Goal: Transaction & Acquisition: Purchase product/service

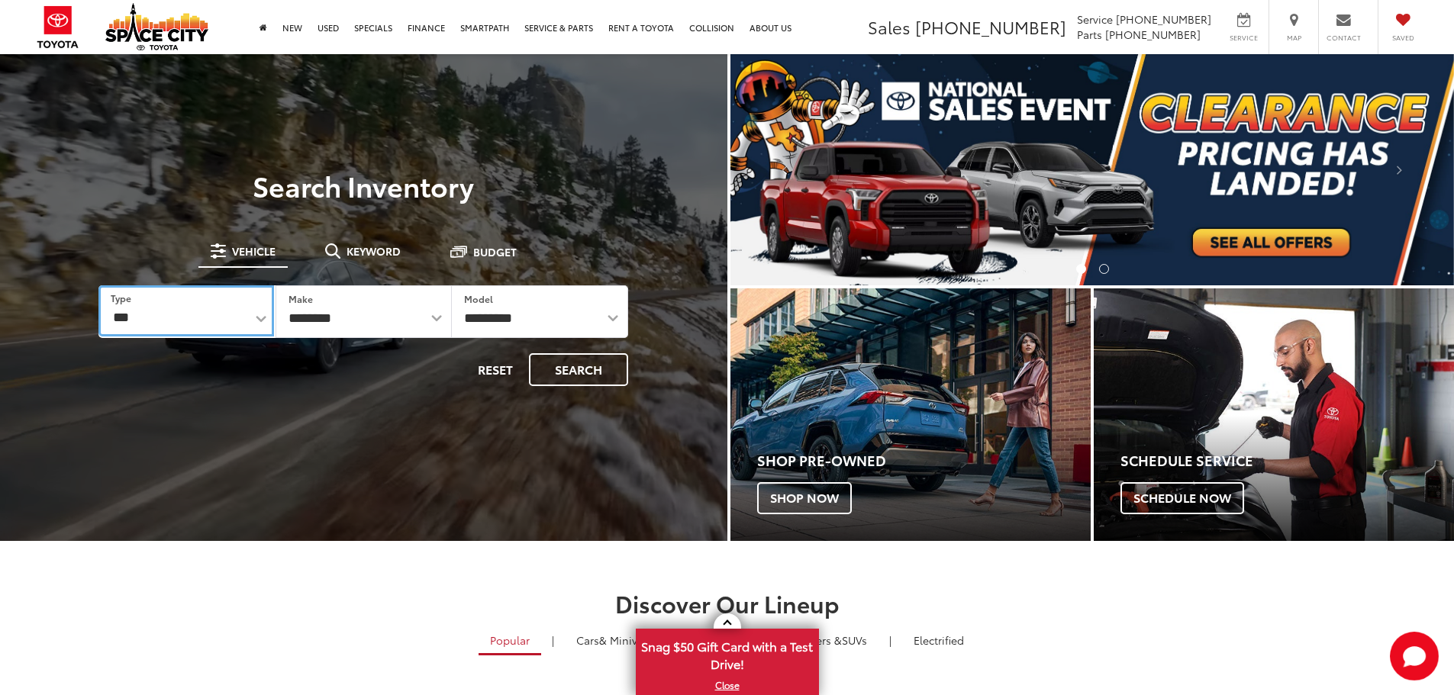
click at [179, 313] on select "*** *** **** *********" at bounding box center [185, 310] width 175 height 51
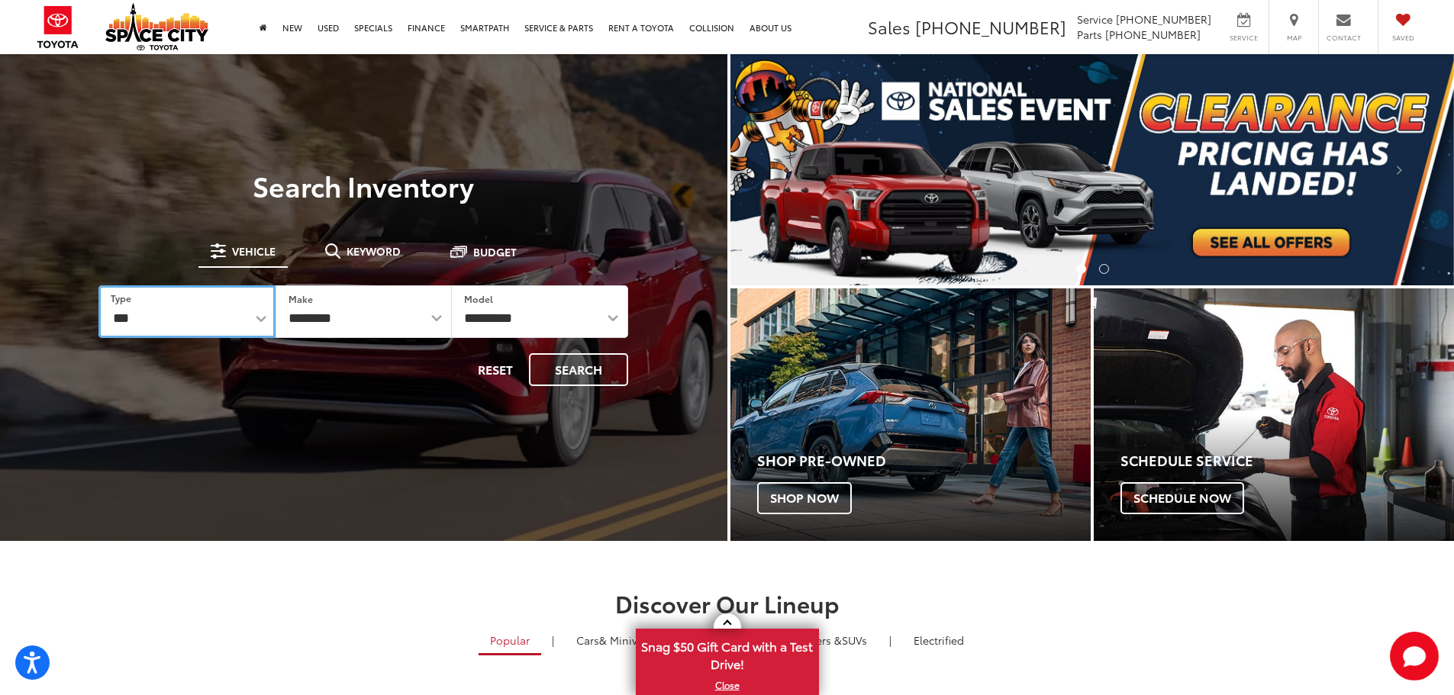
select select "******"
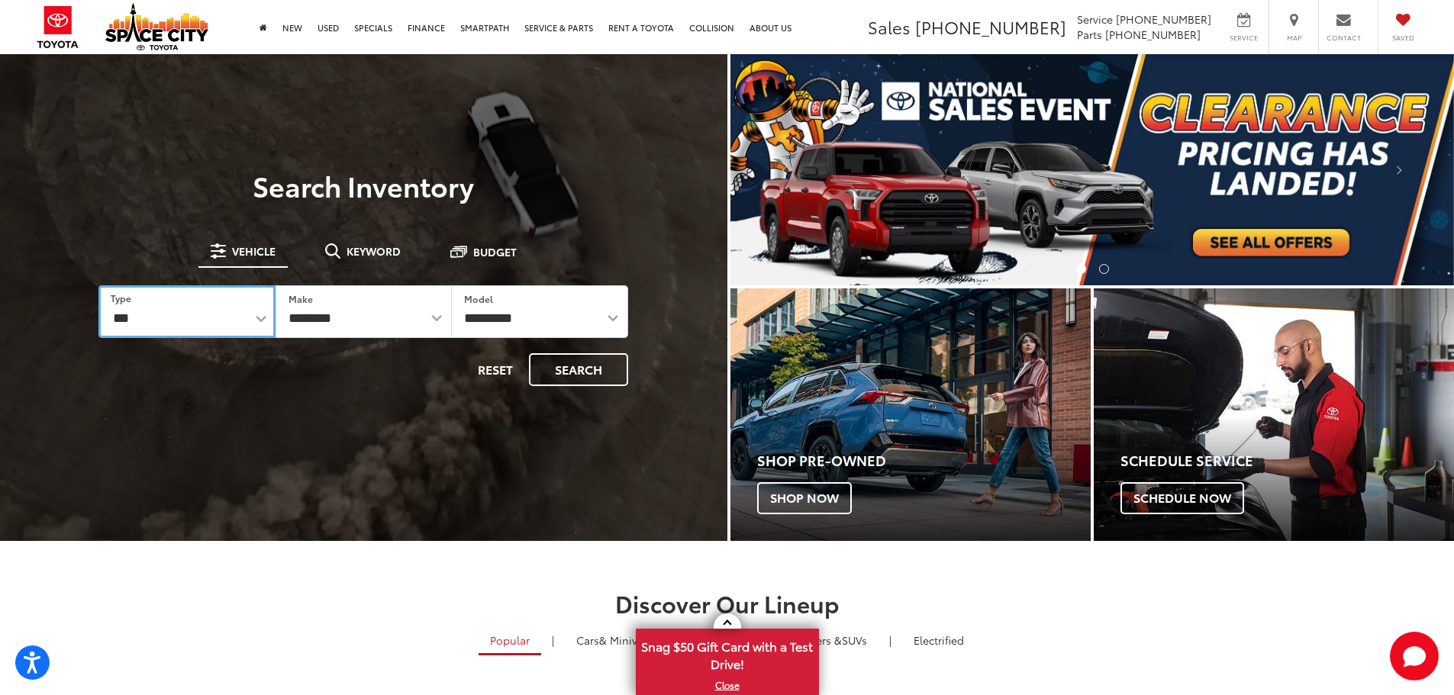
click at [98, 285] on select "*** *** **** *********" at bounding box center [186, 311] width 176 height 53
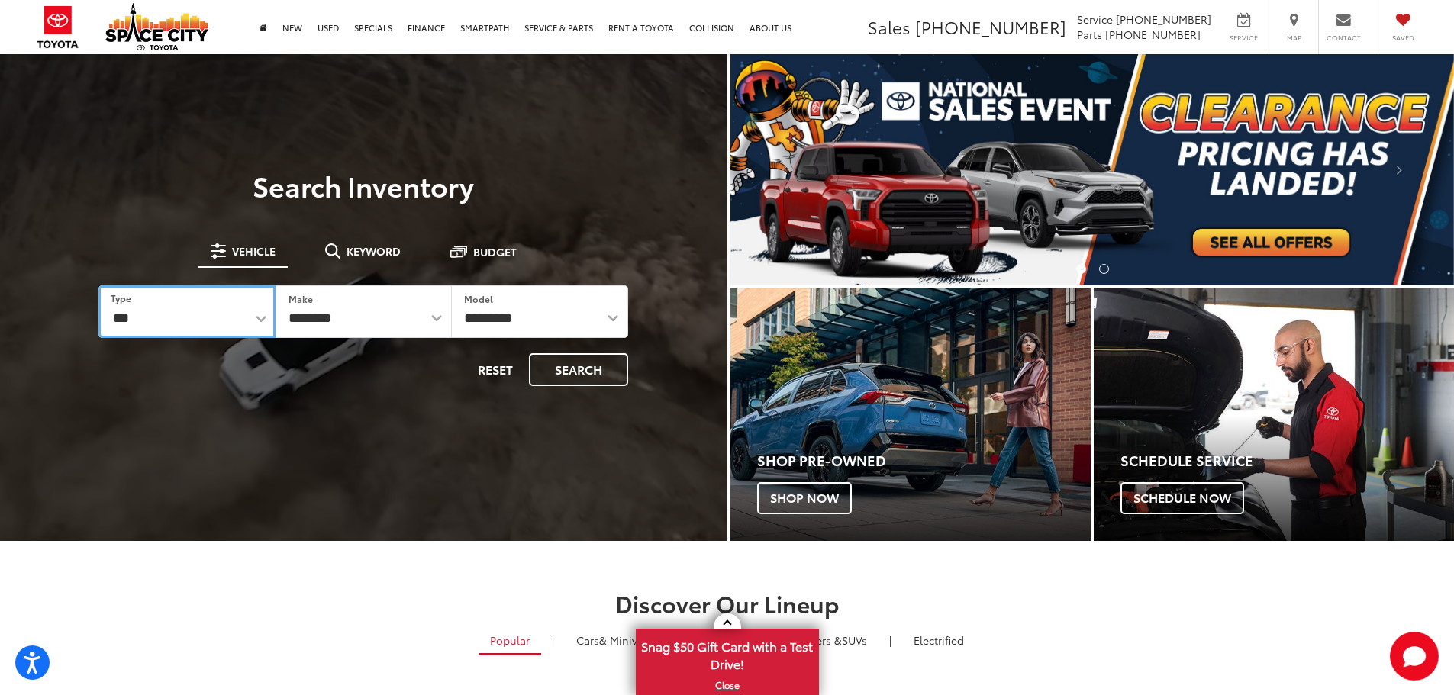
select select "******"
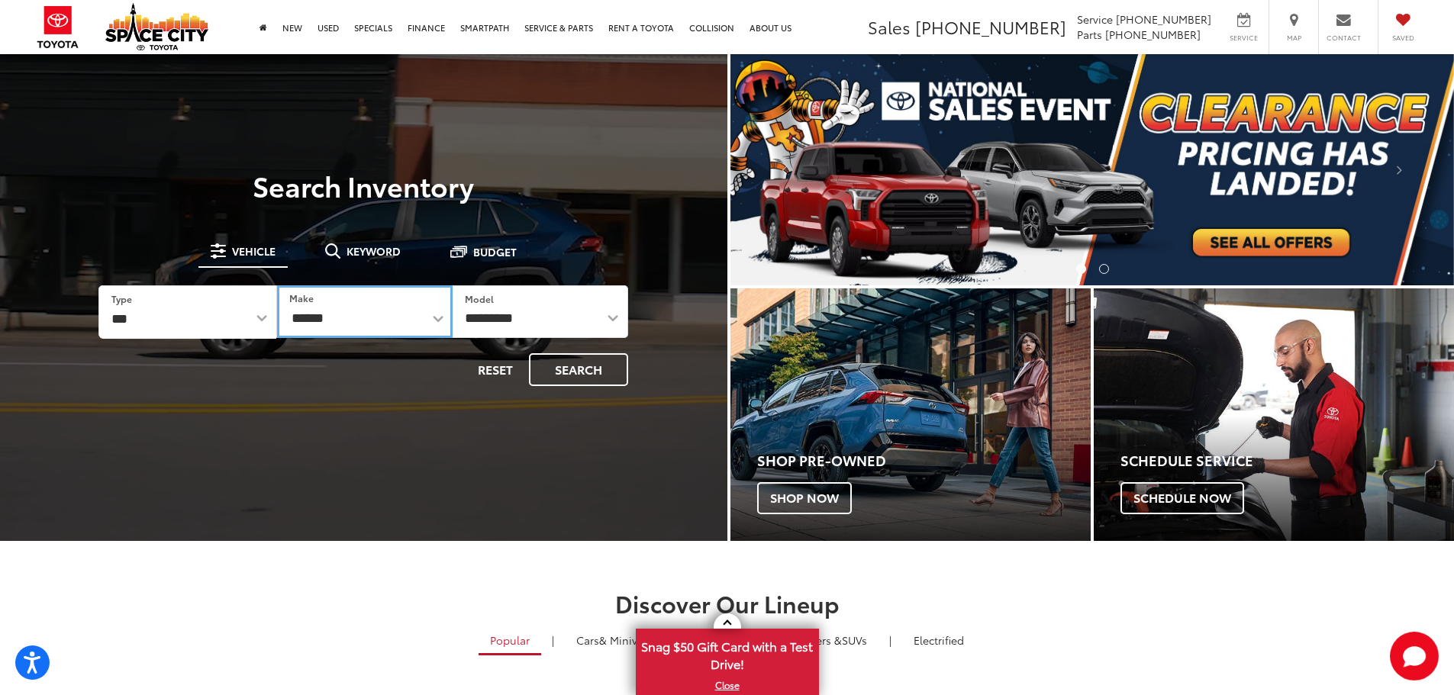
click at [407, 317] on select "******** ******" at bounding box center [365, 311] width 176 height 53
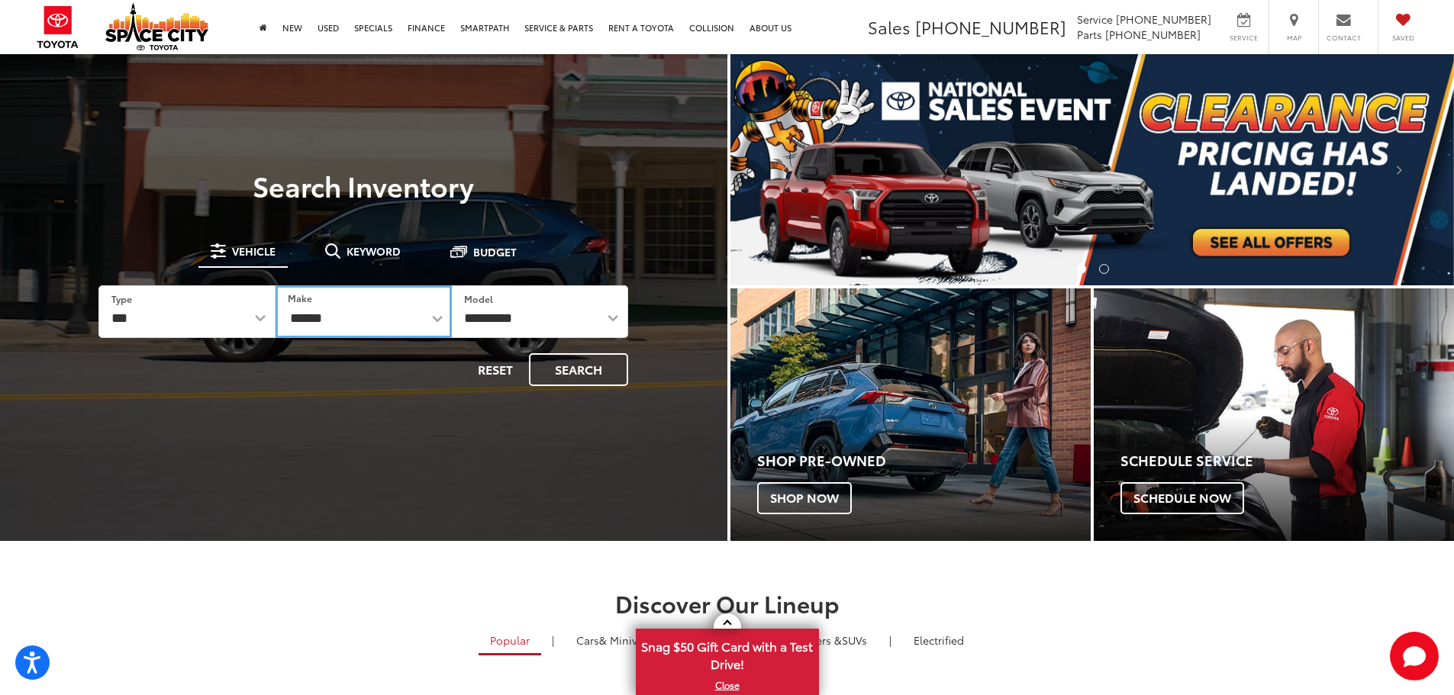
click at [275, 285] on select "******** ******" at bounding box center [363, 311] width 176 height 53
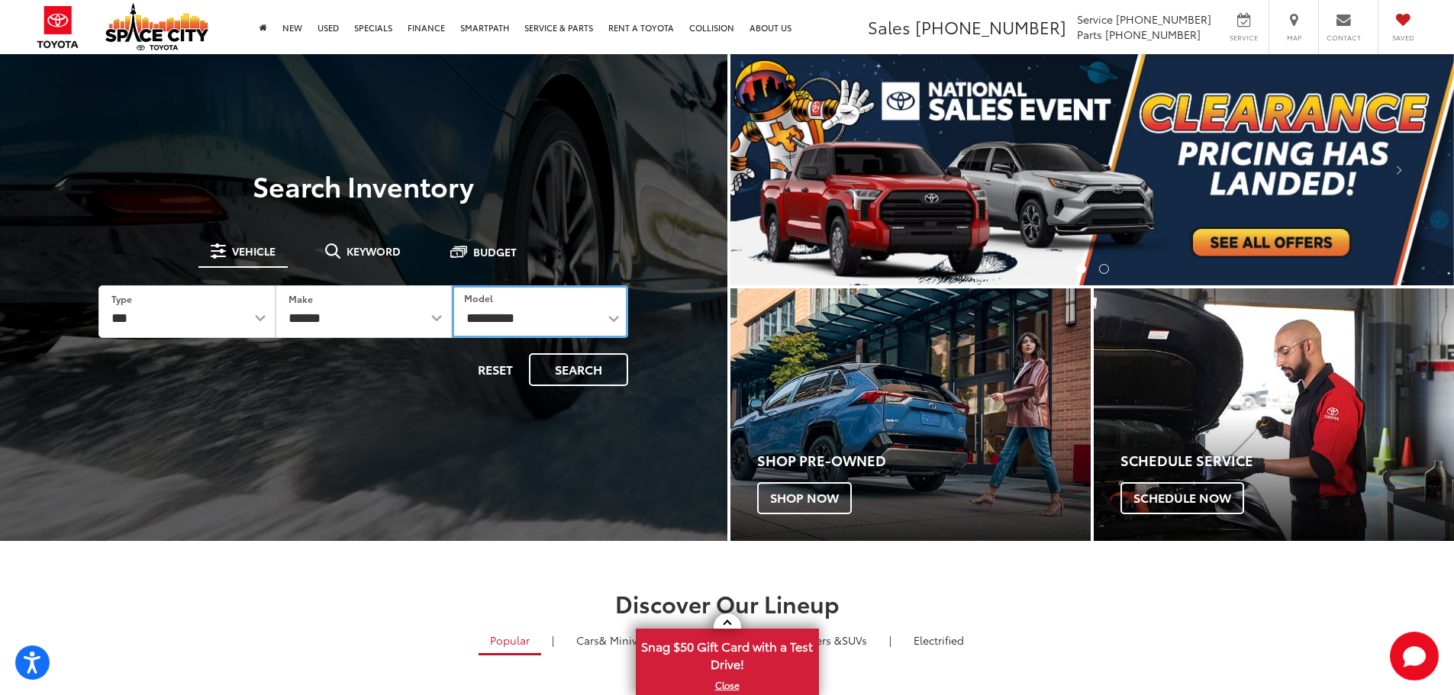
drag, startPoint x: 524, startPoint y: 307, endPoint x: 517, endPoint y: 314, distance: 10.3
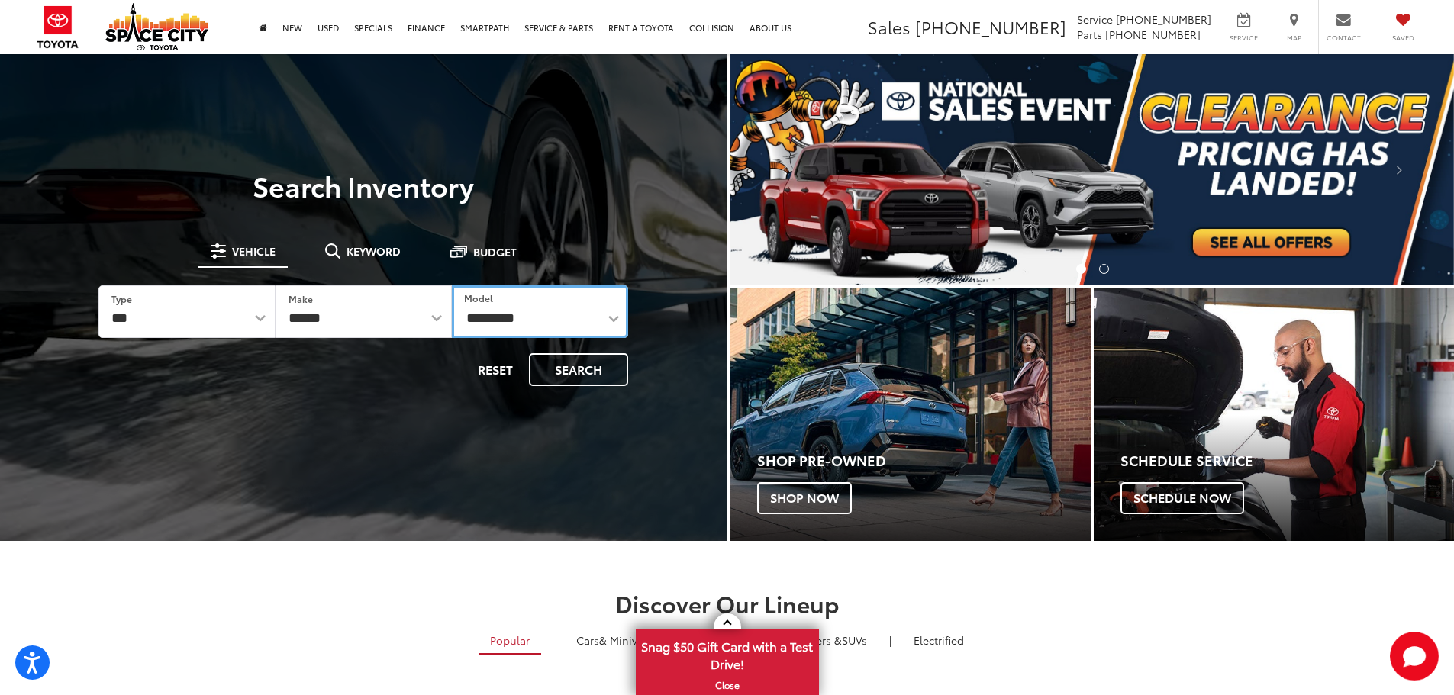
click at [524, 307] on select "**********" at bounding box center [540, 311] width 176 height 53
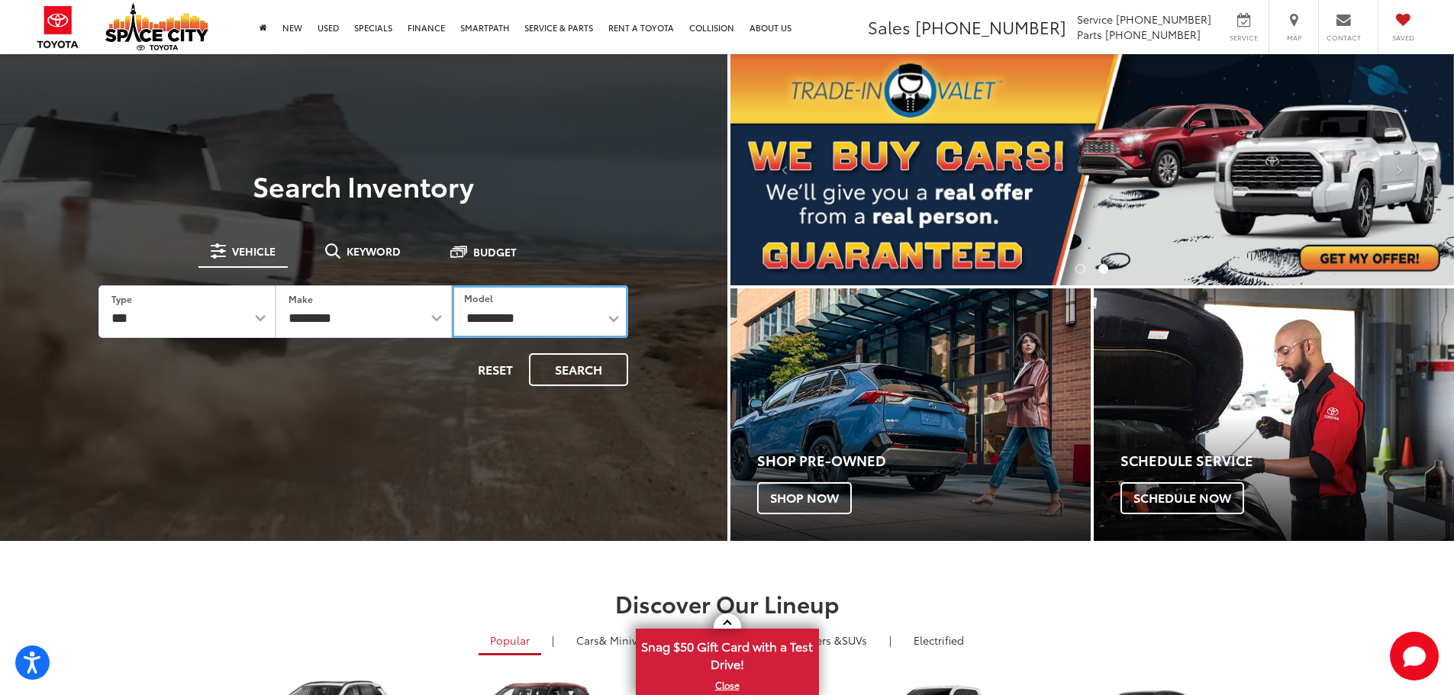
click at [517, 306] on select "**********" at bounding box center [540, 311] width 176 height 53
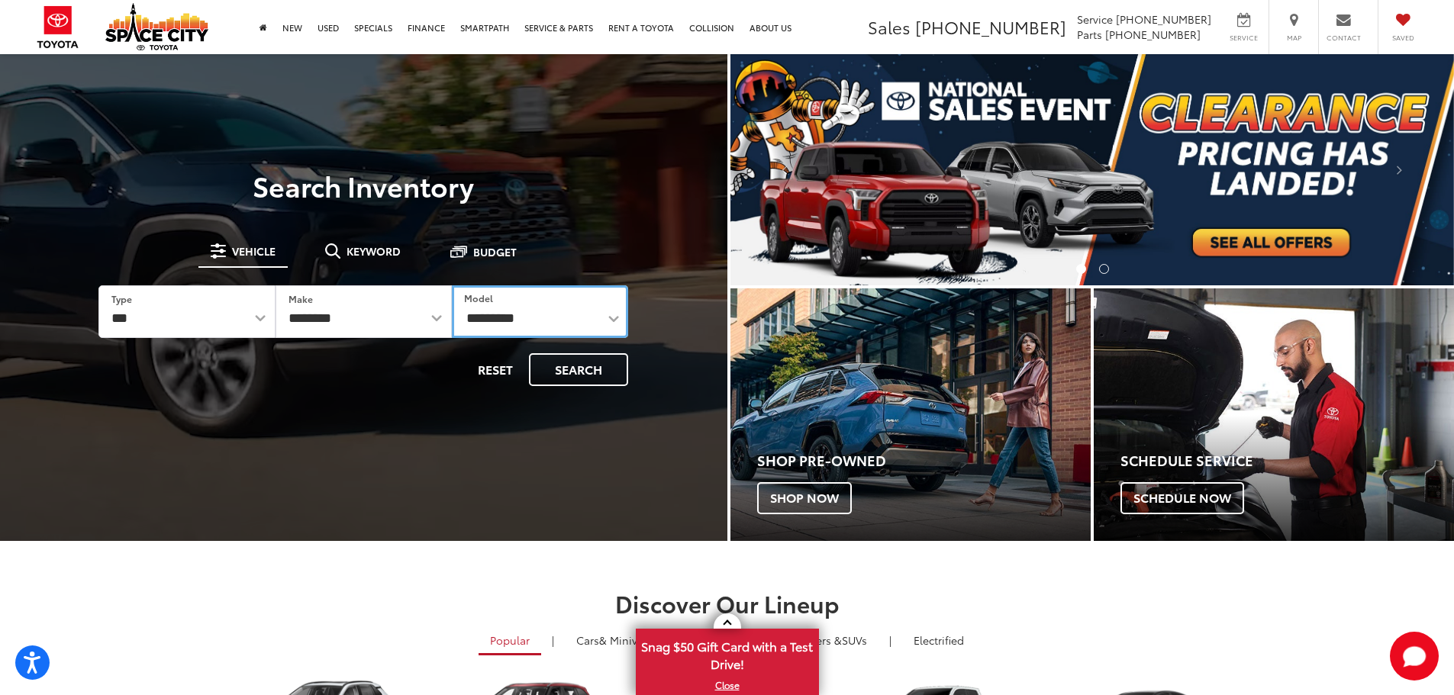
select select "******"
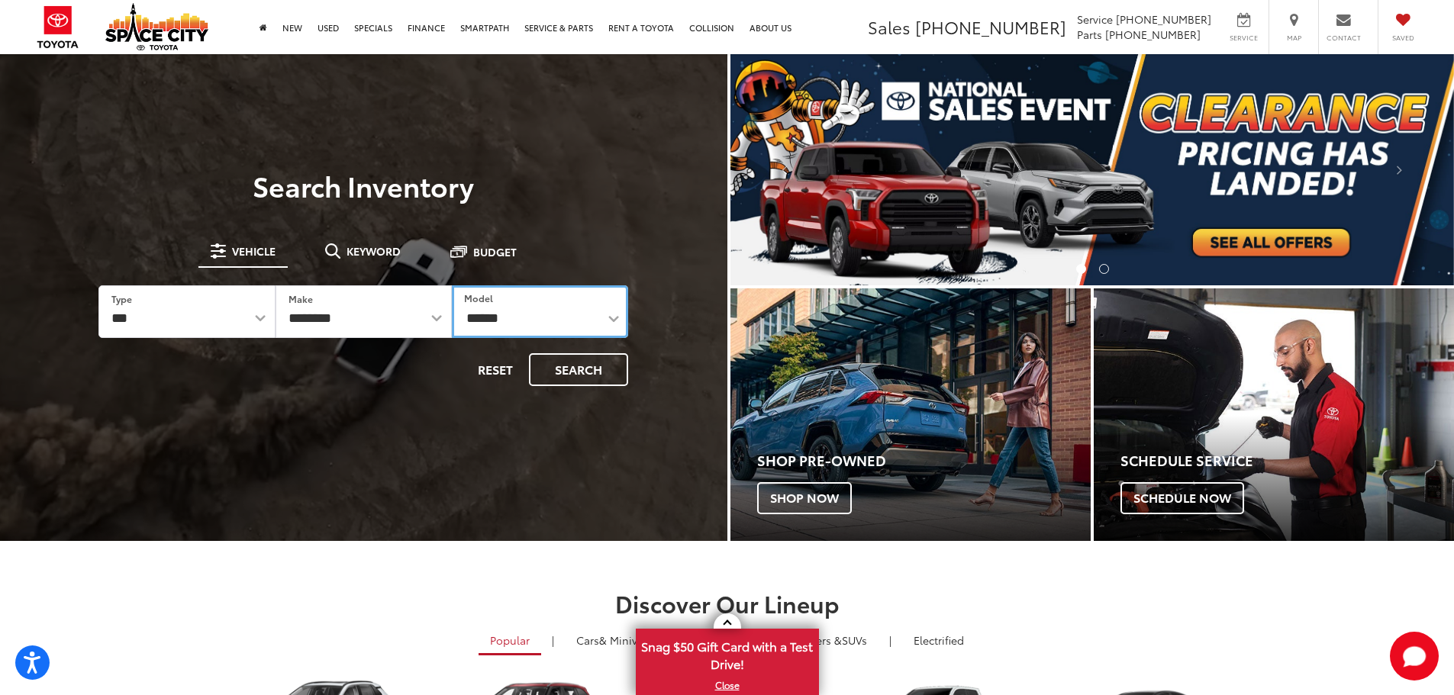
click at [452, 285] on select "**********" at bounding box center [540, 311] width 176 height 53
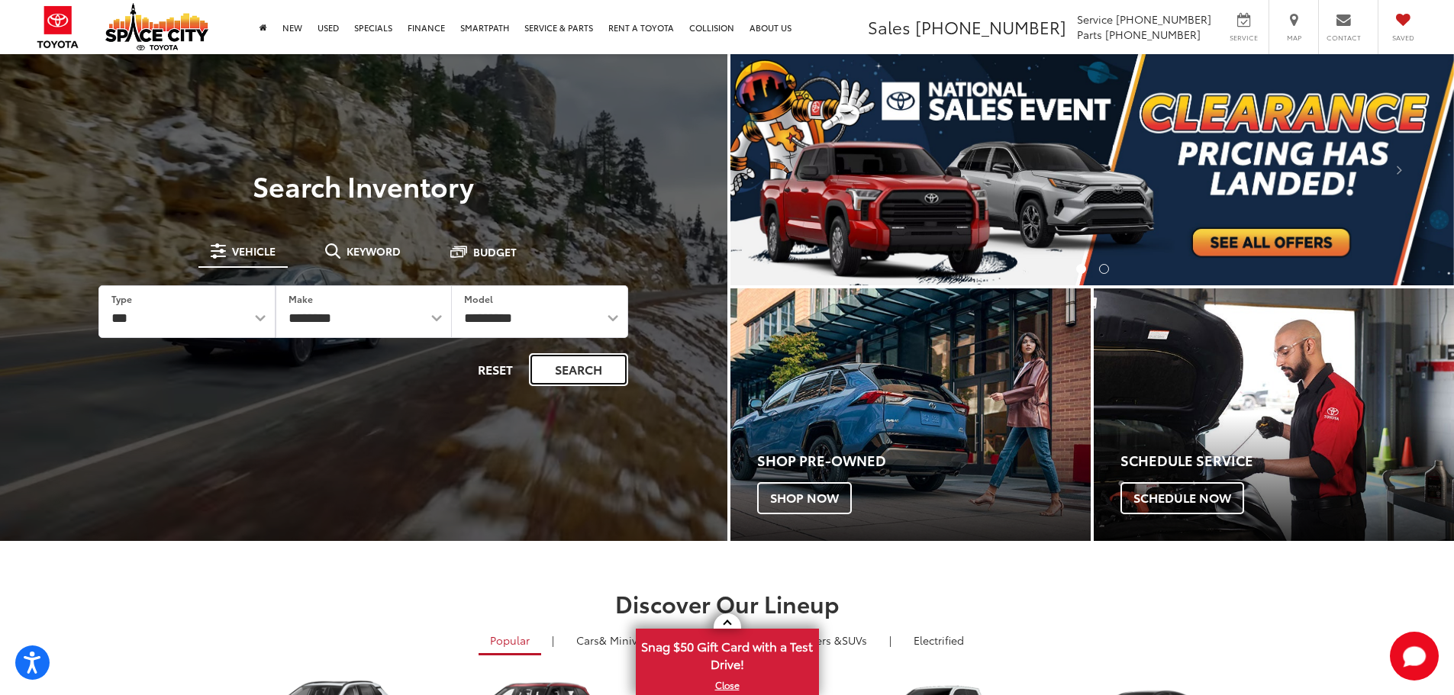
click at [548, 370] on button "Search" at bounding box center [578, 369] width 99 height 33
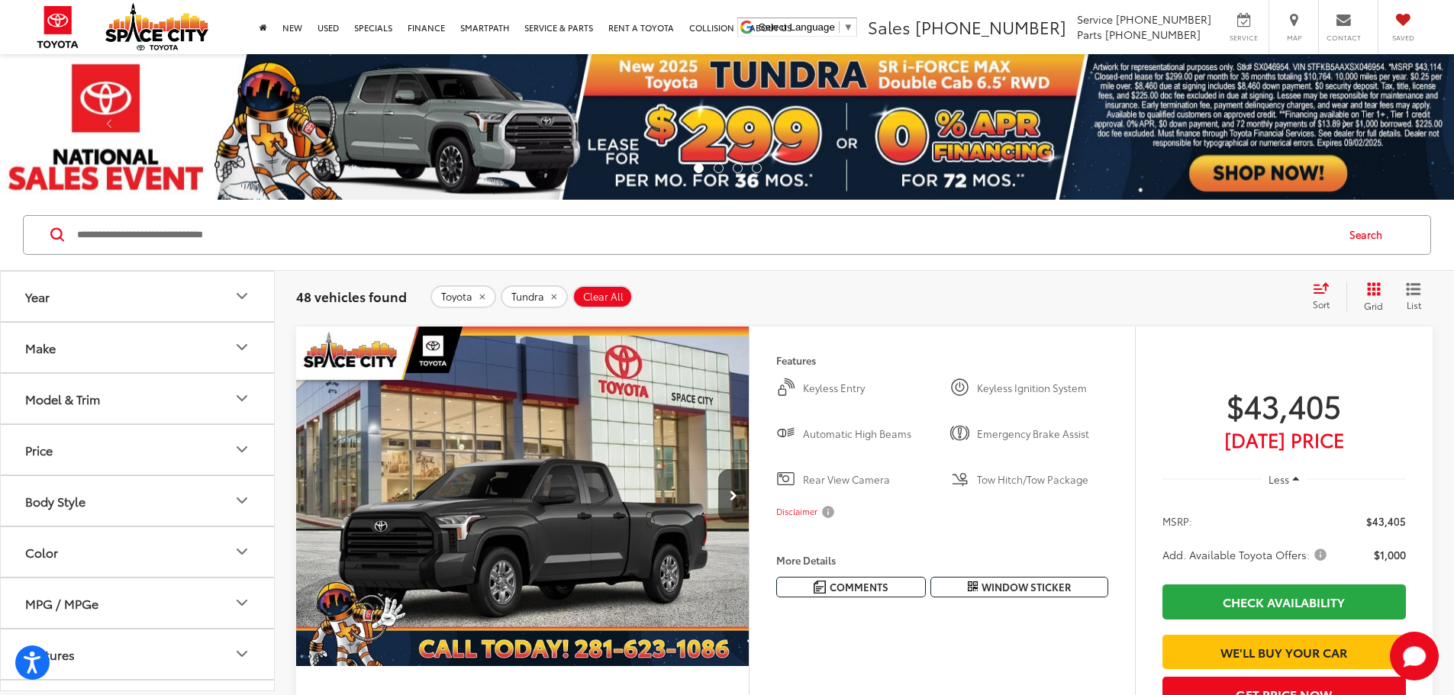
click at [83, 297] on button "Year" at bounding box center [138, 297] width 275 height 50
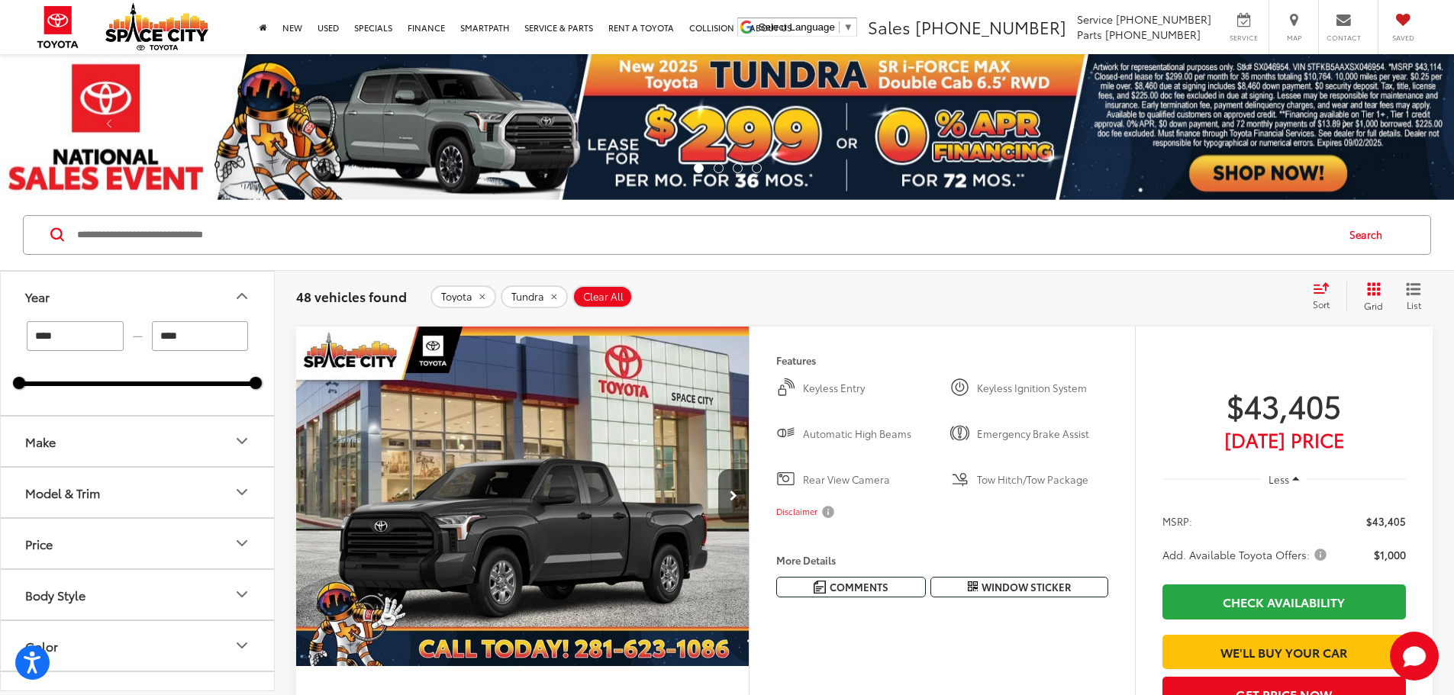
click at [197, 330] on input "****" at bounding box center [200, 336] width 97 height 30
type input "****"
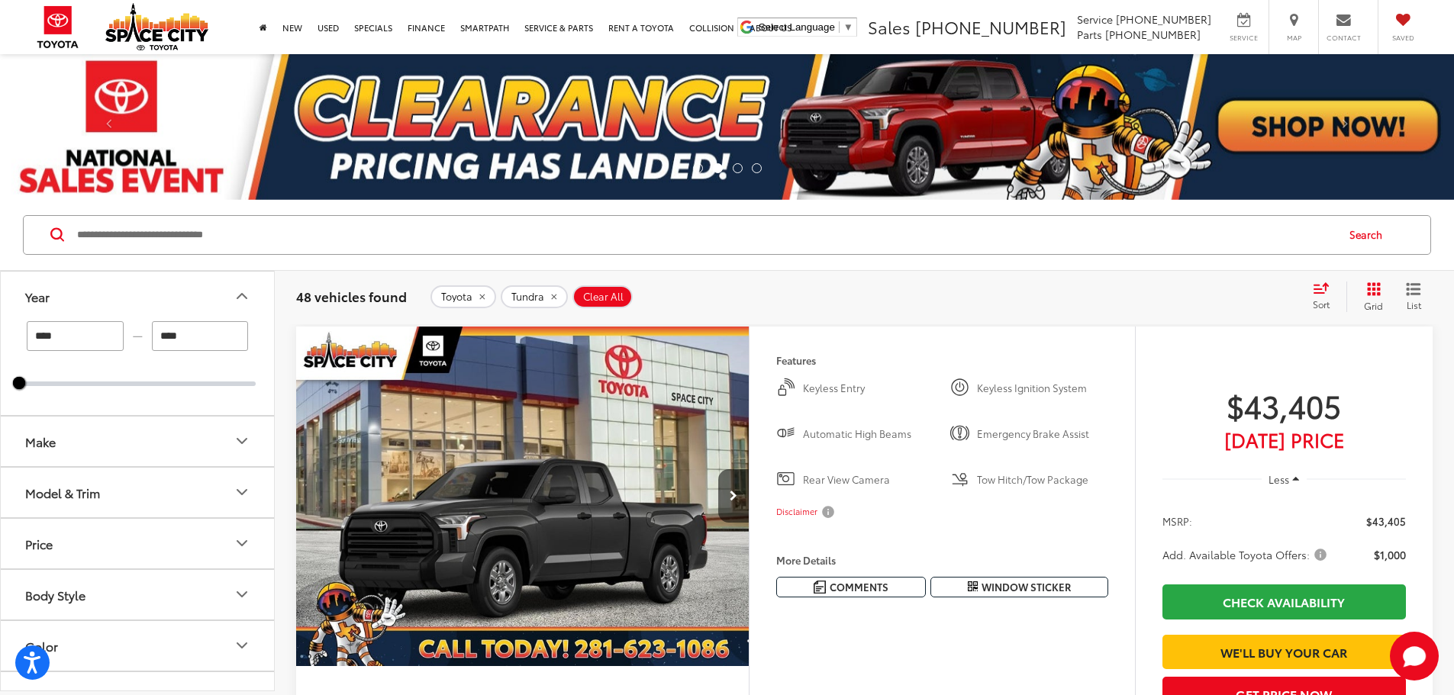
click at [123, 440] on button "Make" at bounding box center [138, 442] width 275 height 50
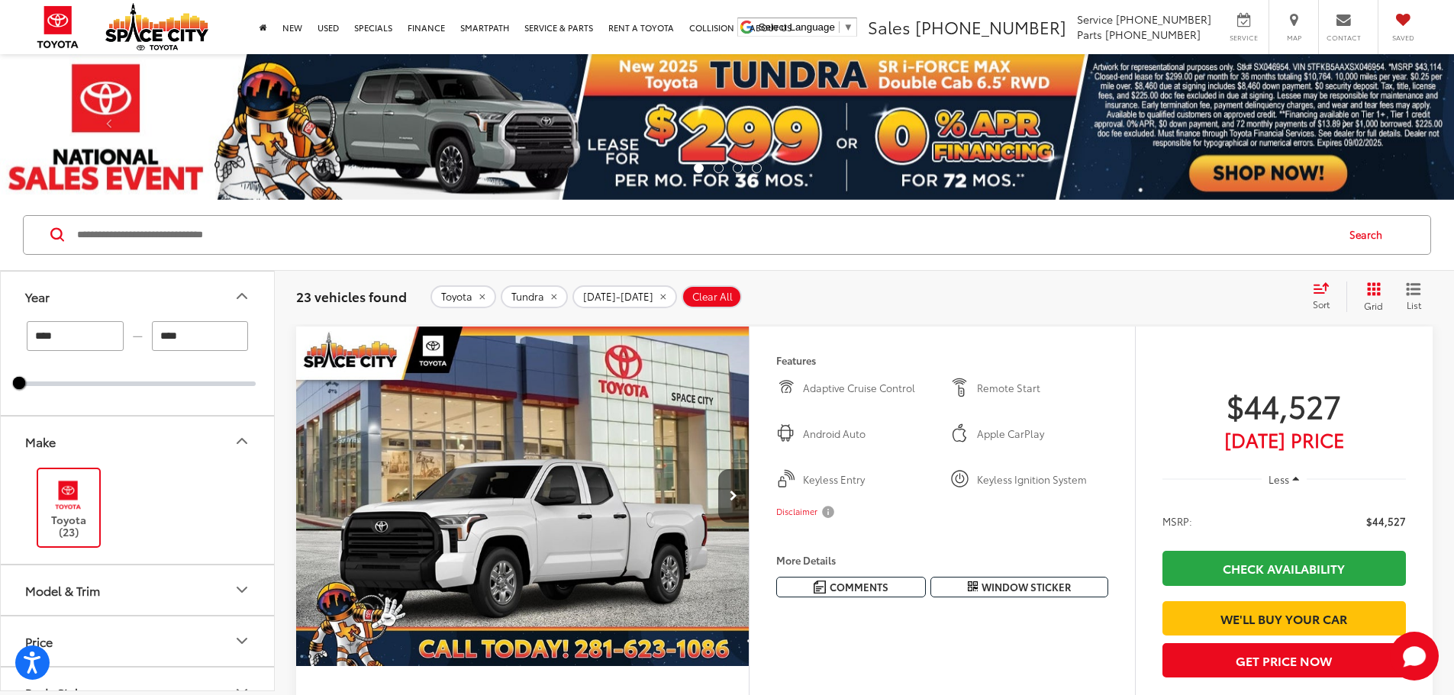
click at [123, 440] on button "Make" at bounding box center [138, 442] width 275 height 50
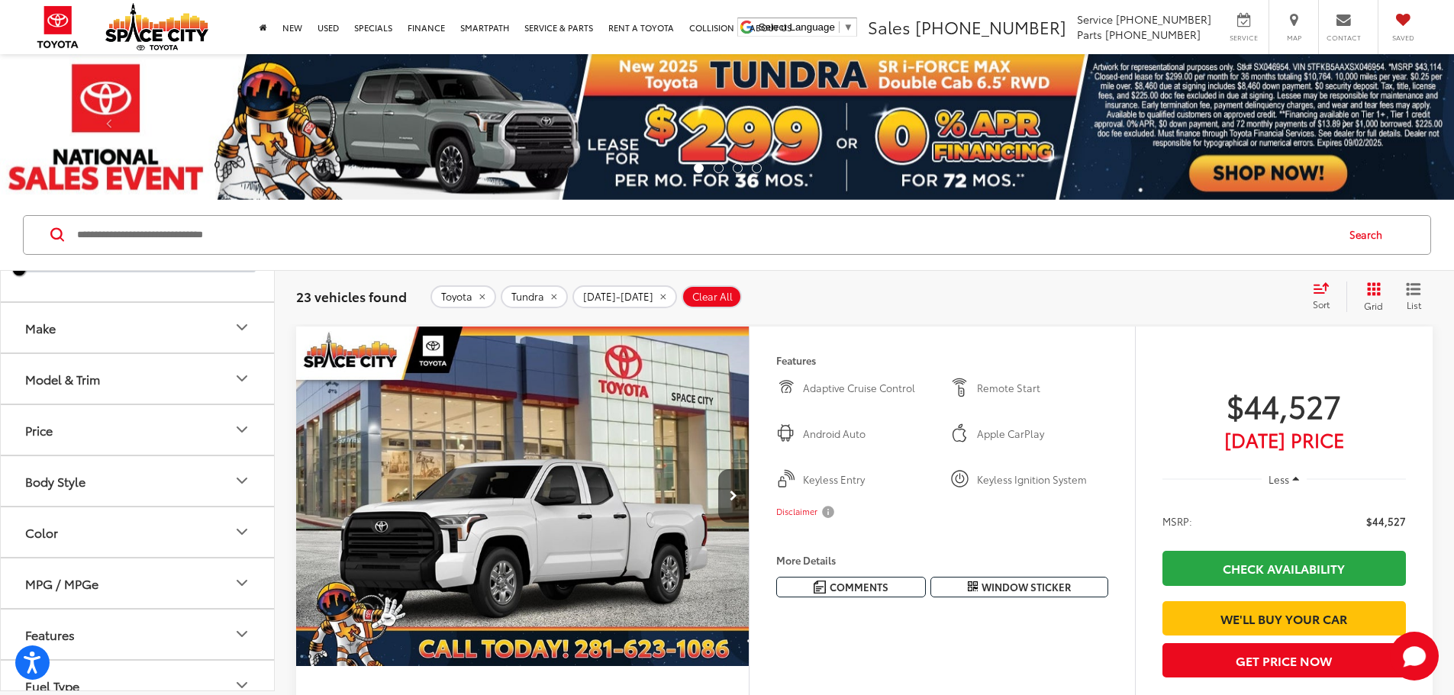
scroll to position [153, 0]
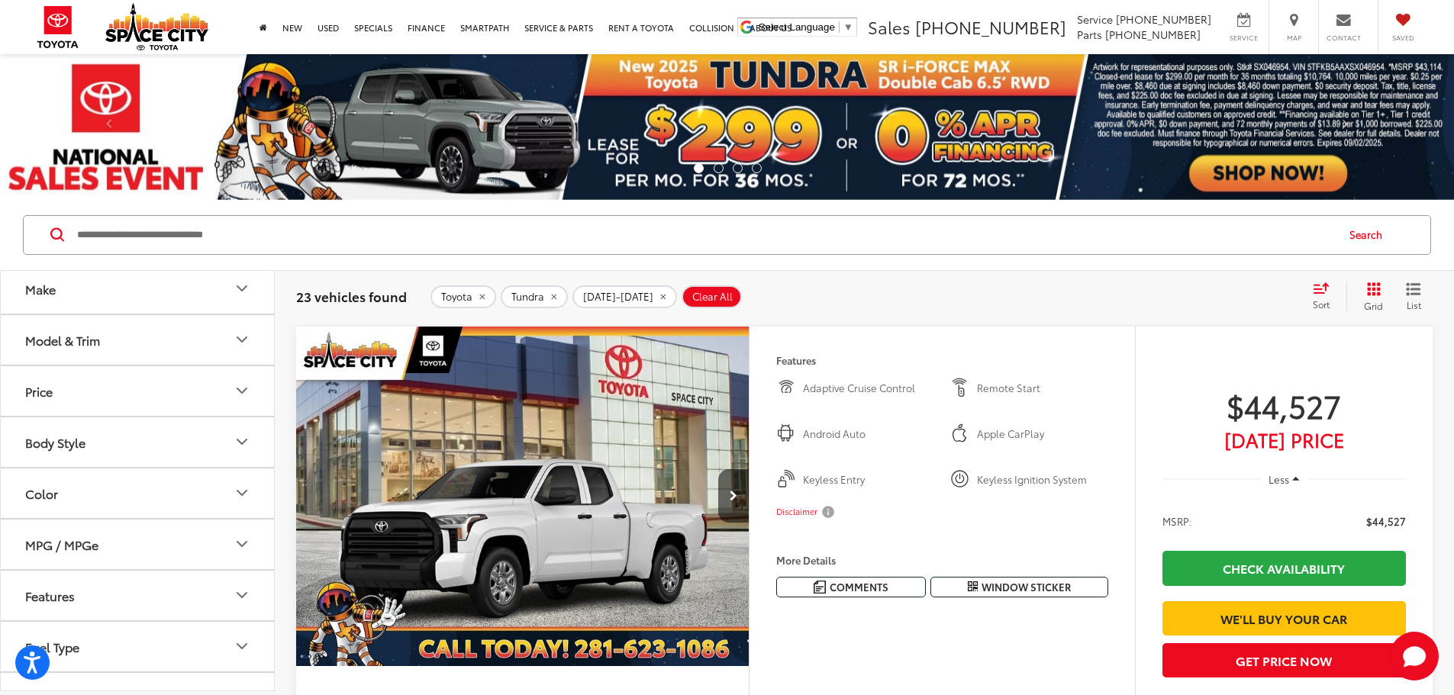
click at [99, 349] on button "Model & Trim" at bounding box center [138, 340] width 275 height 50
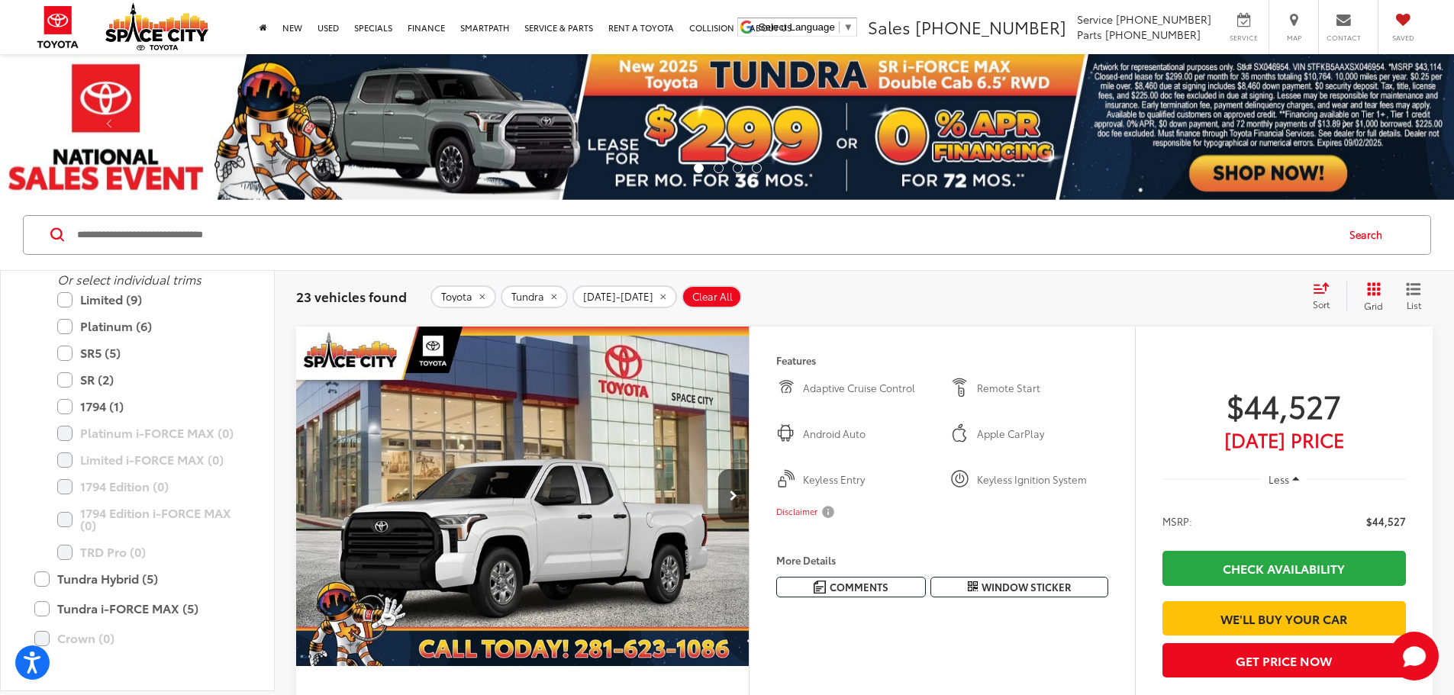
scroll to position [1059, 0]
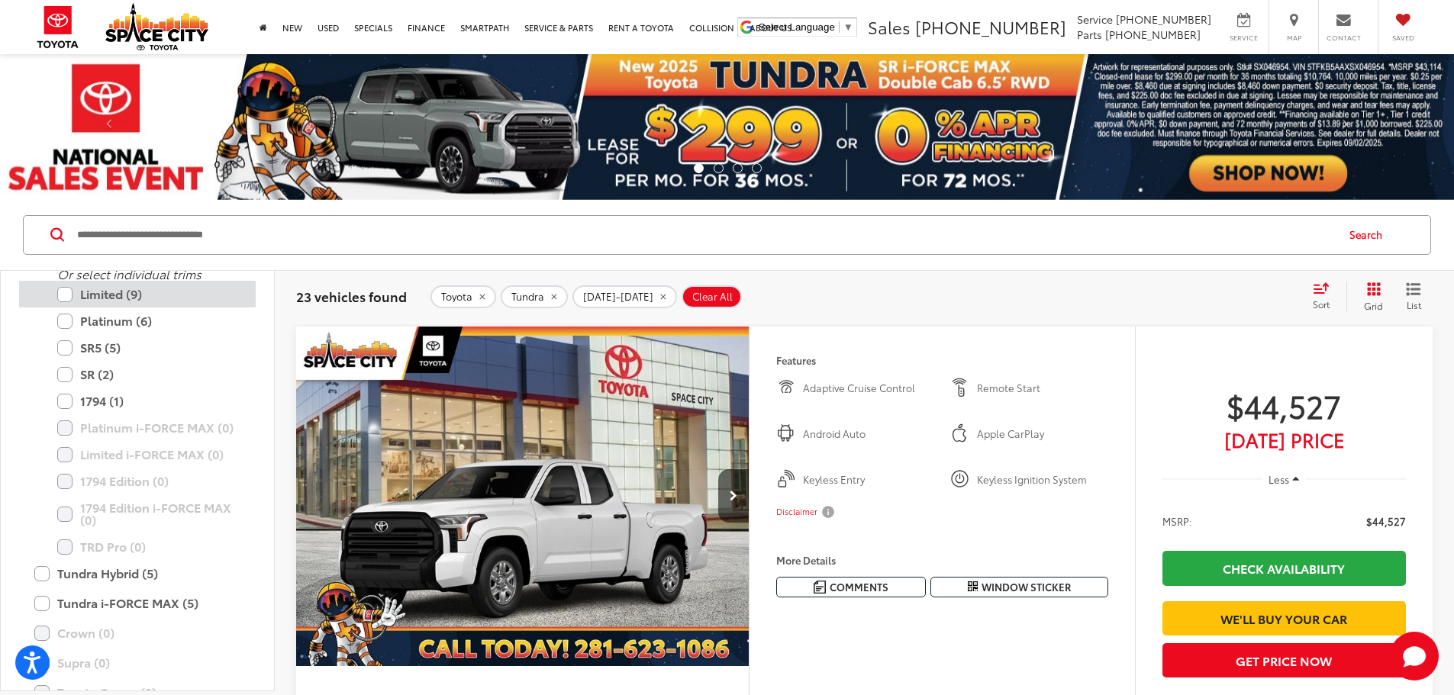
click at [101, 294] on label "Limited (9)" at bounding box center [148, 294] width 183 height 27
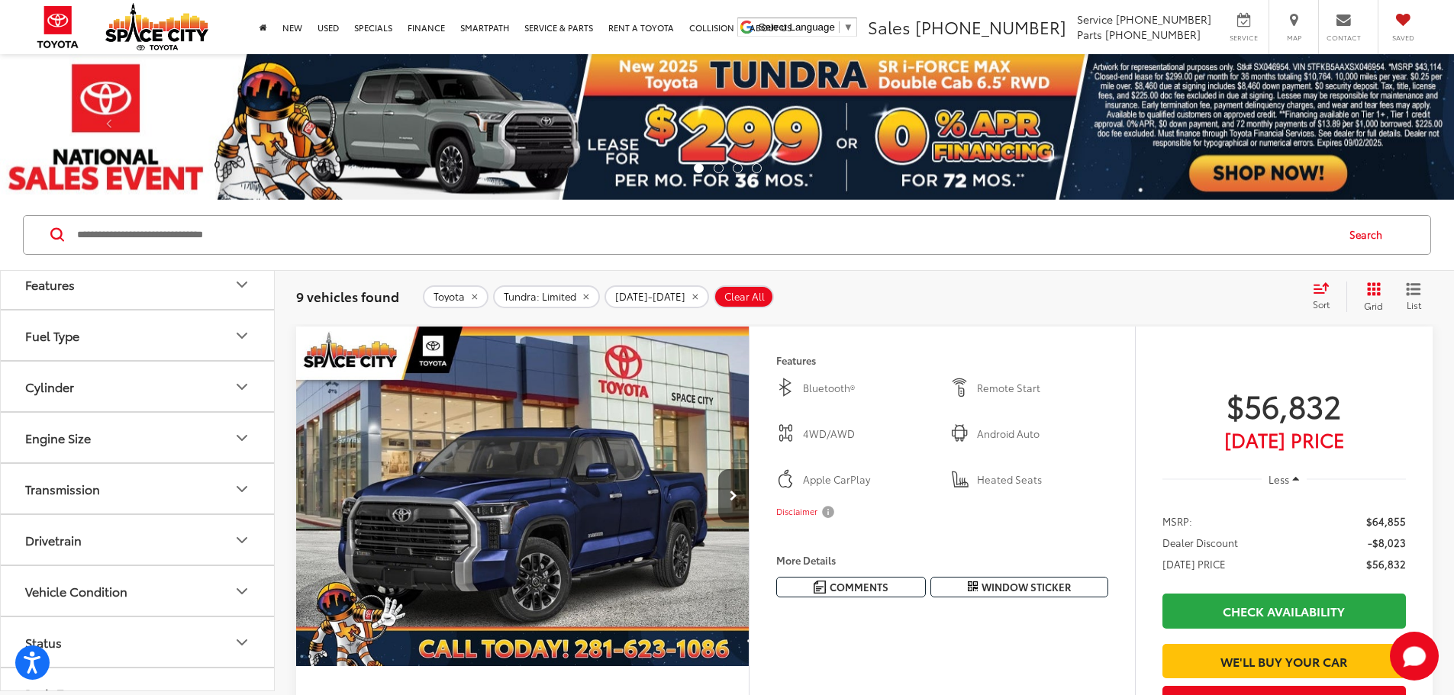
scroll to position [1430, 0]
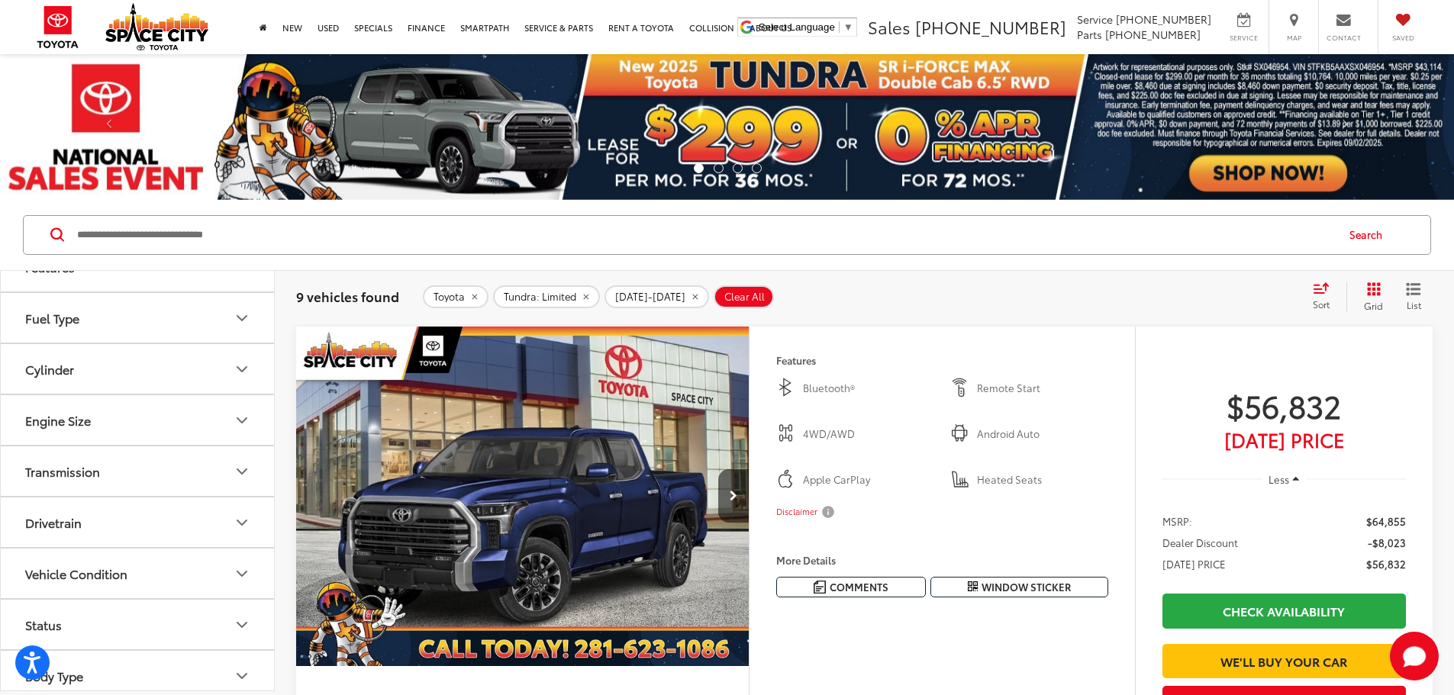
click at [87, 533] on button "Drivetrain" at bounding box center [138, 523] width 275 height 50
click at [89, 557] on label "4-Wheel Drive (2)" at bounding box center [74, 559] width 111 height 25
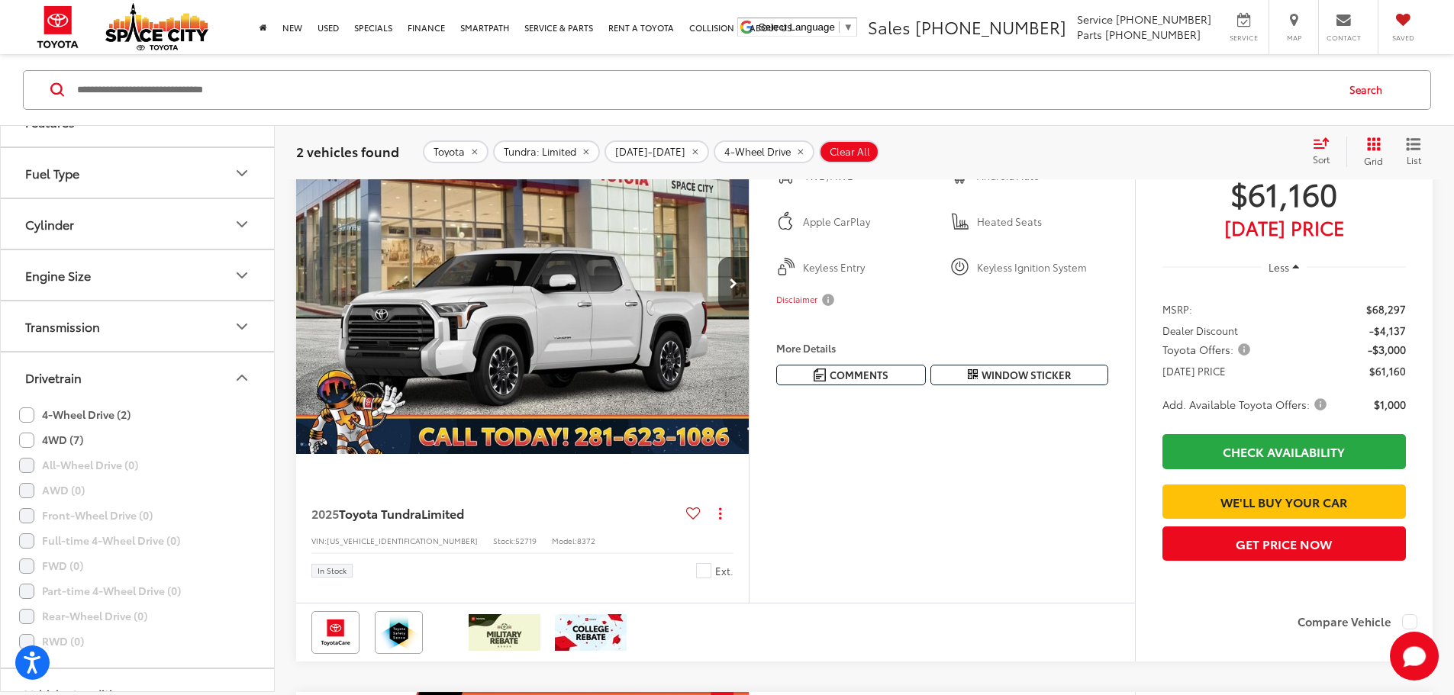
scroll to position [305, 0]
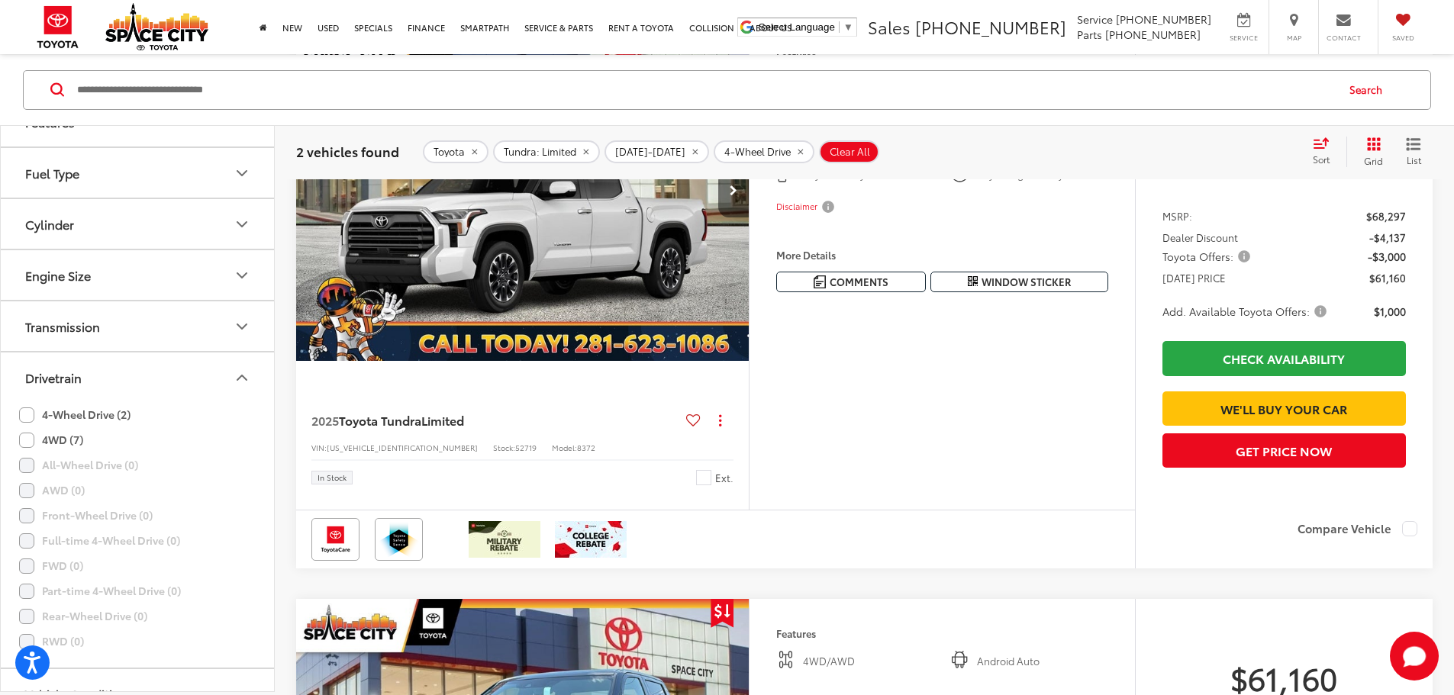
click at [749, 217] on button "Next image" at bounding box center [733, 190] width 31 height 53
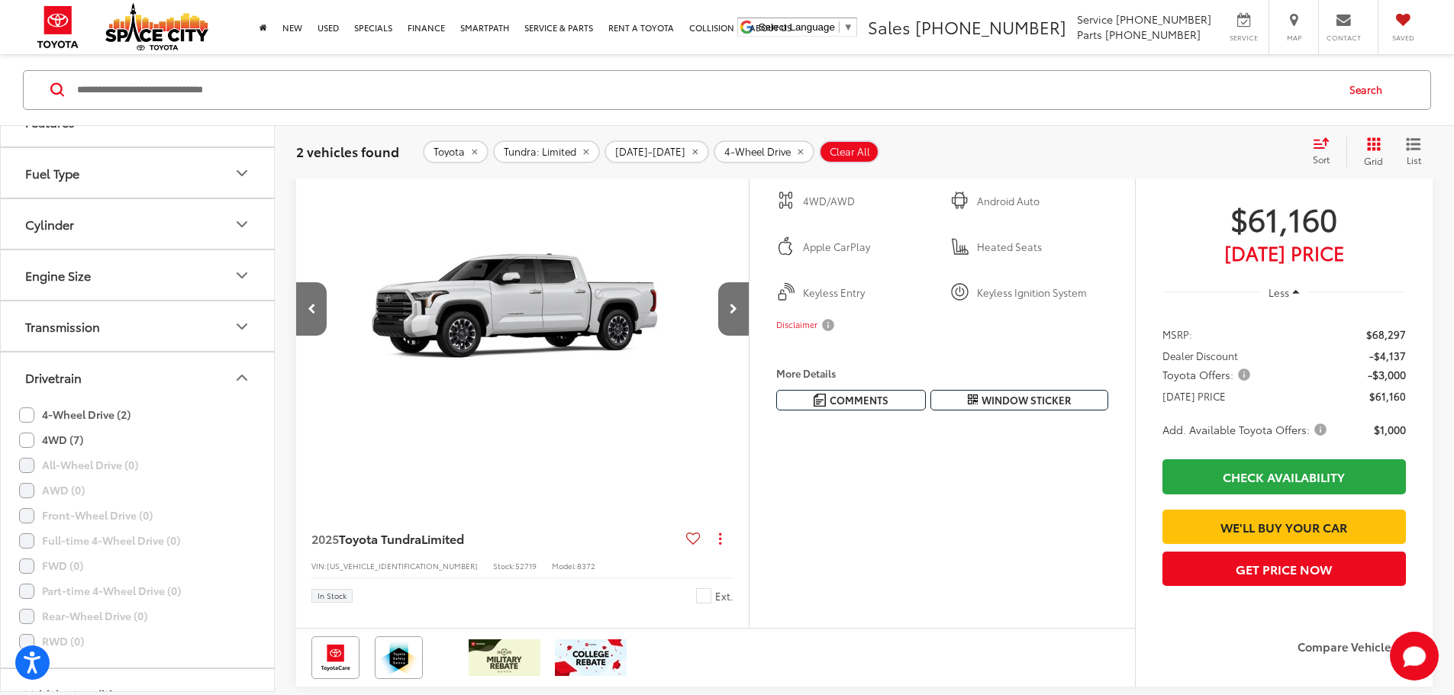
scroll to position [153, 0]
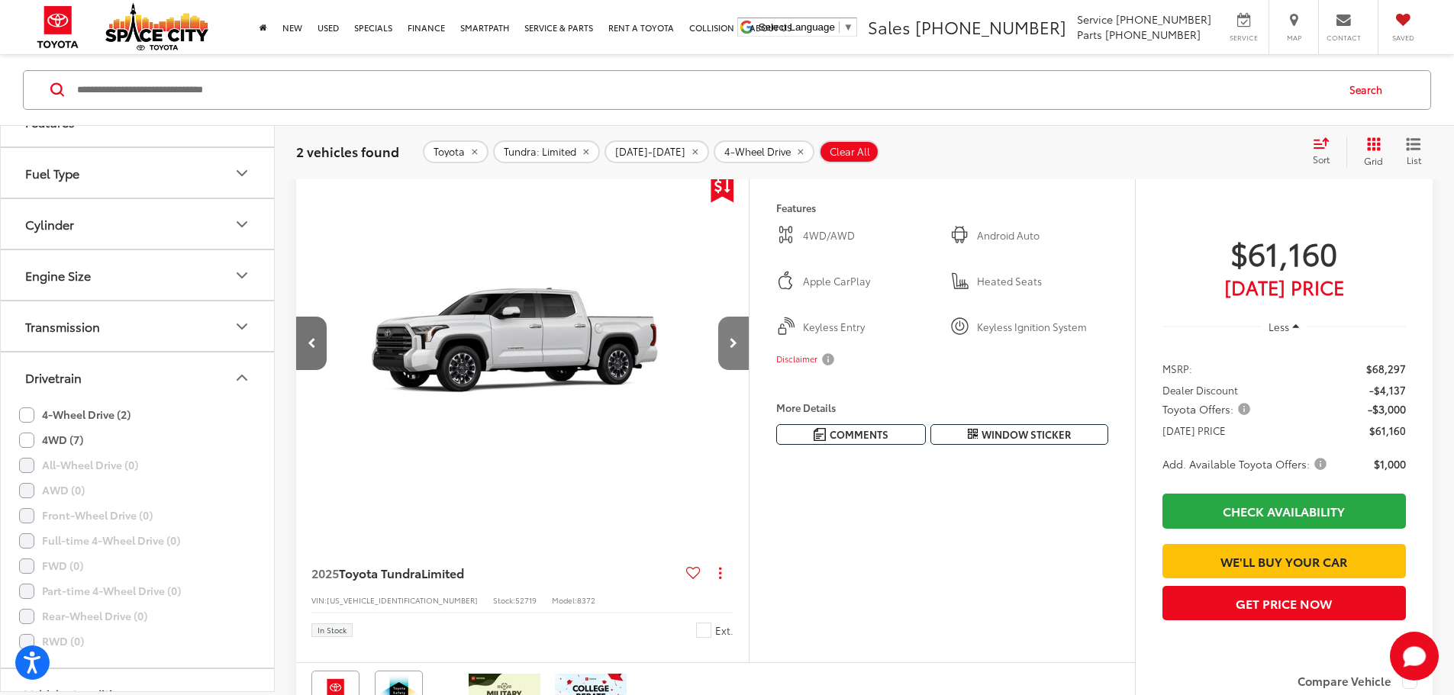
click at [749, 370] on button "Next image" at bounding box center [733, 343] width 31 height 53
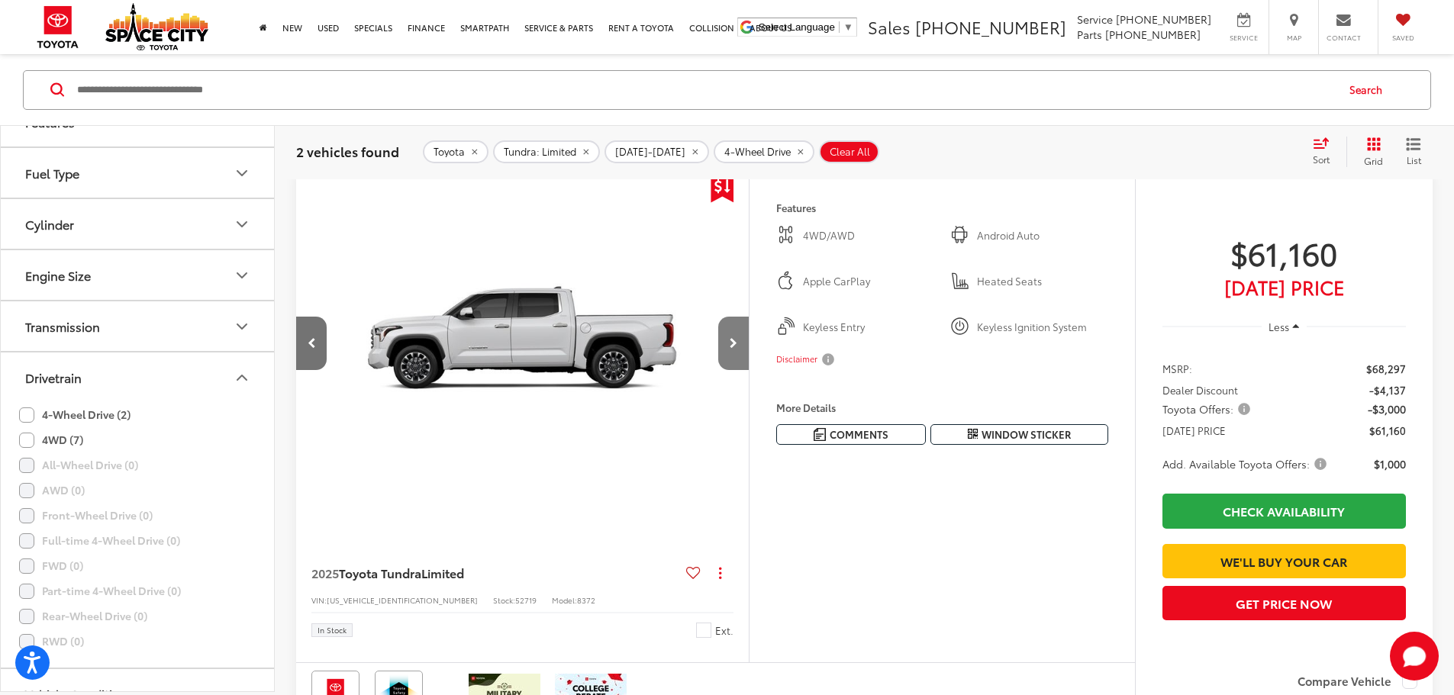
click at [749, 370] on button "Next image" at bounding box center [733, 343] width 31 height 53
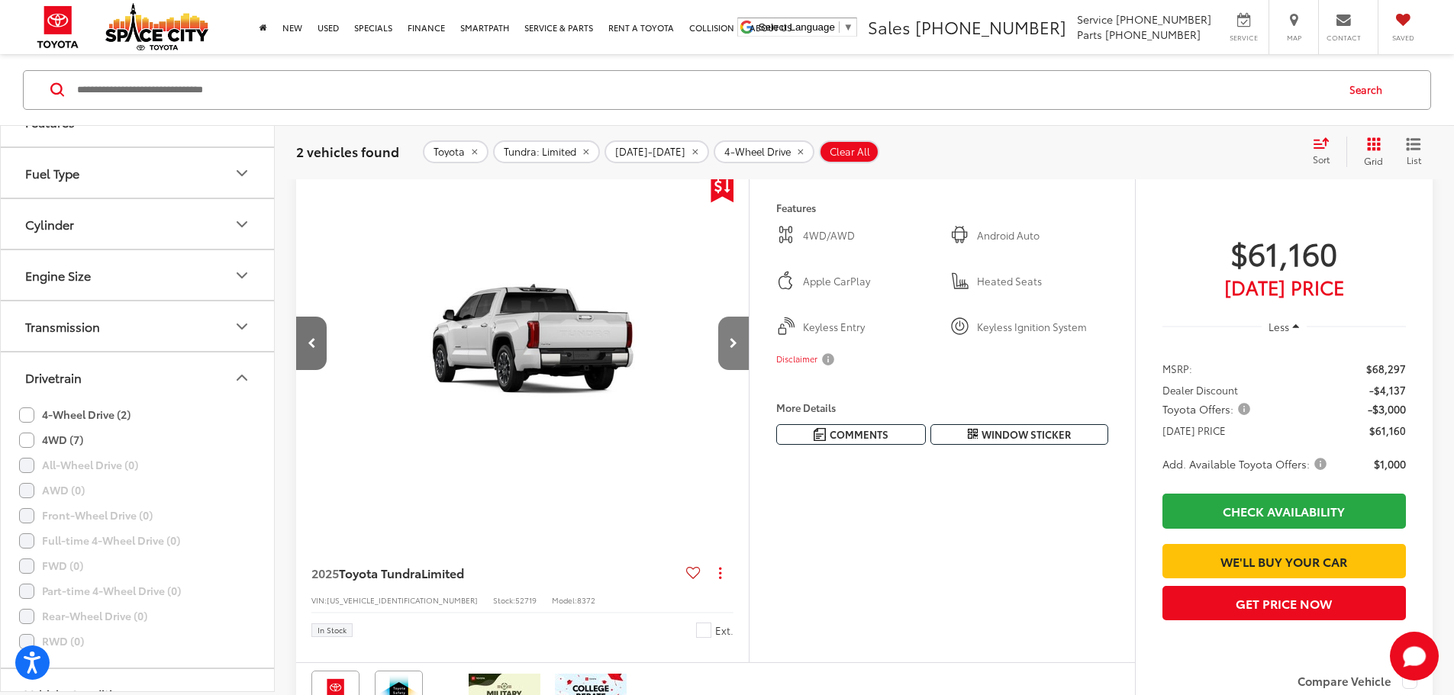
click at [749, 370] on button "Next image" at bounding box center [733, 343] width 31 height 53
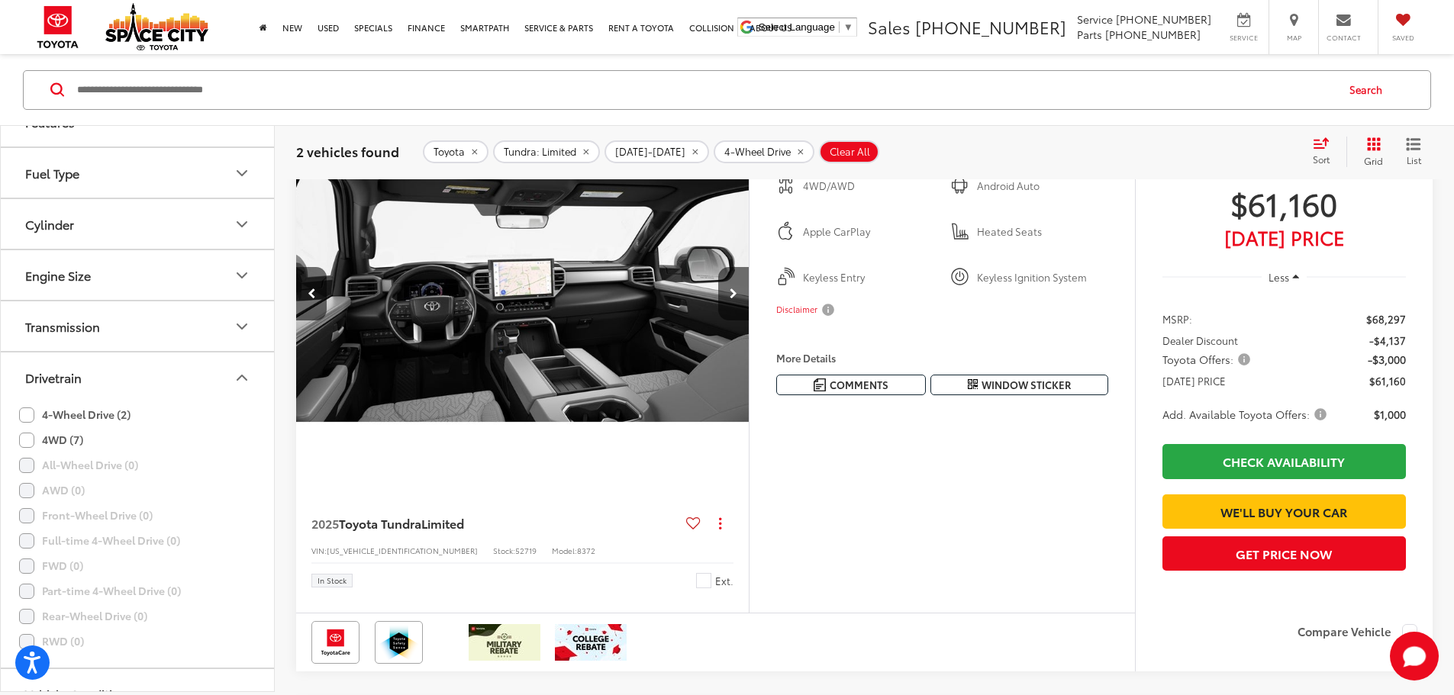
scroll to position [229, 0]
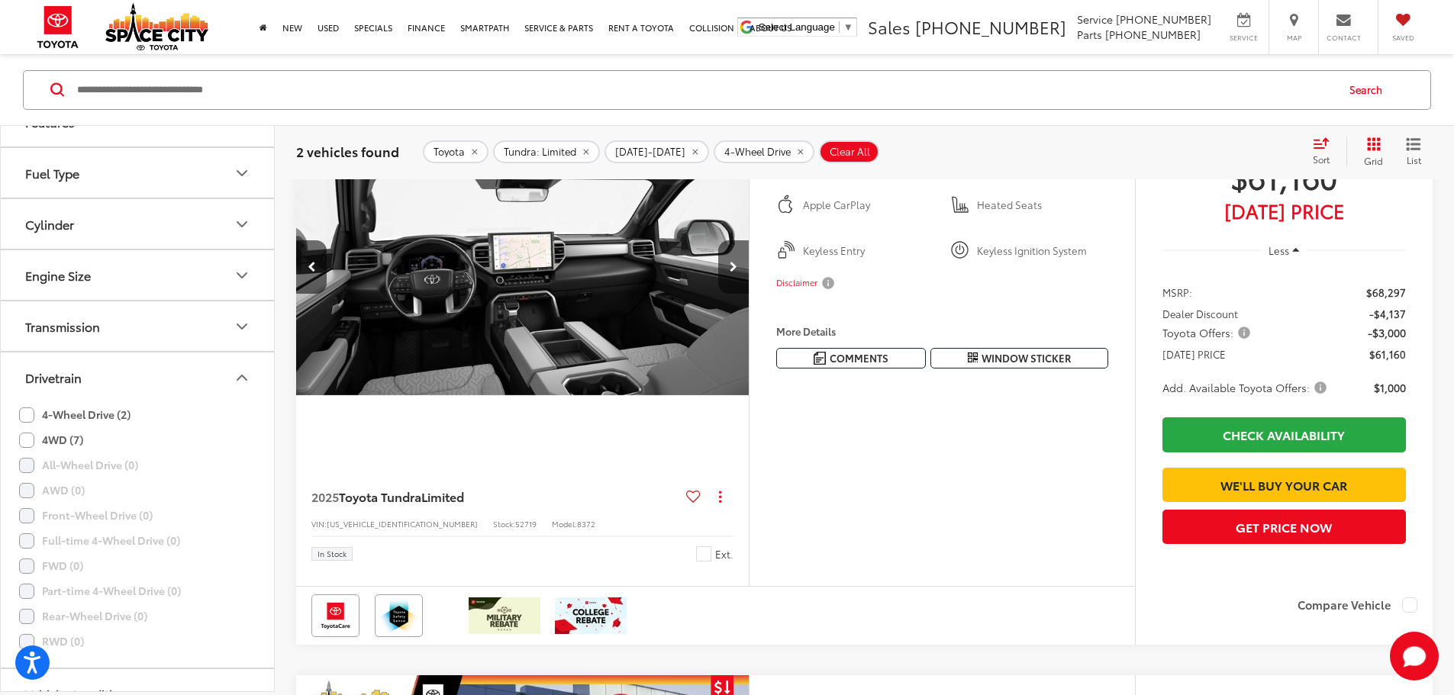
click at [0, 0] on button "More..." at bounding box center [0, 0] width 0 height 0
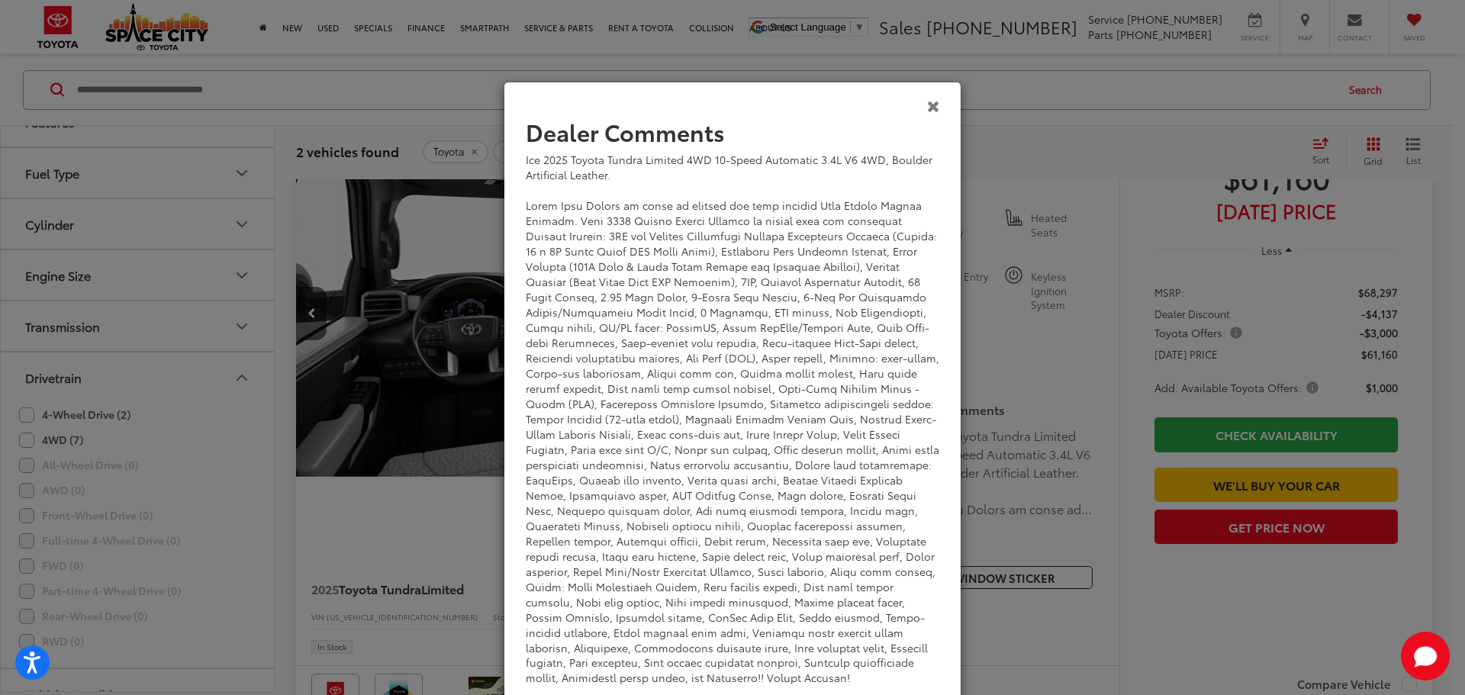
click at [929, 98] on icon "Close" at bounding box center [933, 106] width 13 height 16
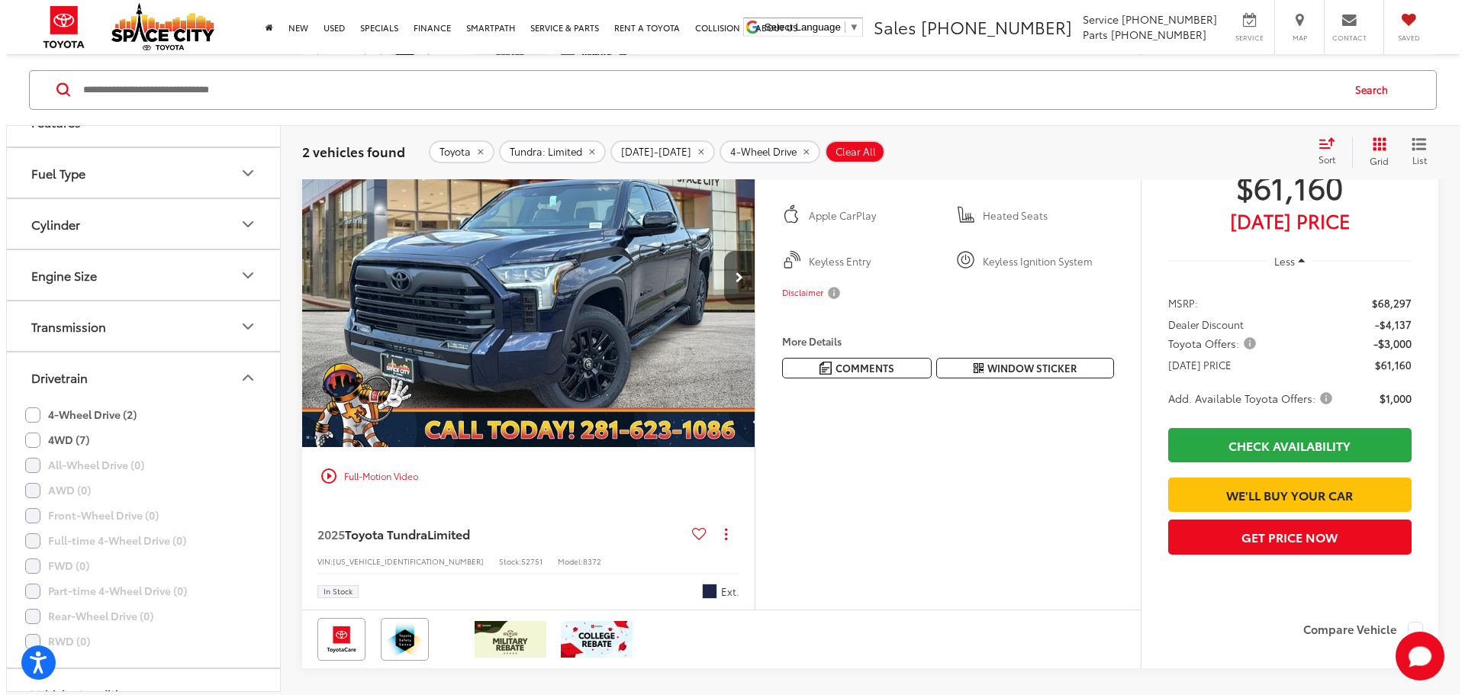
scroll to position [916, 0]
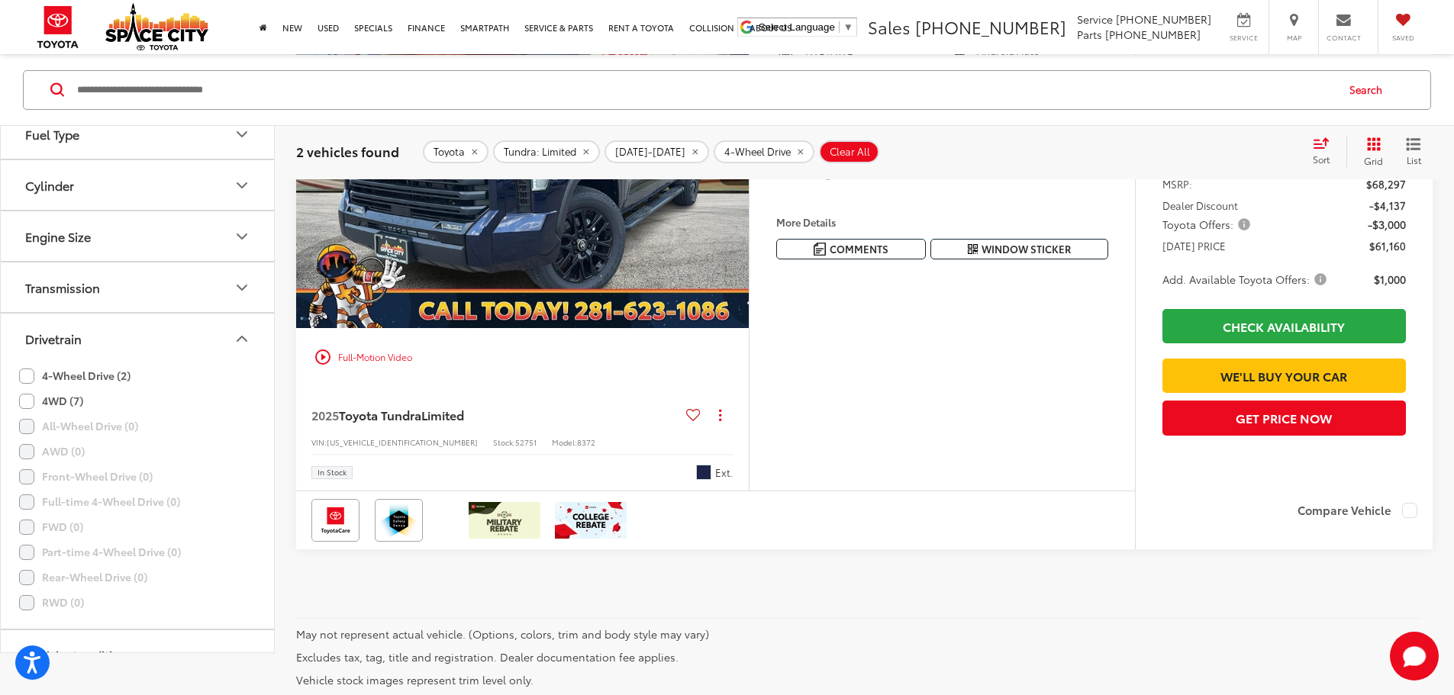
click at [0, 0] on button "More..." at bounding box center [0, 0] width 0 height 0
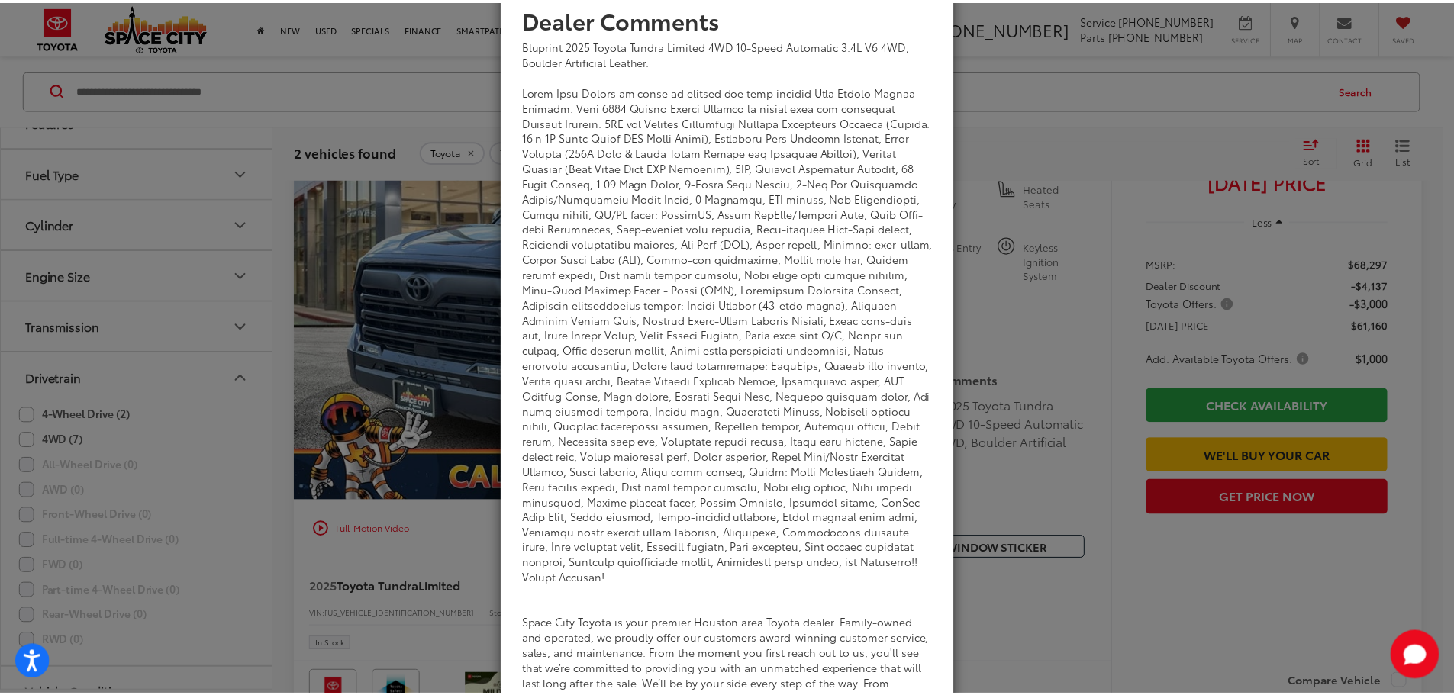
scroll to position [0, 0]
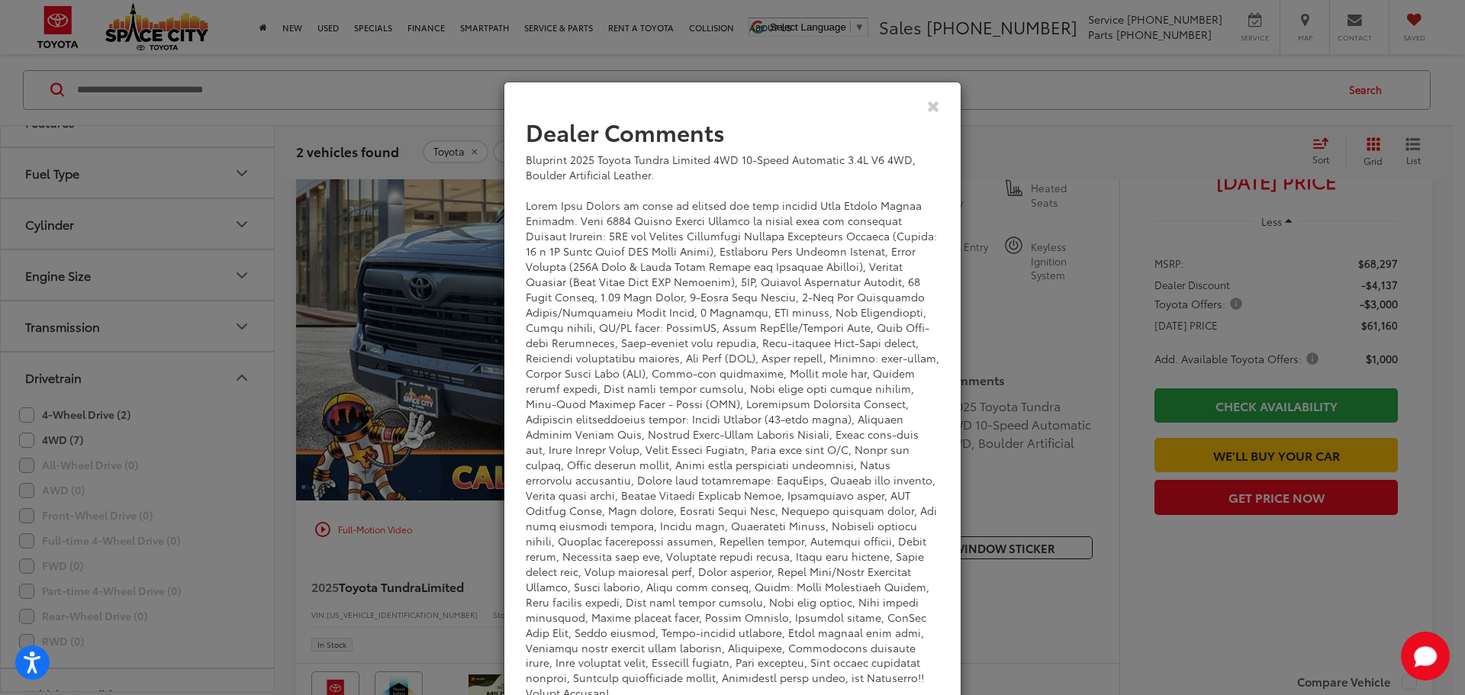
click at [936, 108] on div "View Comments" at bounding box center [733, 105] width 458 height 59
click at [928, 106] on icon "Close" at bounding box center [933, 106] width 13 height 16
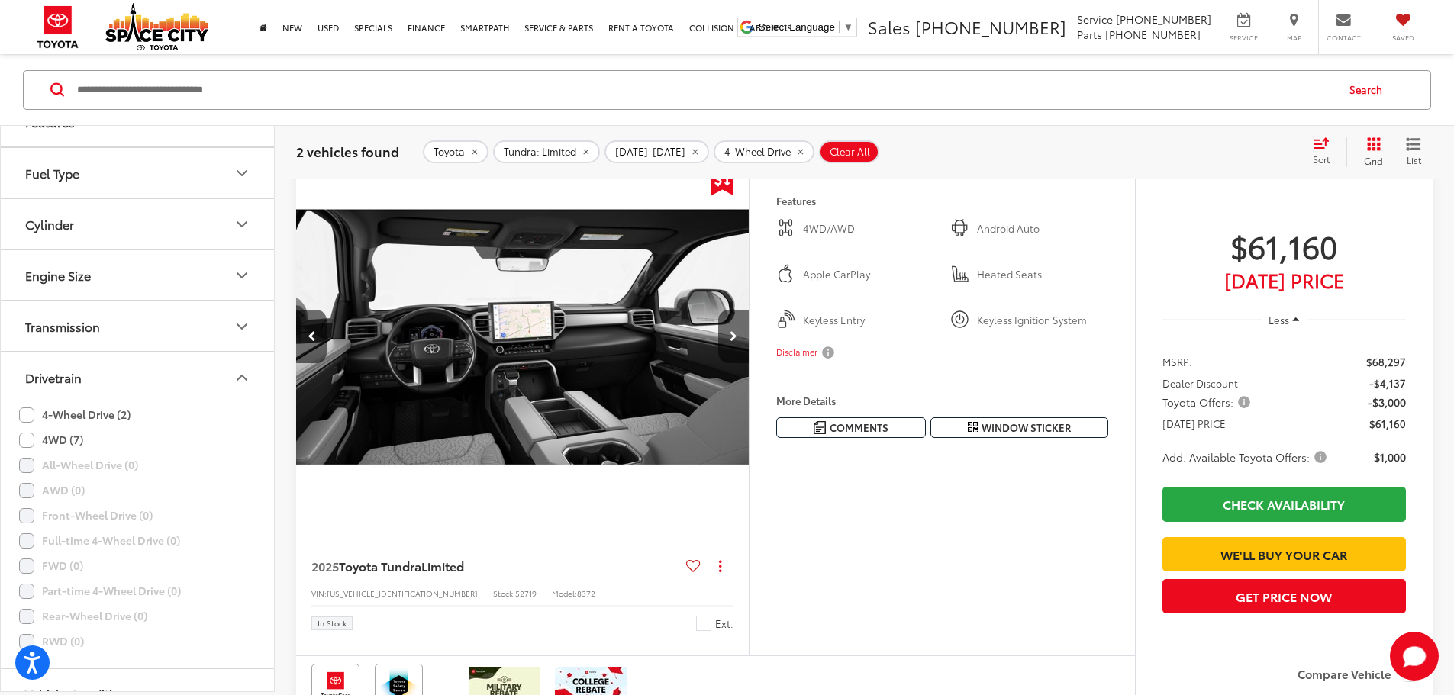
scroll to position [256, 0]
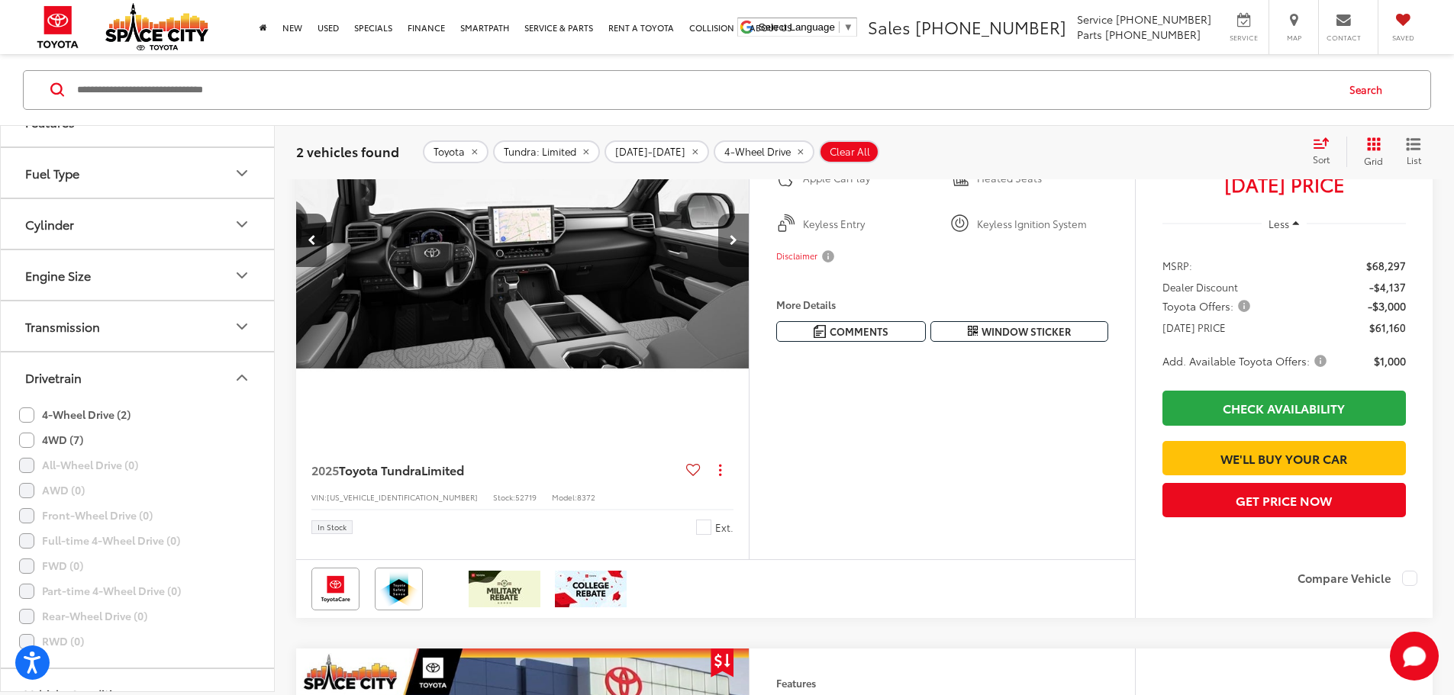
click at [737, 246] on icon "Next image" at bounding box center [733, 240] width 8 height 11
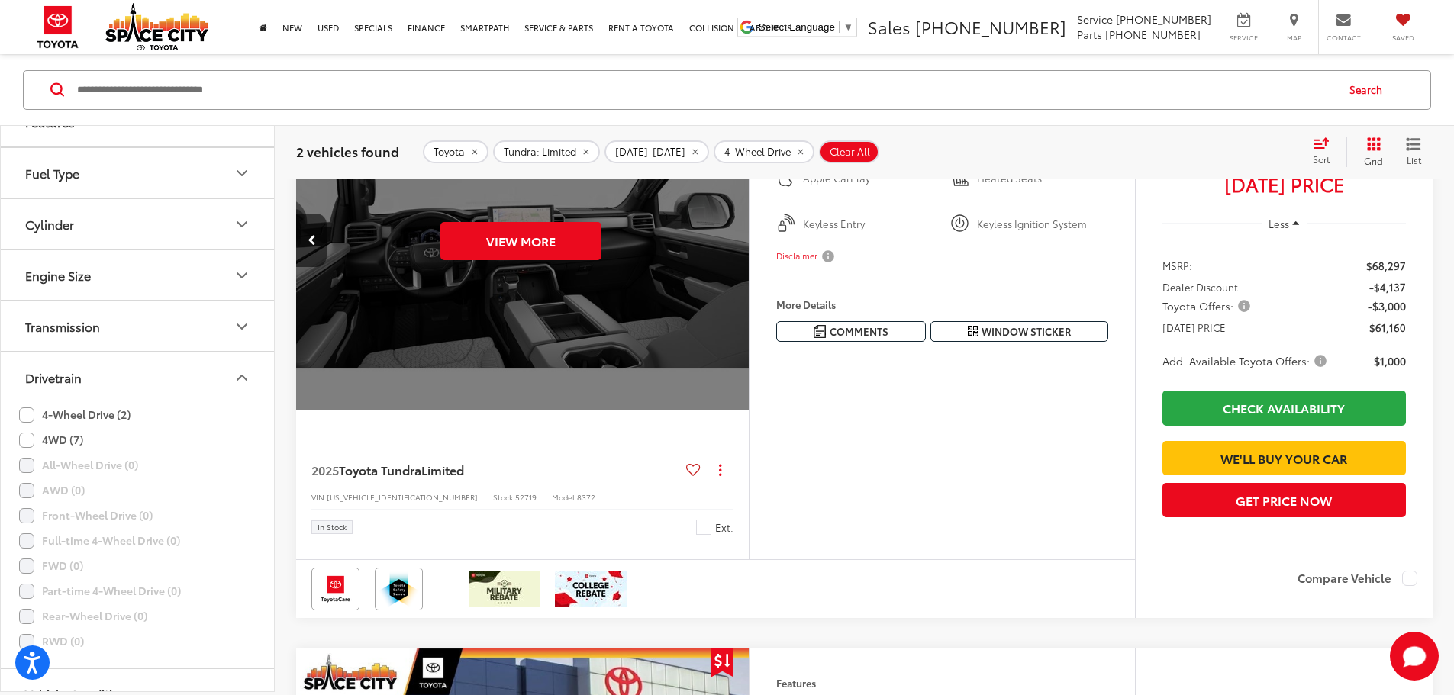
scroll to position [0, 2894]
click at [601, 260] on button "View More" at bounding box center [520, 241] width 161 height 38
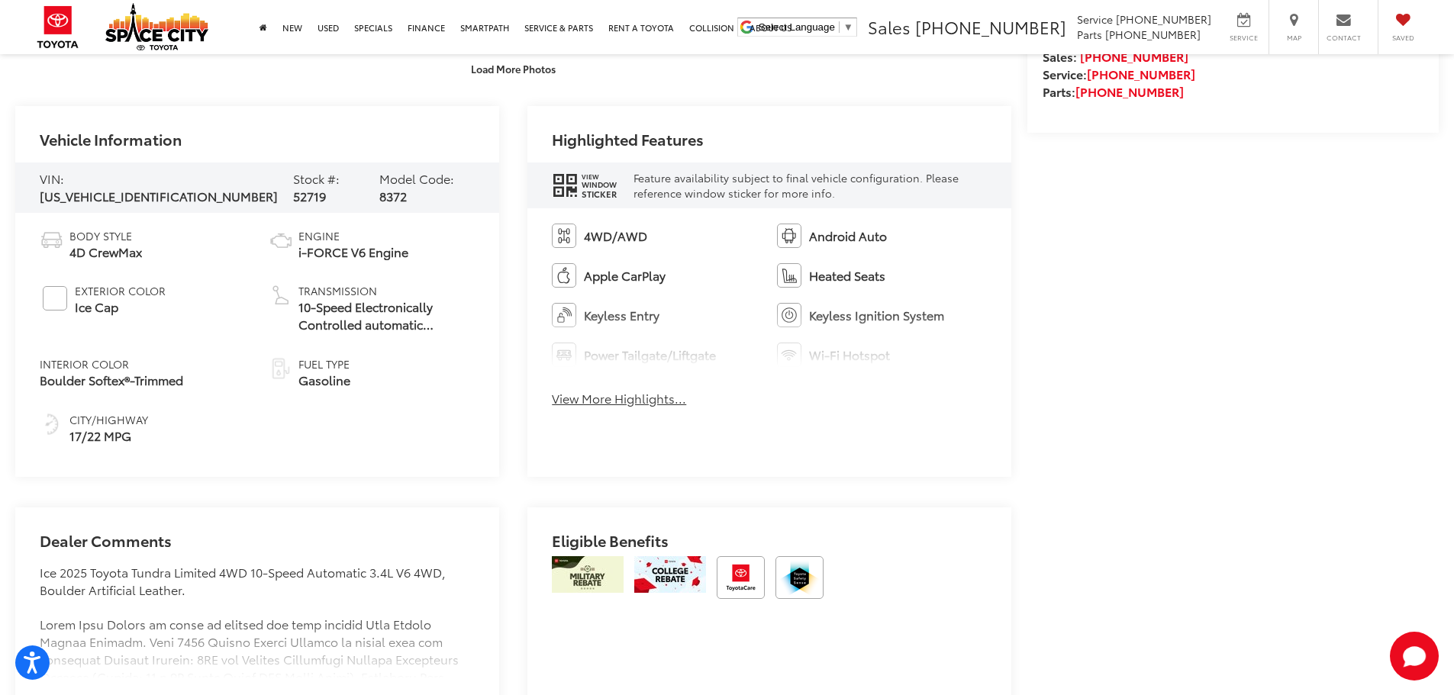
scroll to position [839, 0]
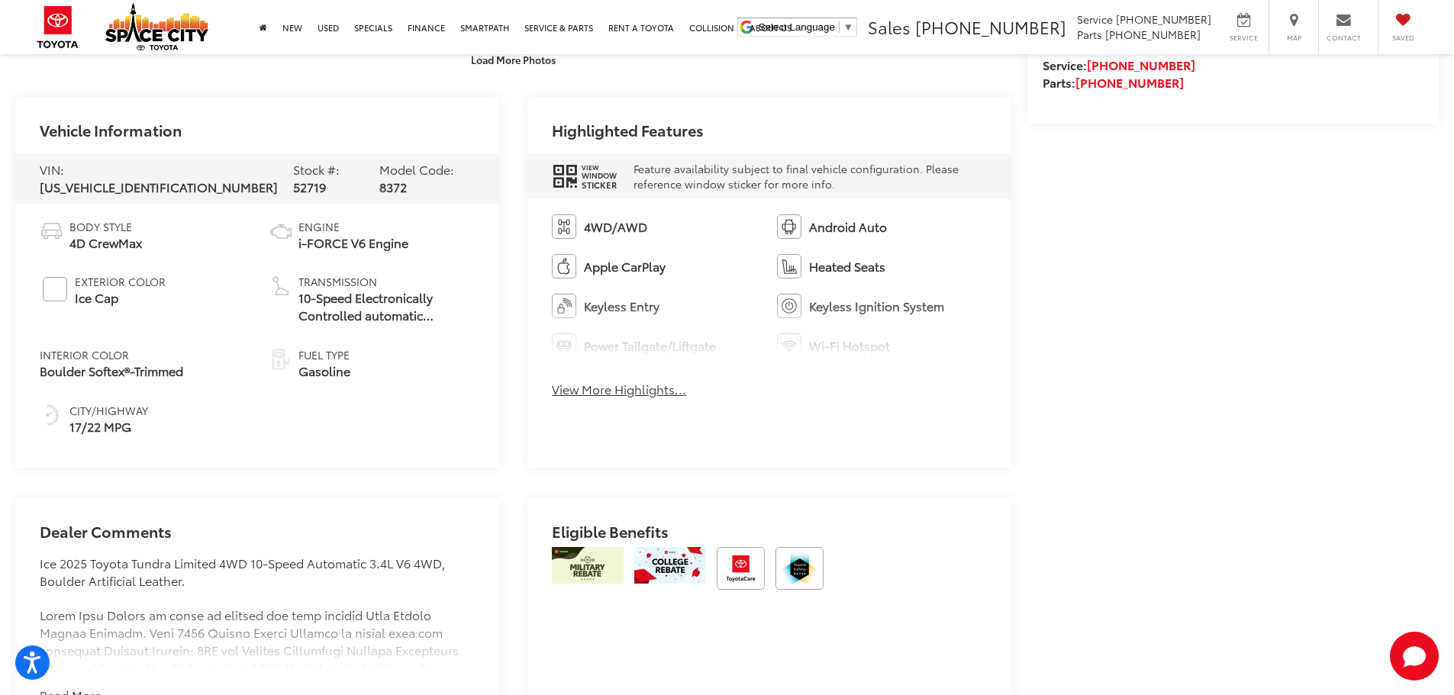
click at [624, 384] on button "View More Highlights..." at bounding box center [619, 390] width 134 height 18
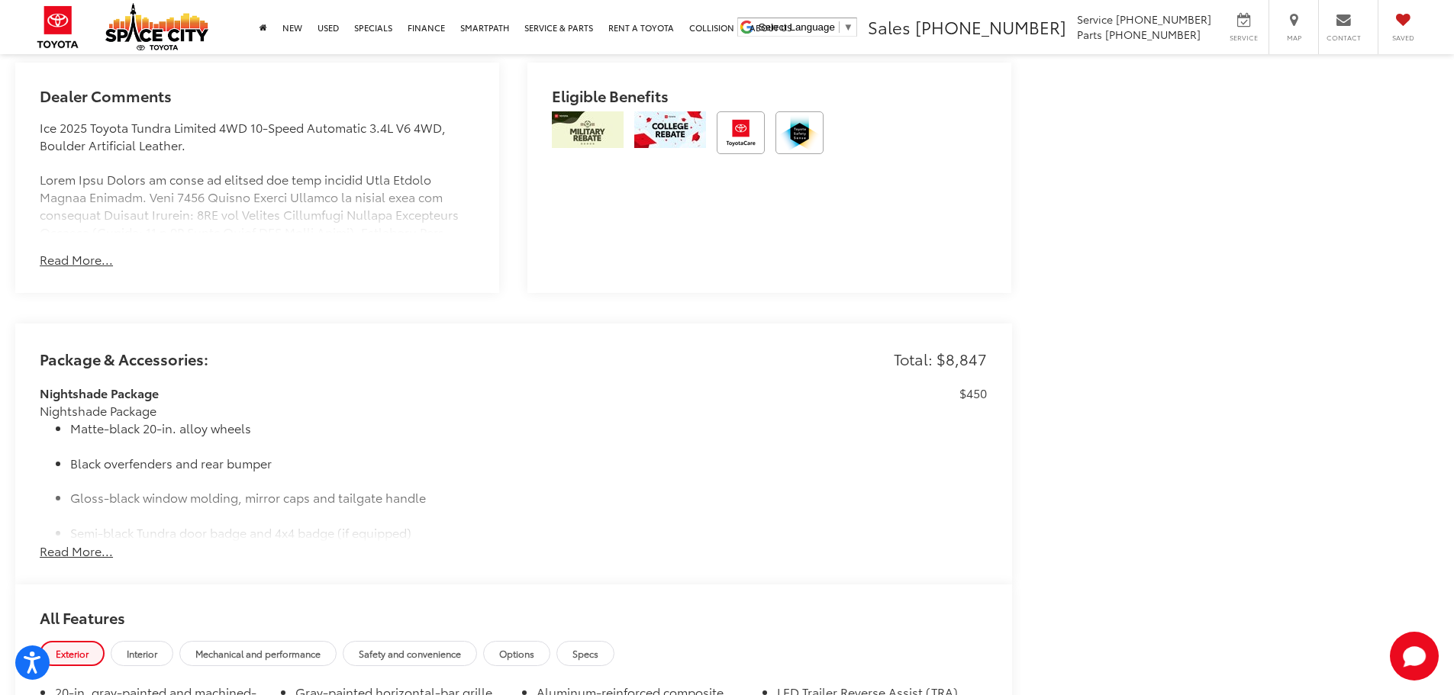
scroll to position [1602, 0]
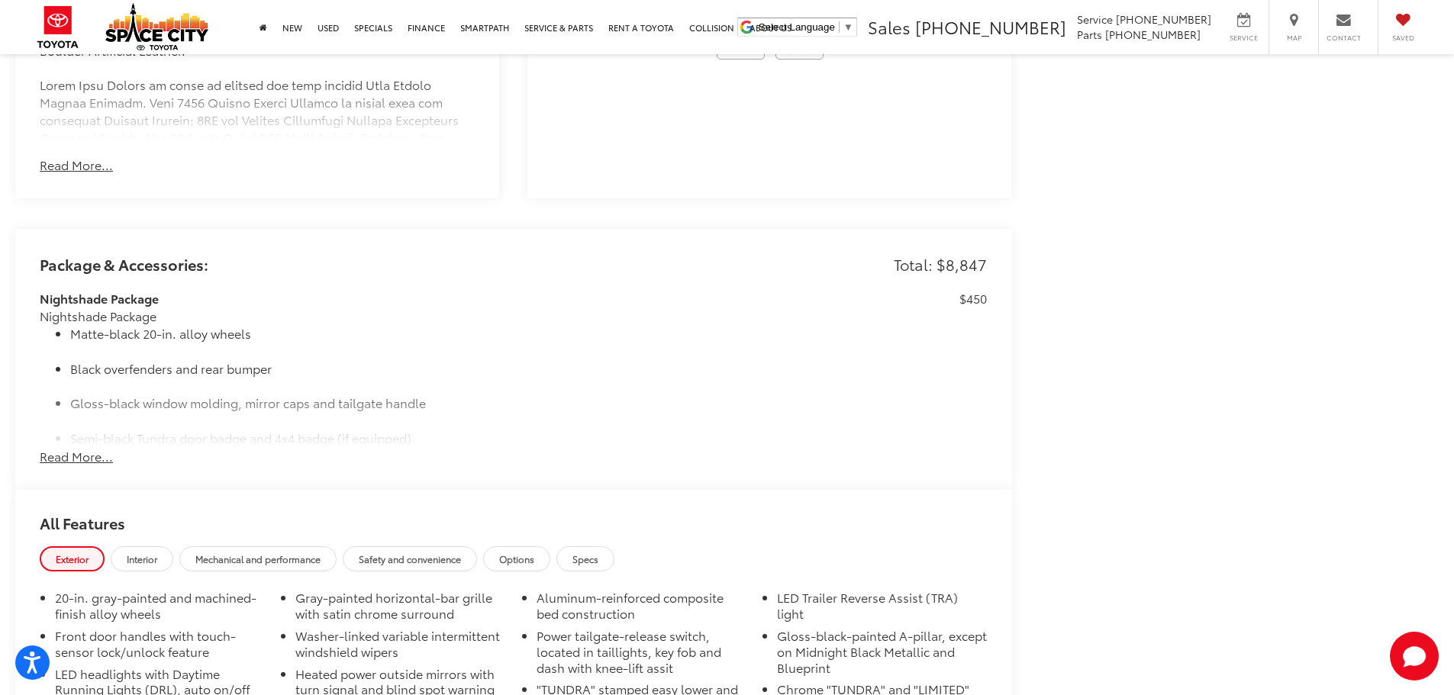
click at [75, 460] on button "Read More..." at bounding box center [76, 457] width 73 height 18
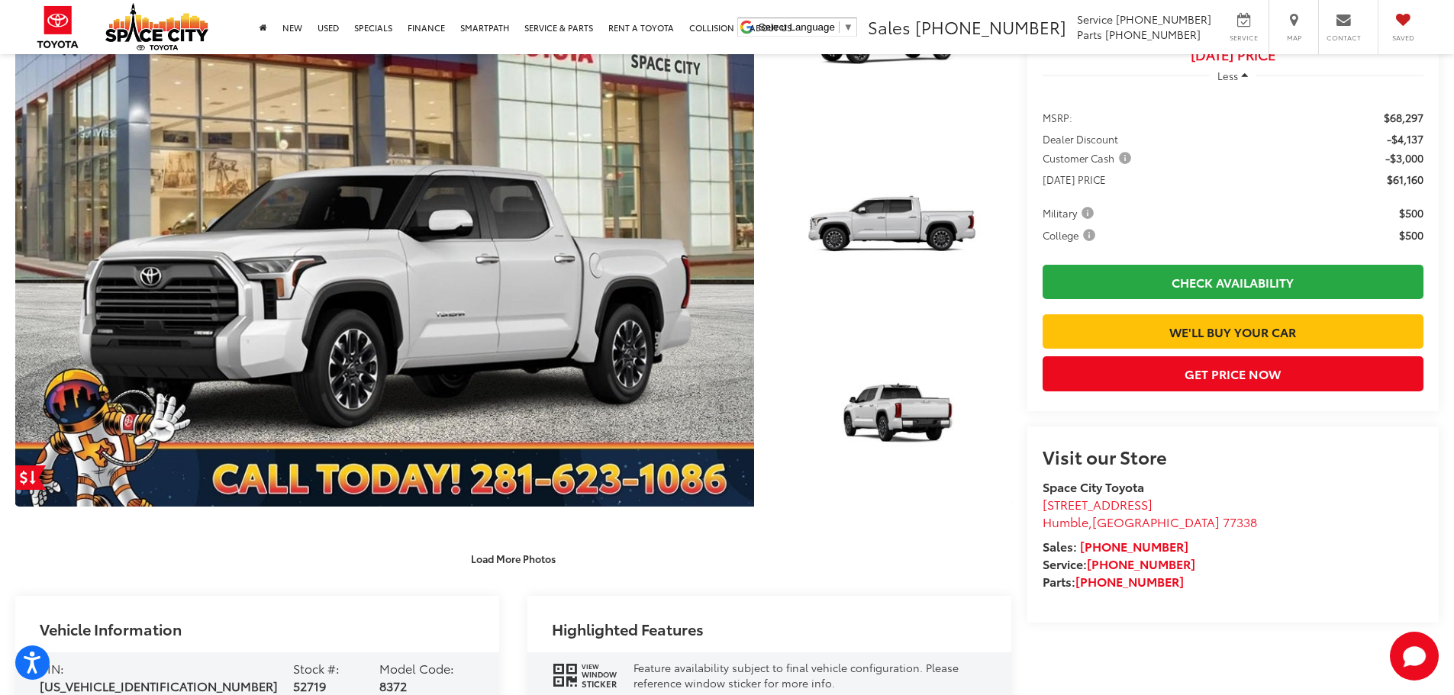
scroll to position [443, 0]
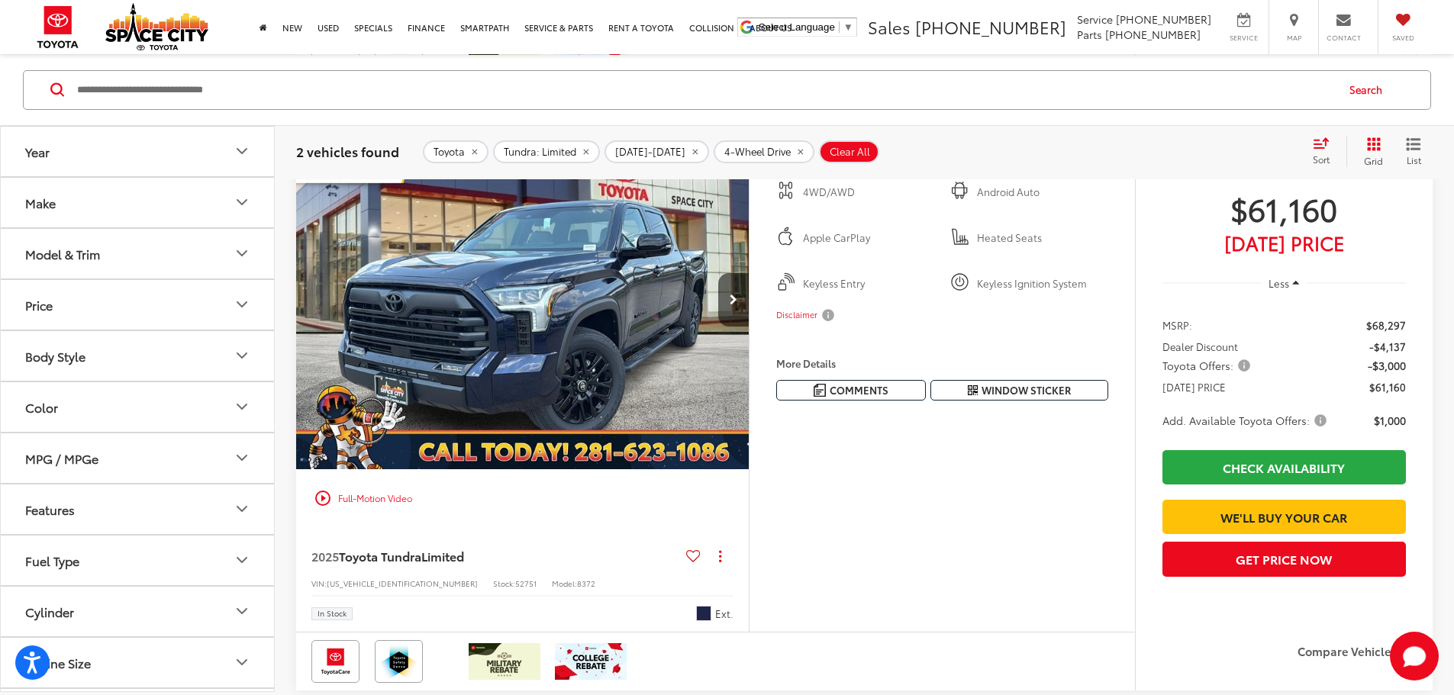
scroll to position [833, 0]
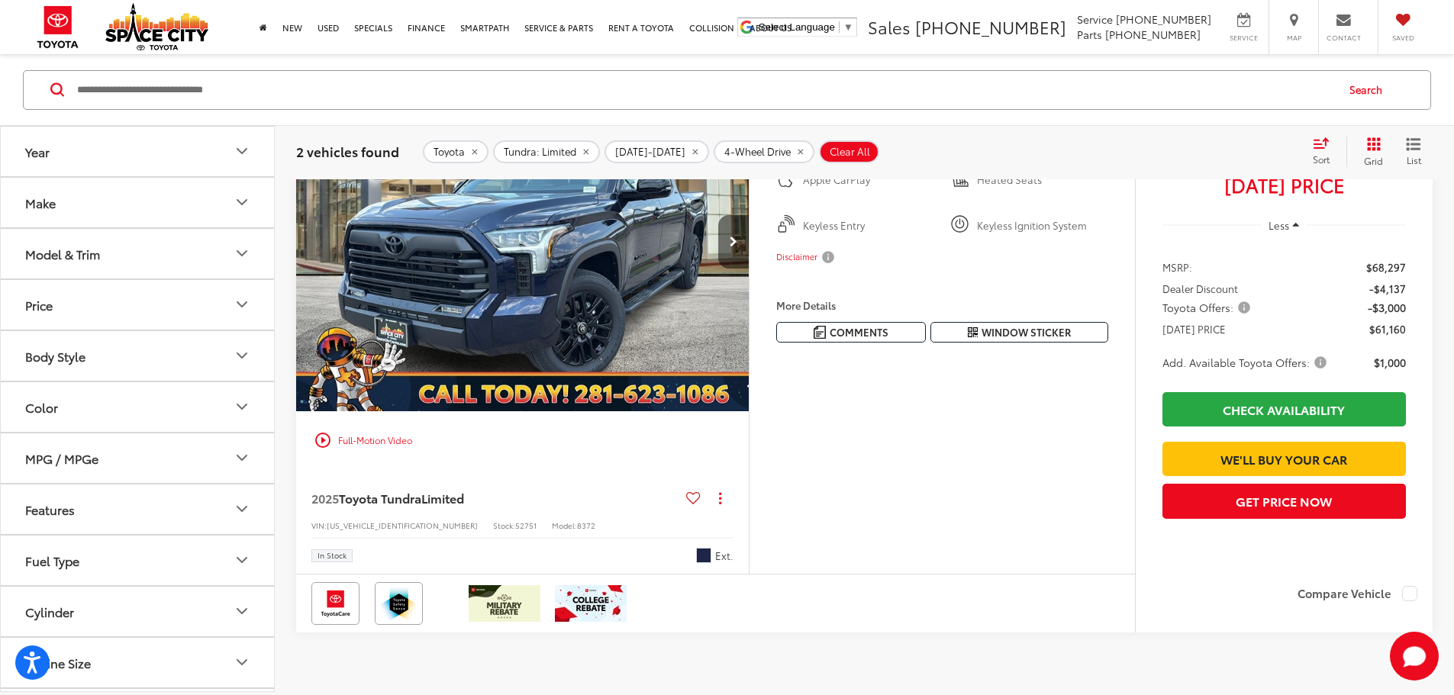
click at [749, 269] on button "Next image" at bounding box center [733, 241] width 31 height 53
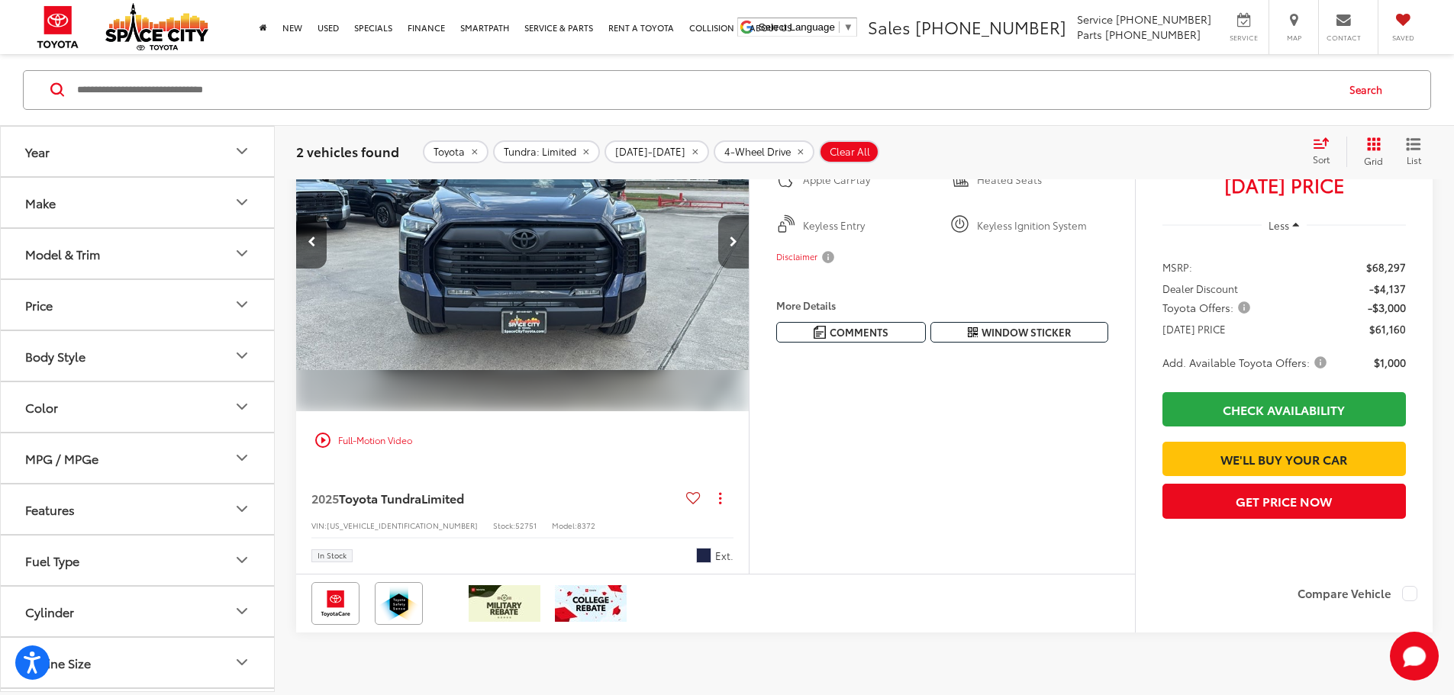
click at [749, 269] on button "Next image" at bounding box center [733, 241] width 31 height 53
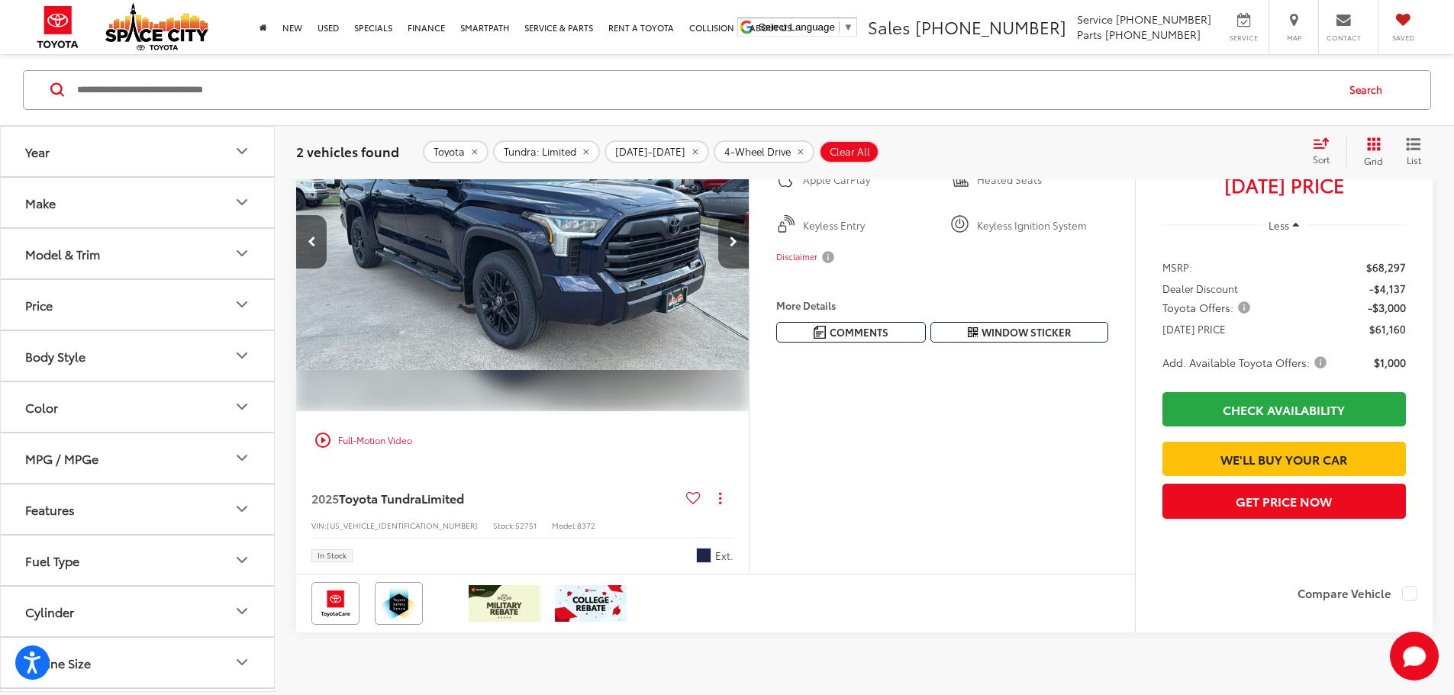
scroll to position [0, 1158]
click at [749, 269] on button "Next image" at bounding box center [733, 241] width 31 height 53
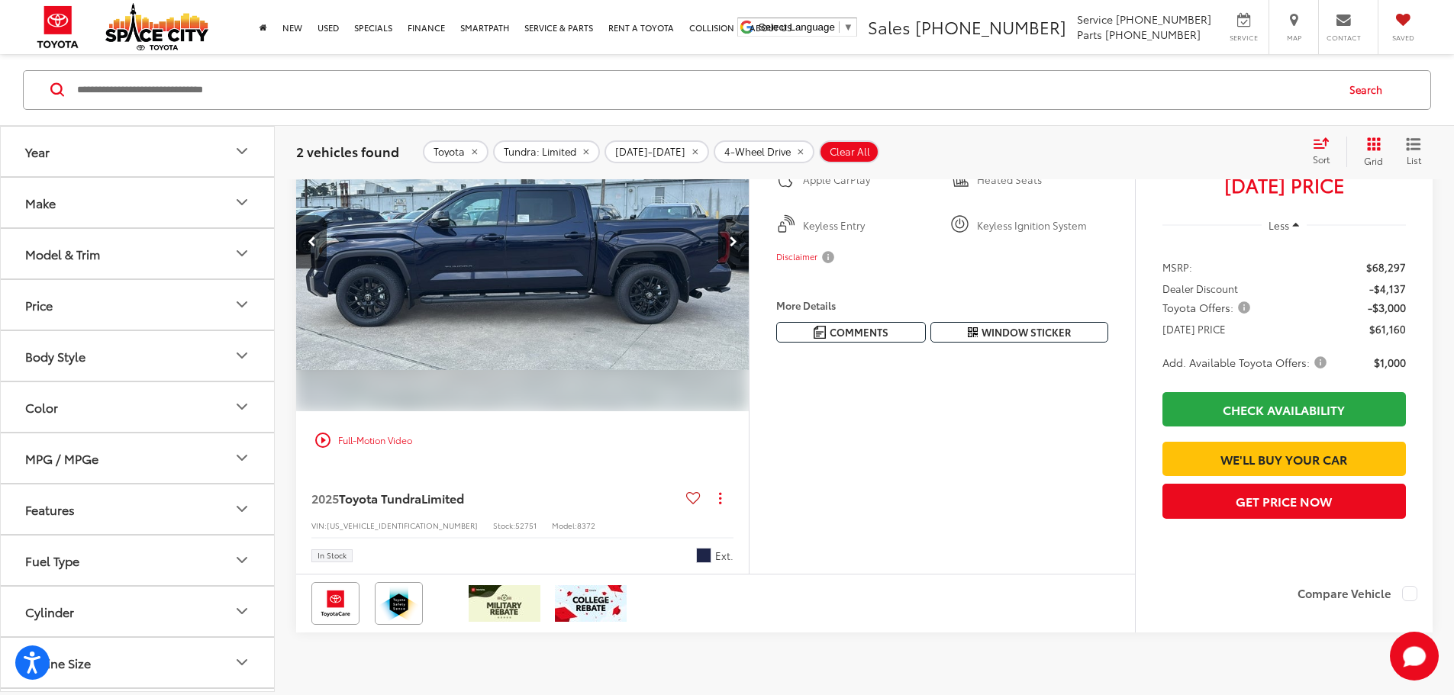
click at [749, 269] on button "Next image" at bounding box center [733, 241] width 31 height 53
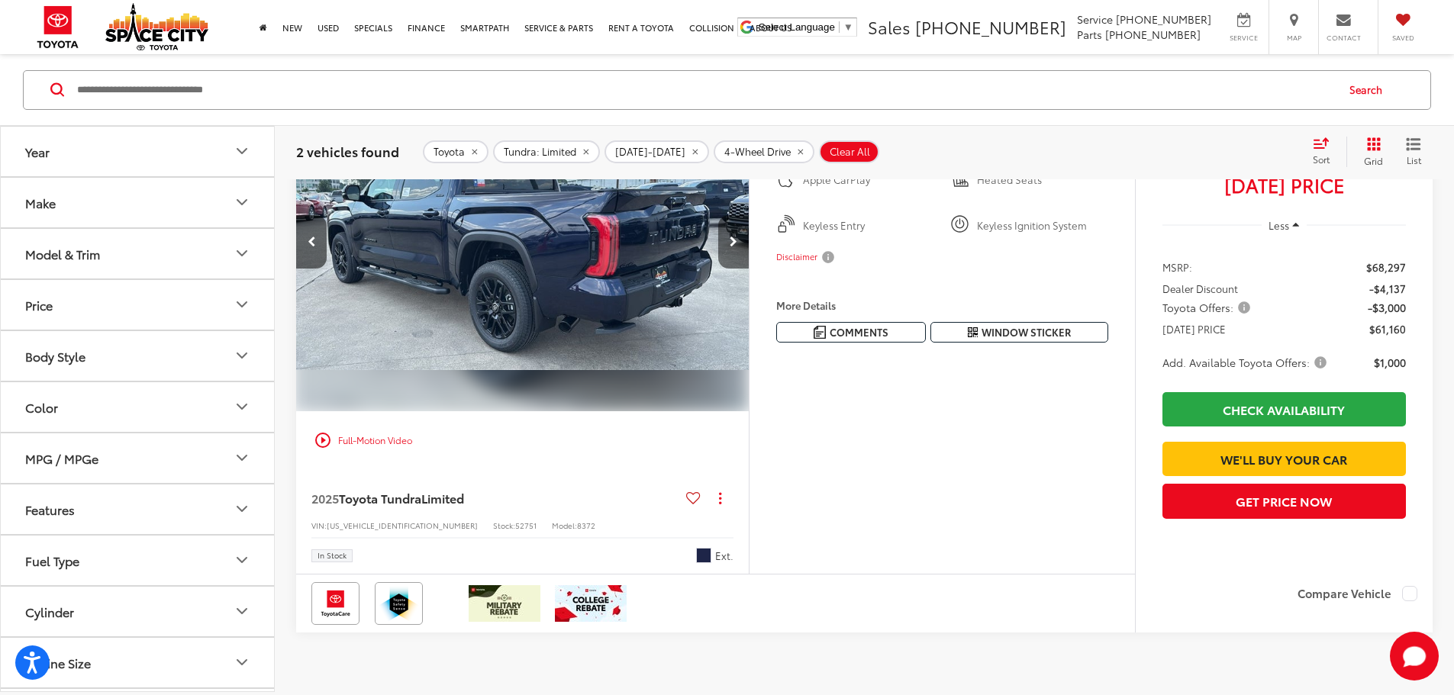
scroll to position [0, 2314]
click at [749, 269] on button "Next image" at bounding box center [733, 241] width 31 height 53
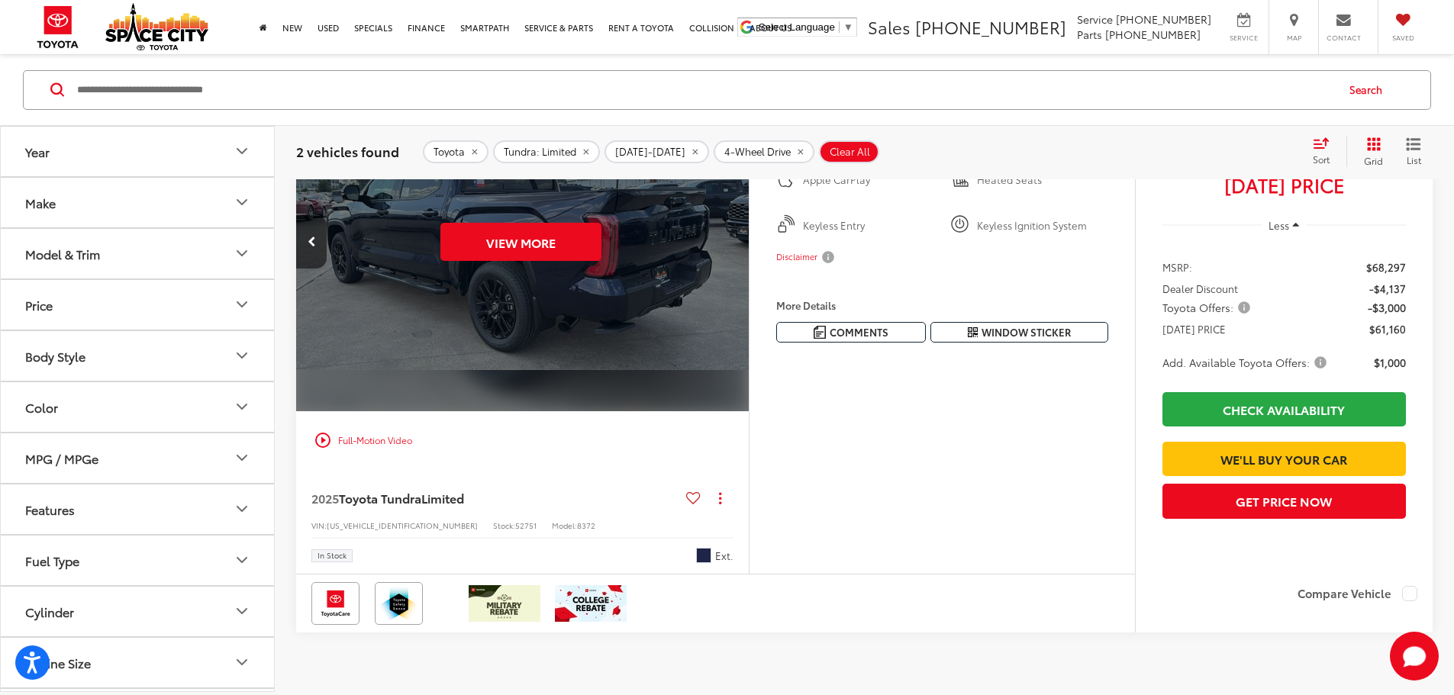
scroll to position [0, 2894]
click at [601, 261] on button "View More" at bounding box center [520, 242] width 161 height 38
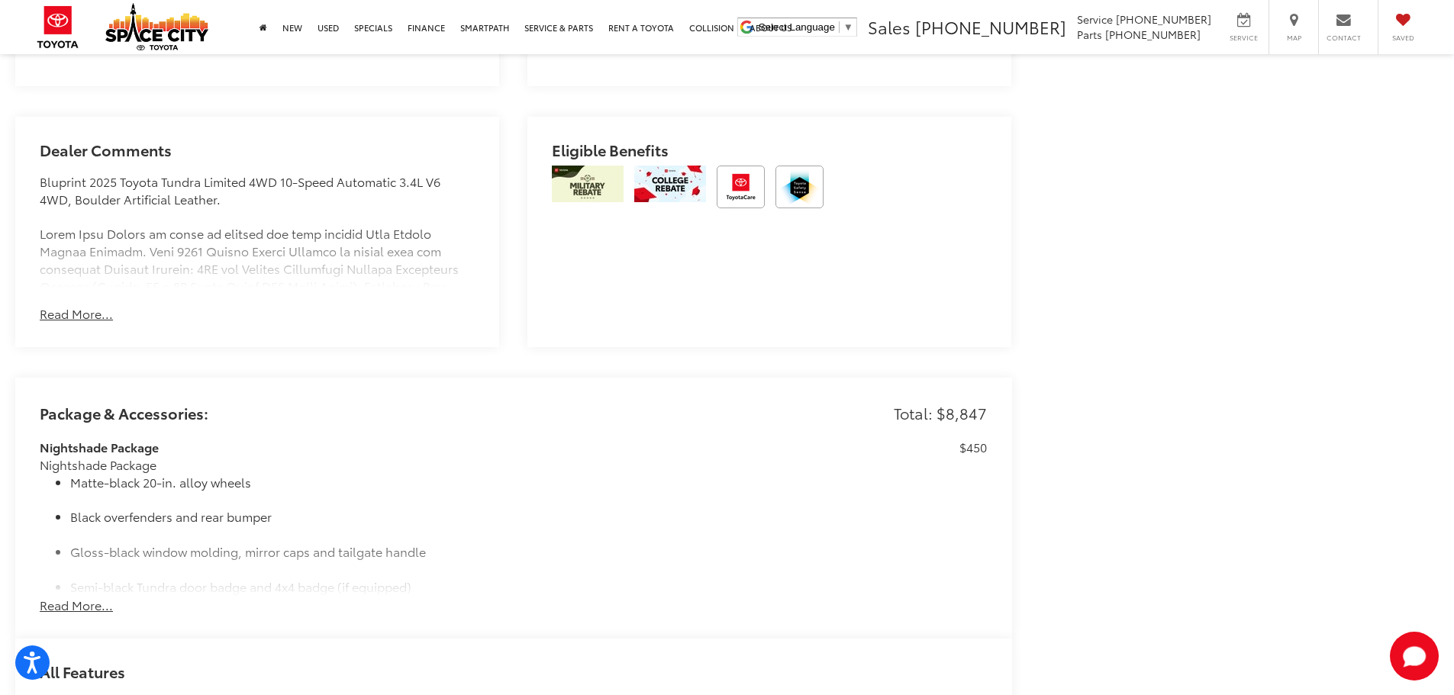
scroll to position [1245, 0]
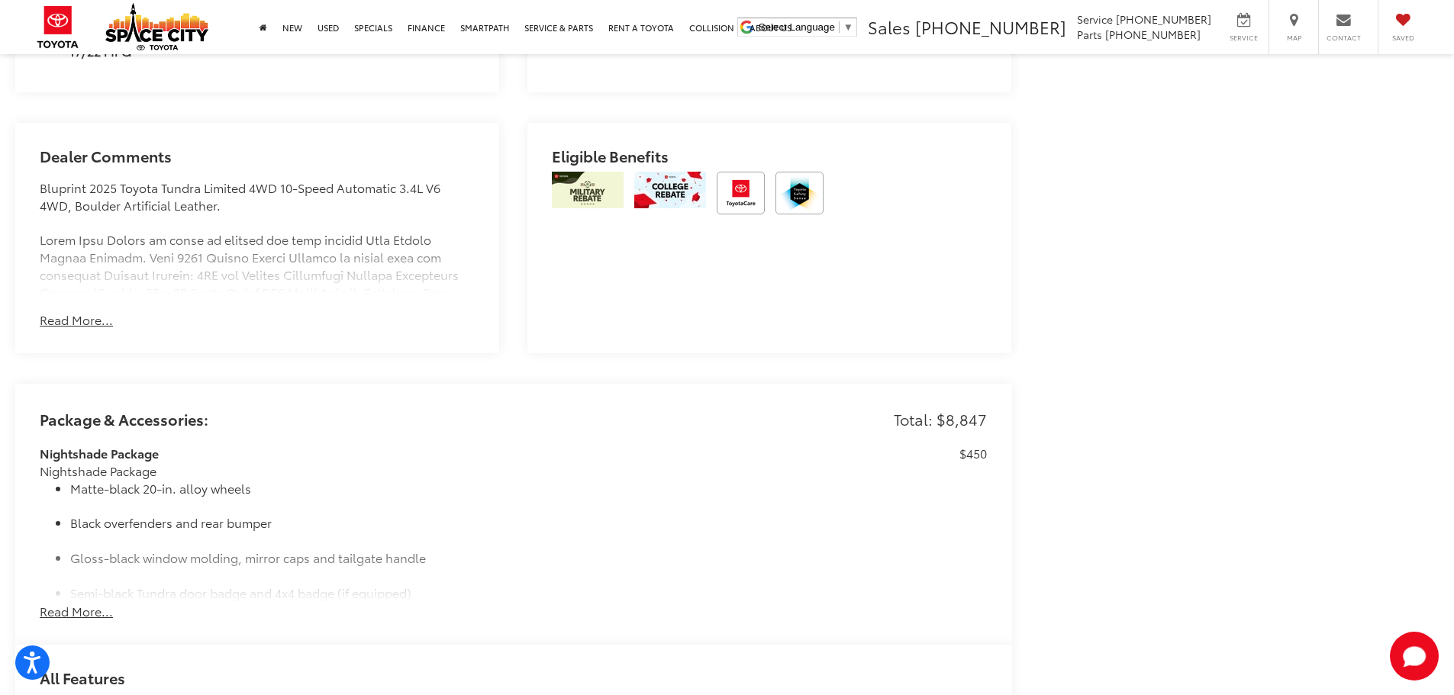
click at [72, 318] on button "Read More..." at bounding box center [76, 320] width 73 height 18
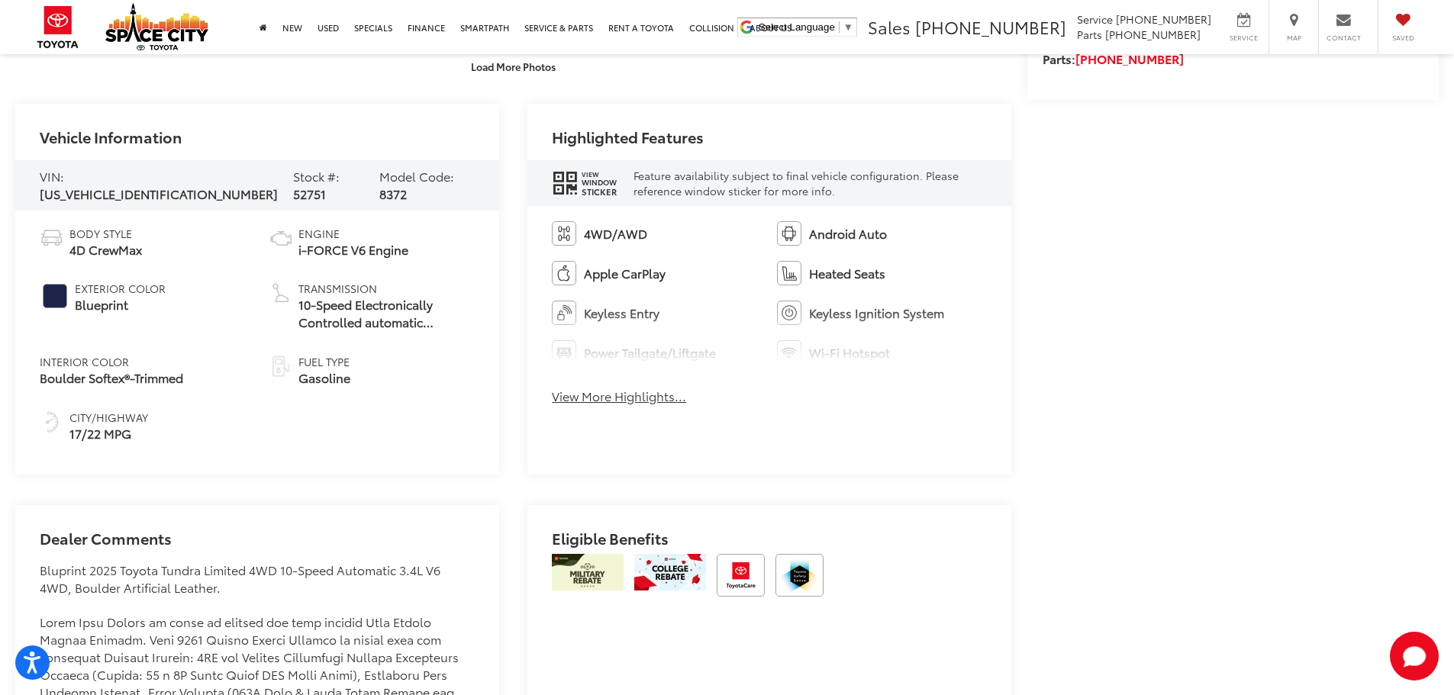
scroll to position [864, 0]
click at [582, 398] on button "View More Highlights..." at bounding box center [619, 396] width 134 height 18
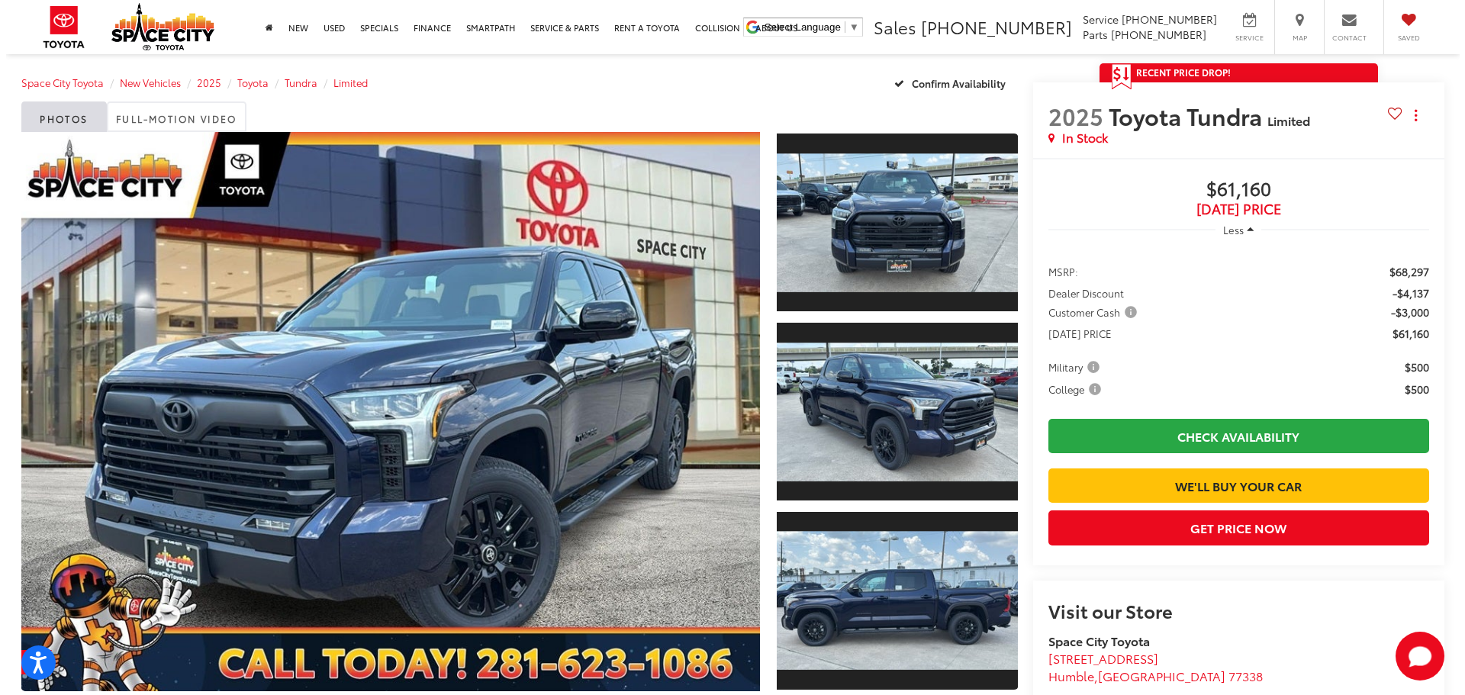
scroll to position [177, 0]
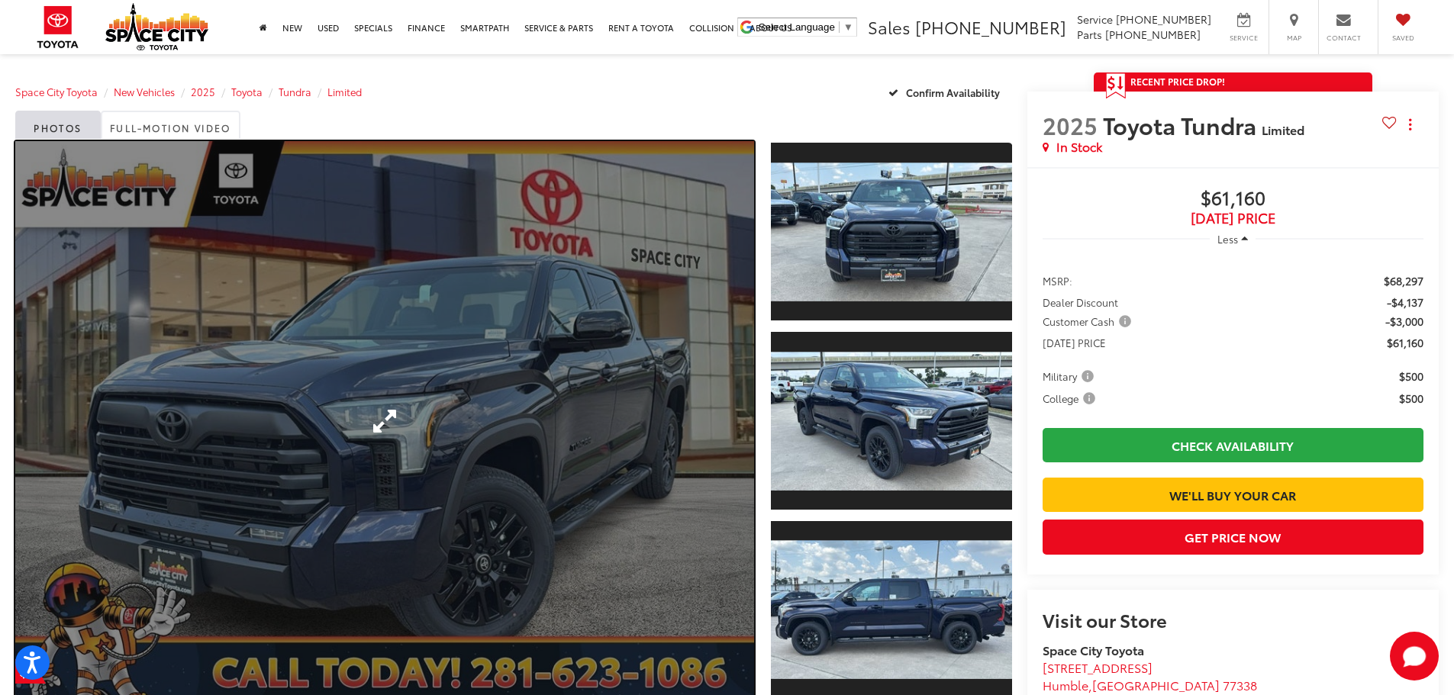
click at [598, 434] on link "Expand Photo 0" at bounding box center [384, 420] width 739 height 559
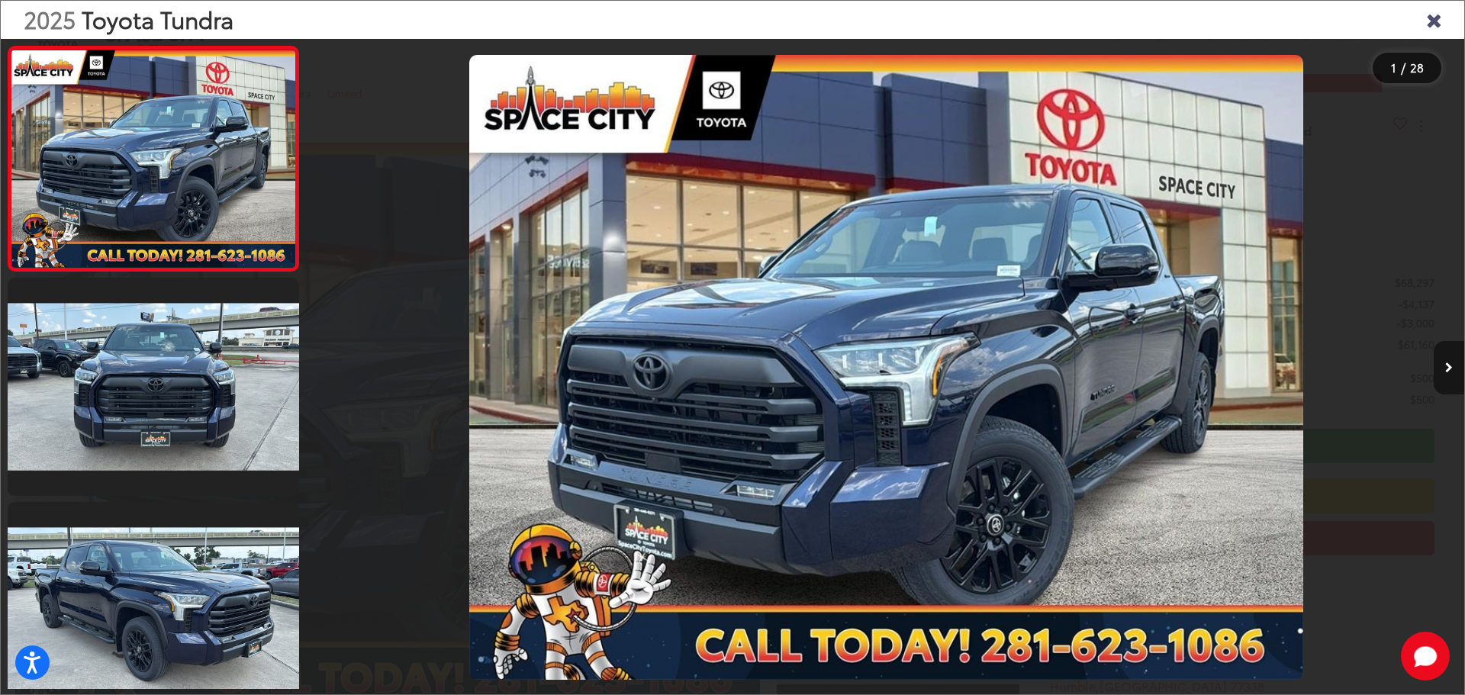
click at [1450, 353] on button "Next image" at bounding box center [1449, 367] width 31 height 53
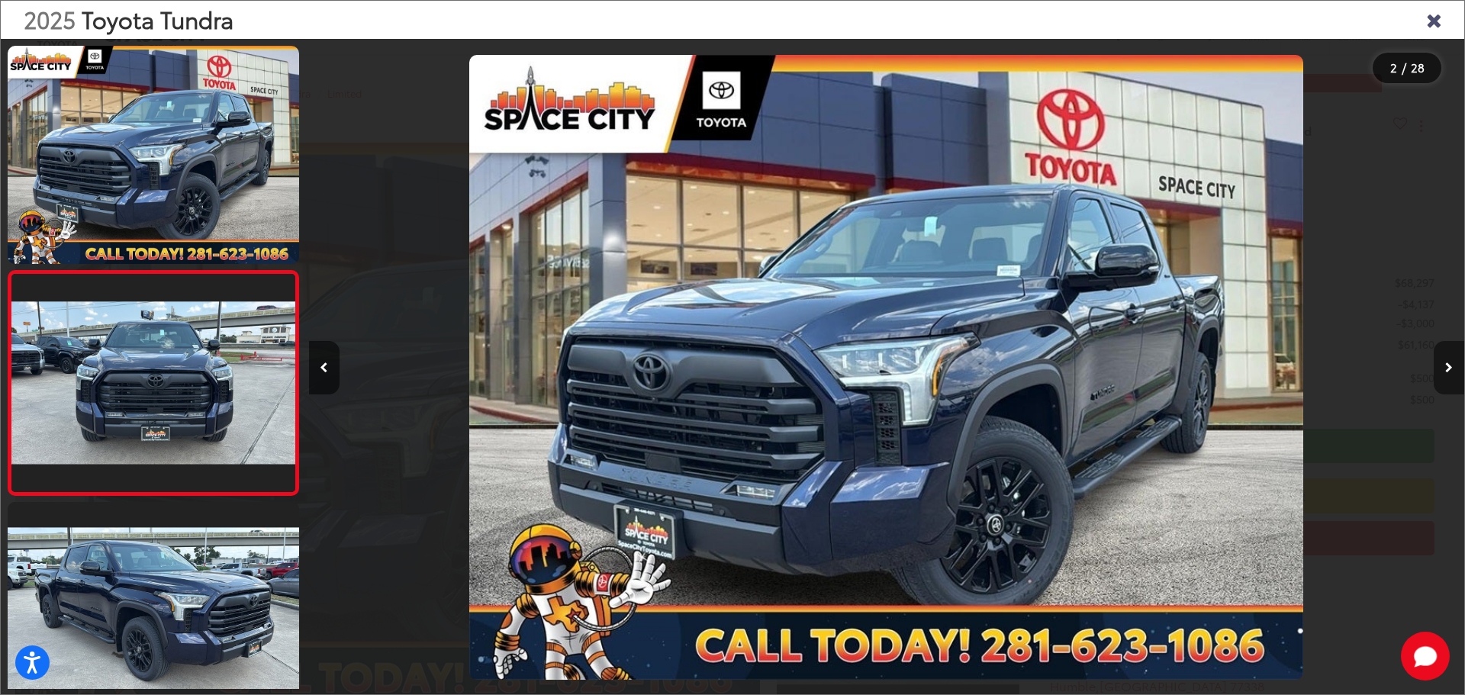
scroll to position [60, 0]
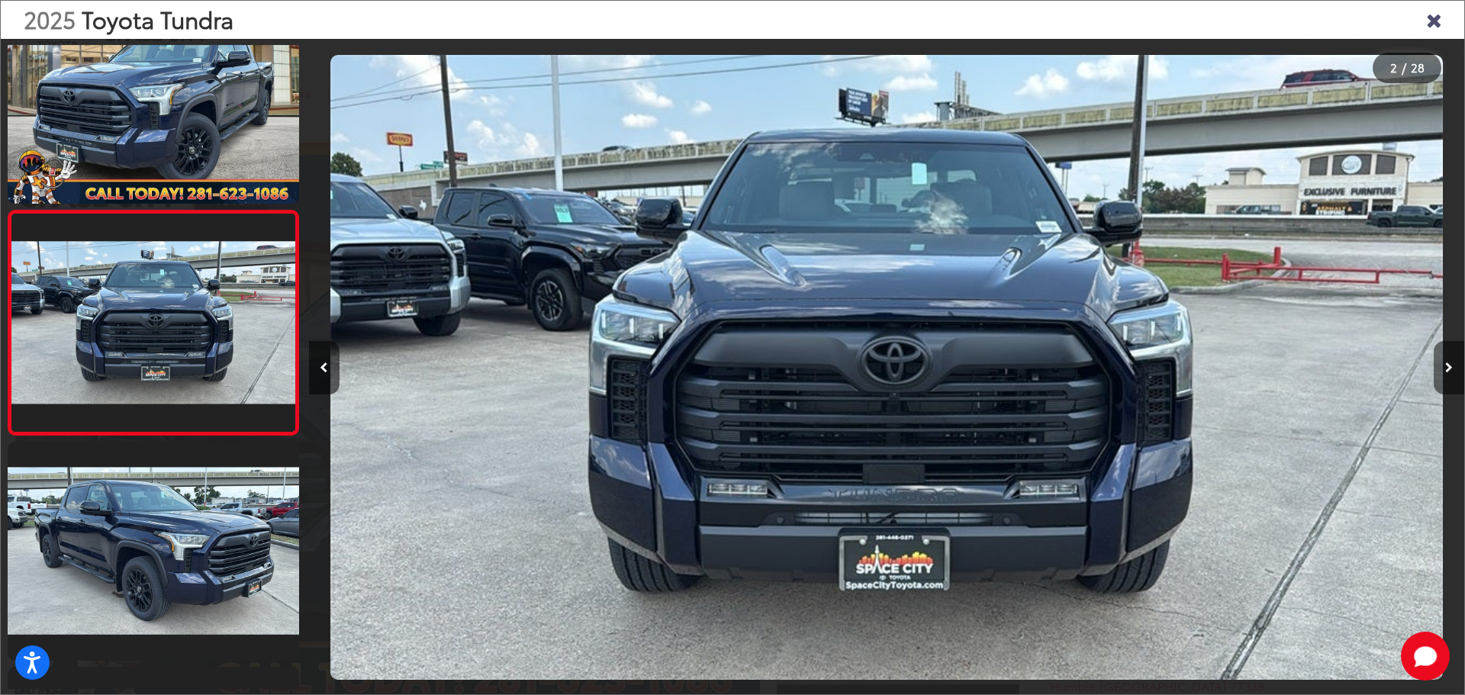
click at [1453, 357] on button "Next image" at bounding box center [1449, 367] width 31 height 53
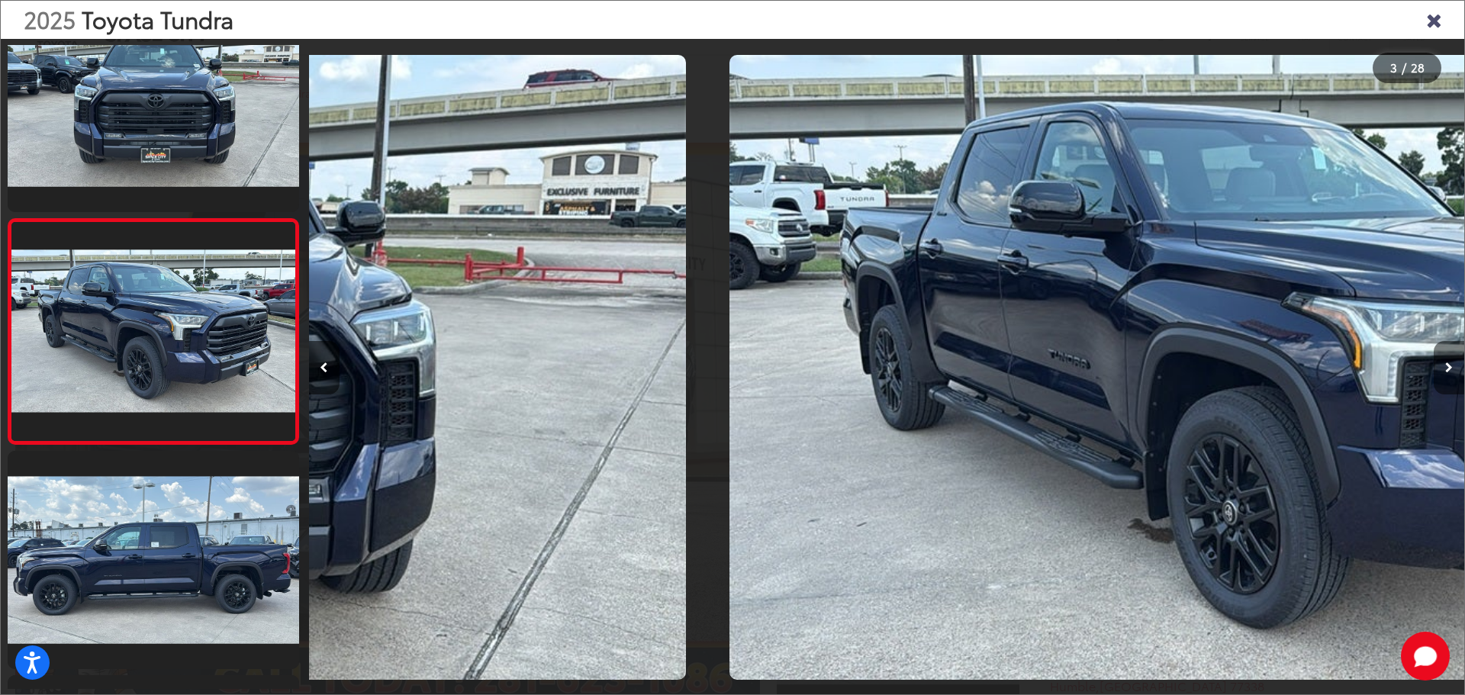
scroll to position [285, 0]
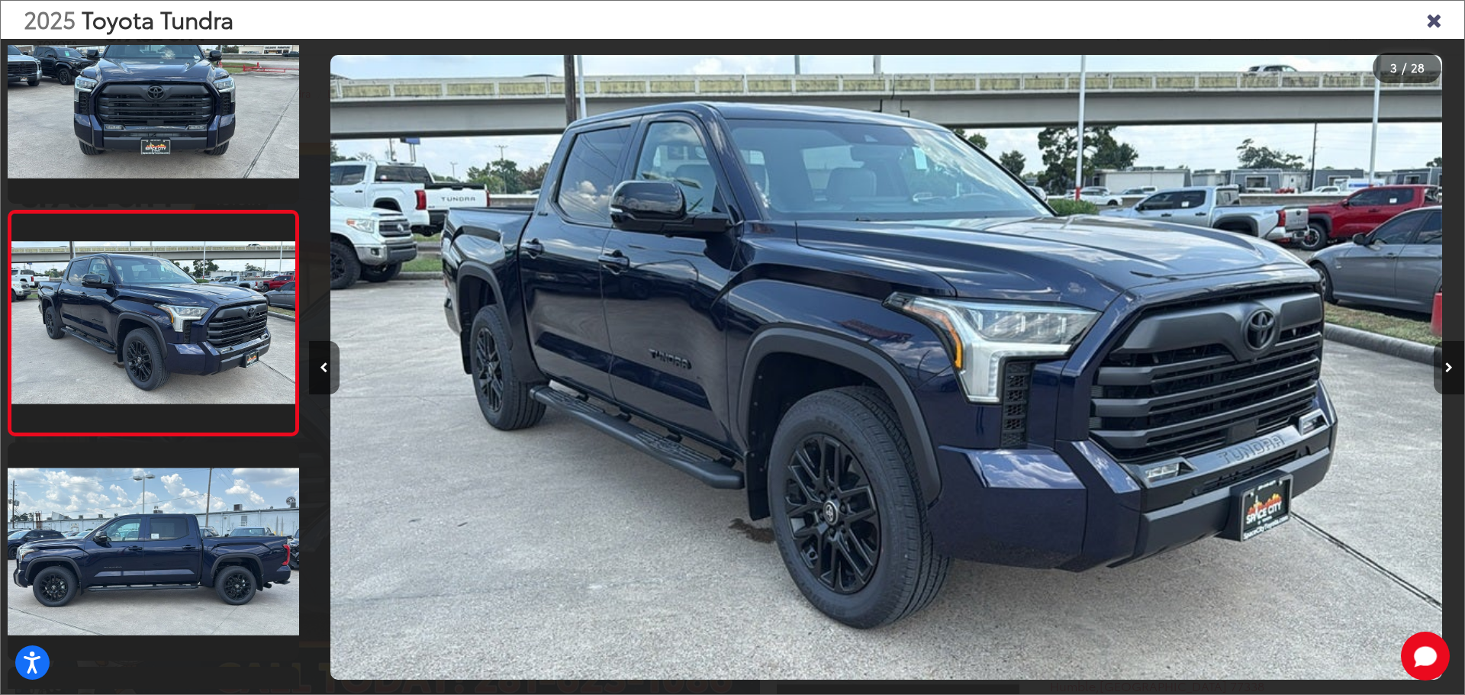
click at [1453, 357] on button "Next image" at bounding box center [1449, 367] width 31 height 53
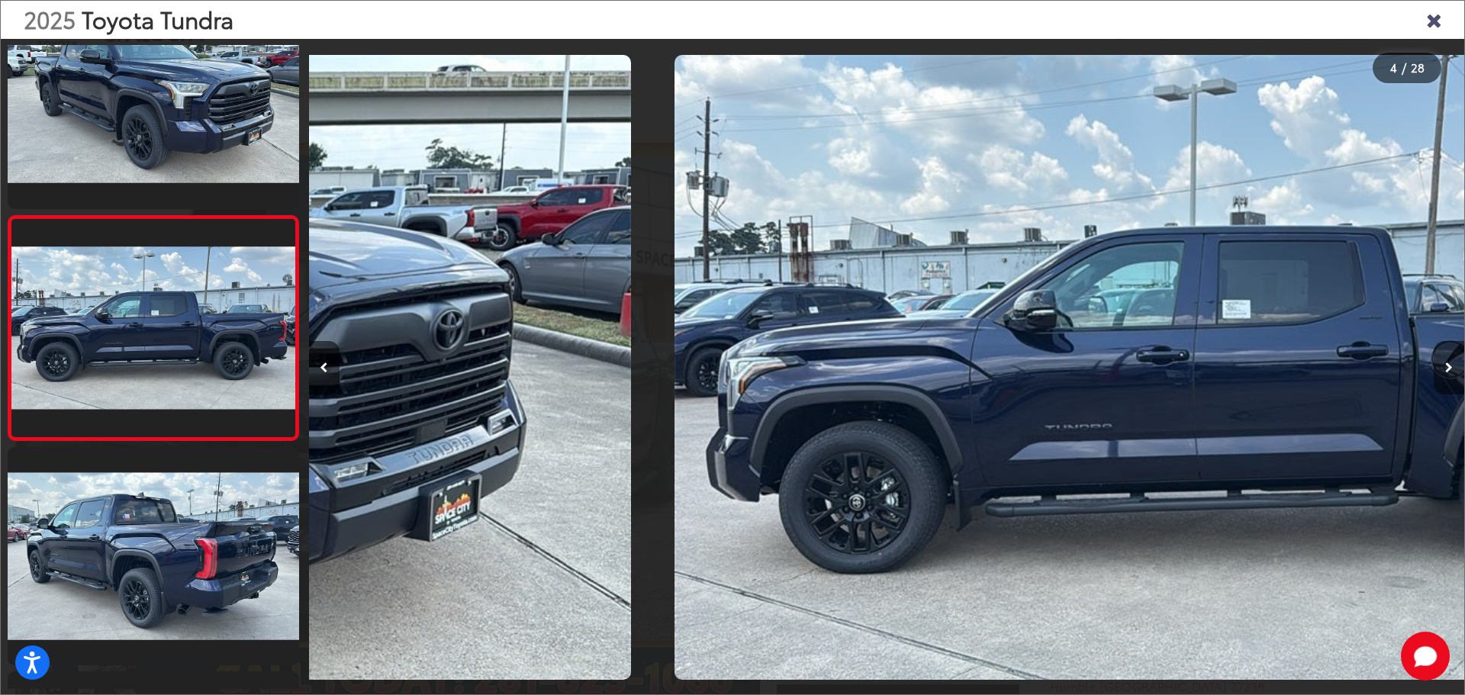
scroll to position [510, 0]
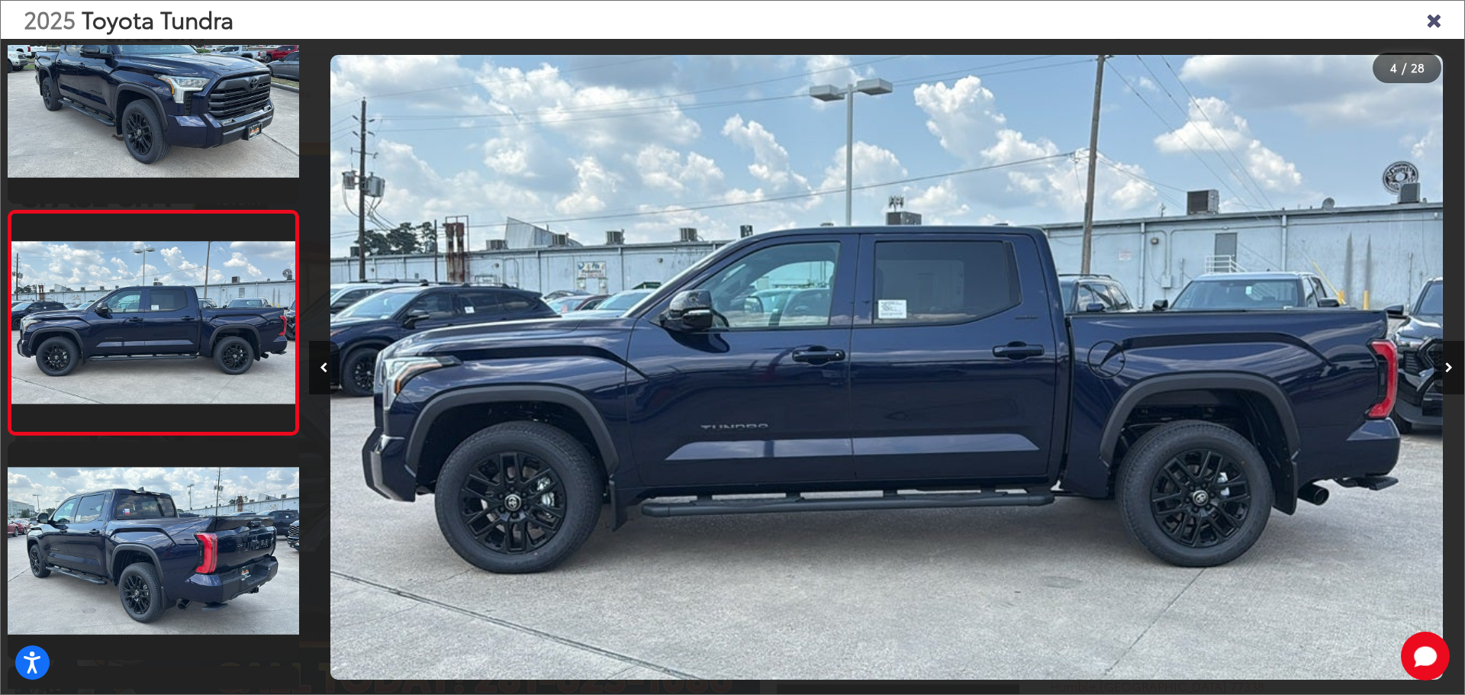
click at [1453, 357] on button "Next image" at bounding box center [1449, 367] width 31 height 53
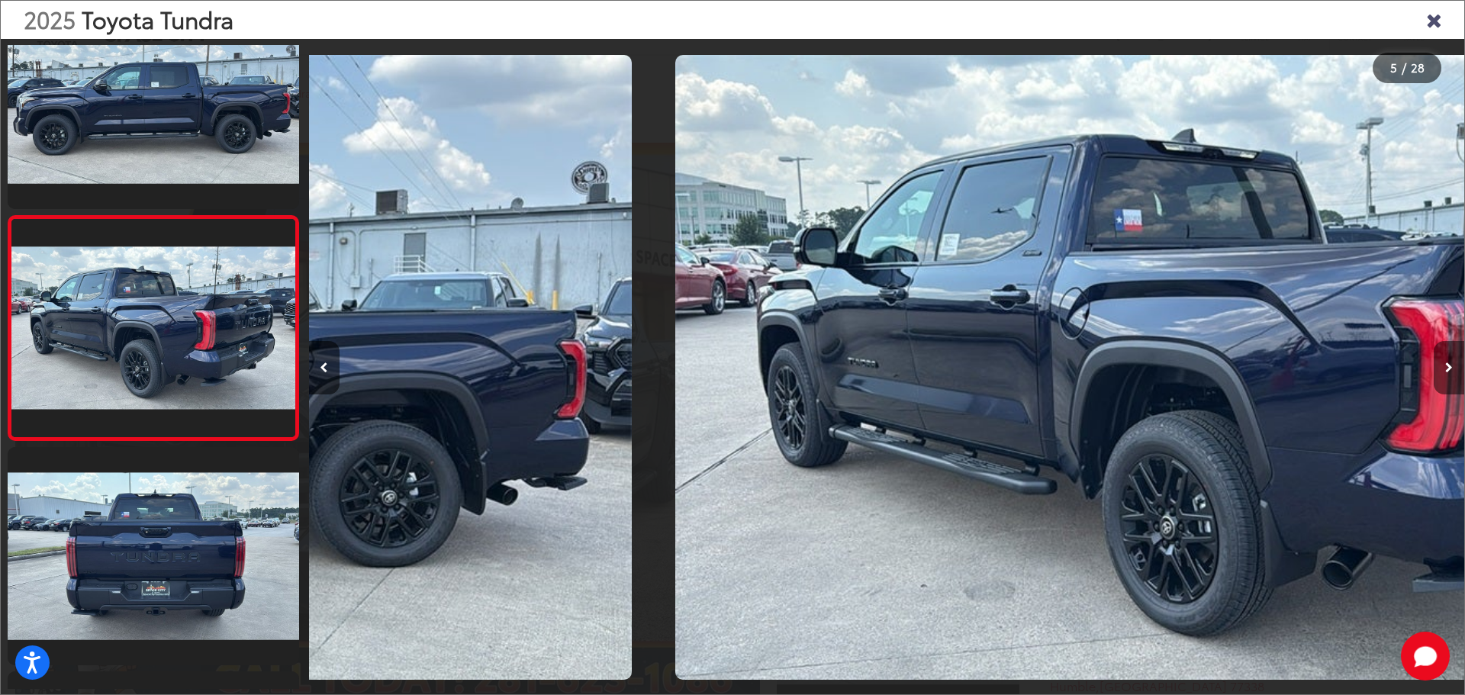
scroll to position [734, 0]
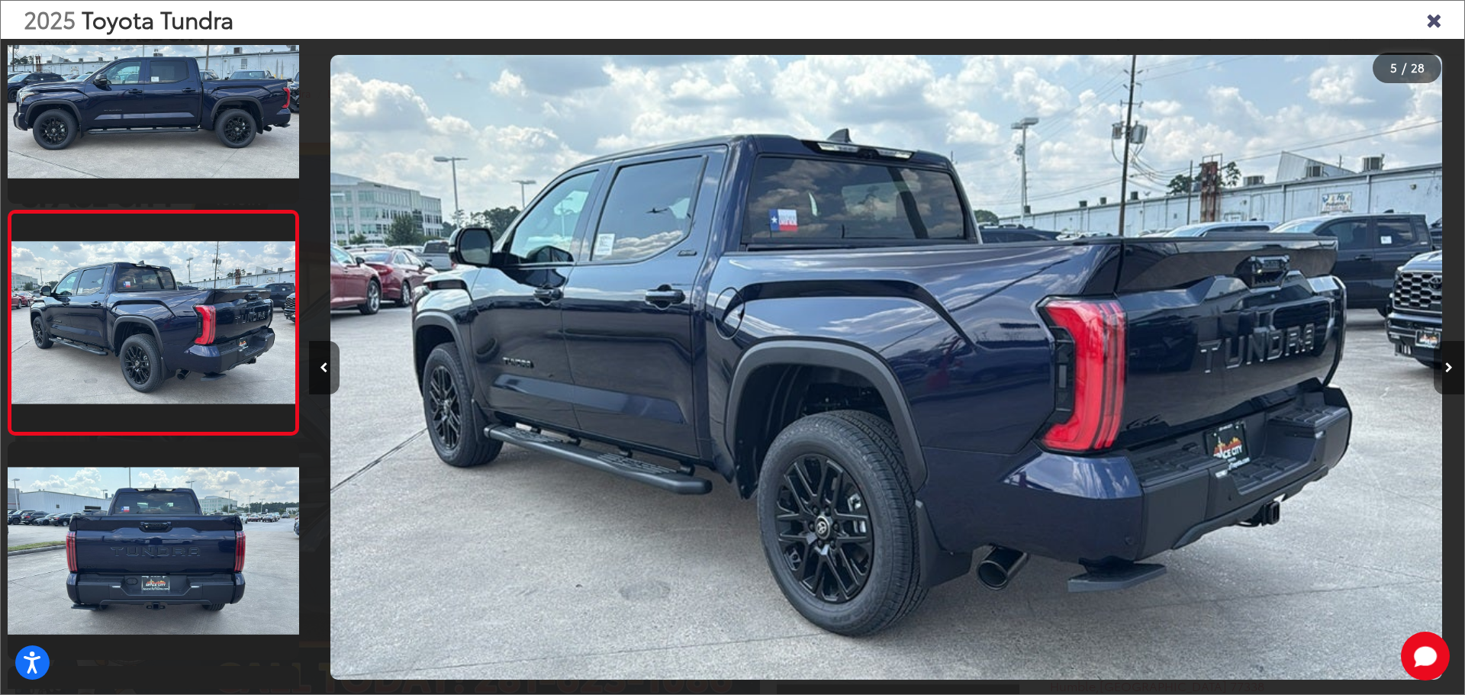
click at [1453, 358] on button "Next image" at bounding box center [1449, 367] width 31 height 53
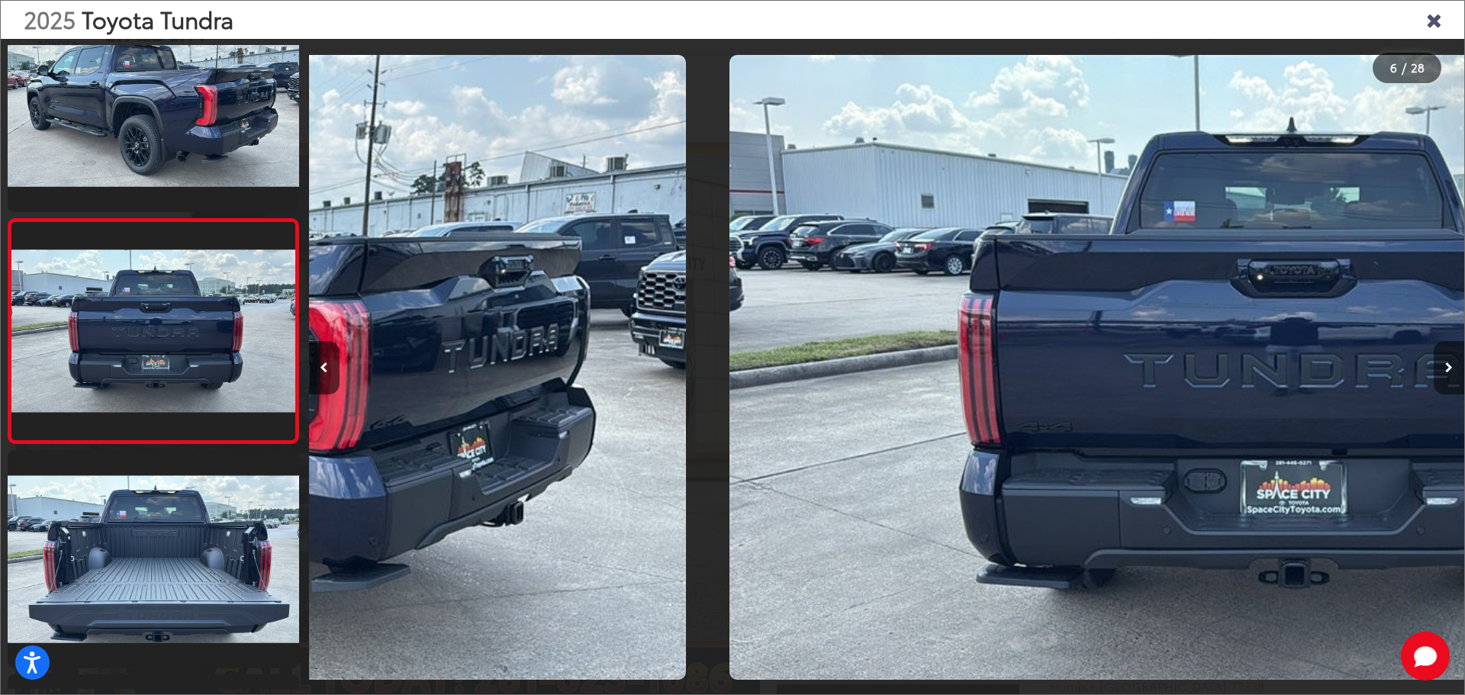
scroll to position [958, 0]
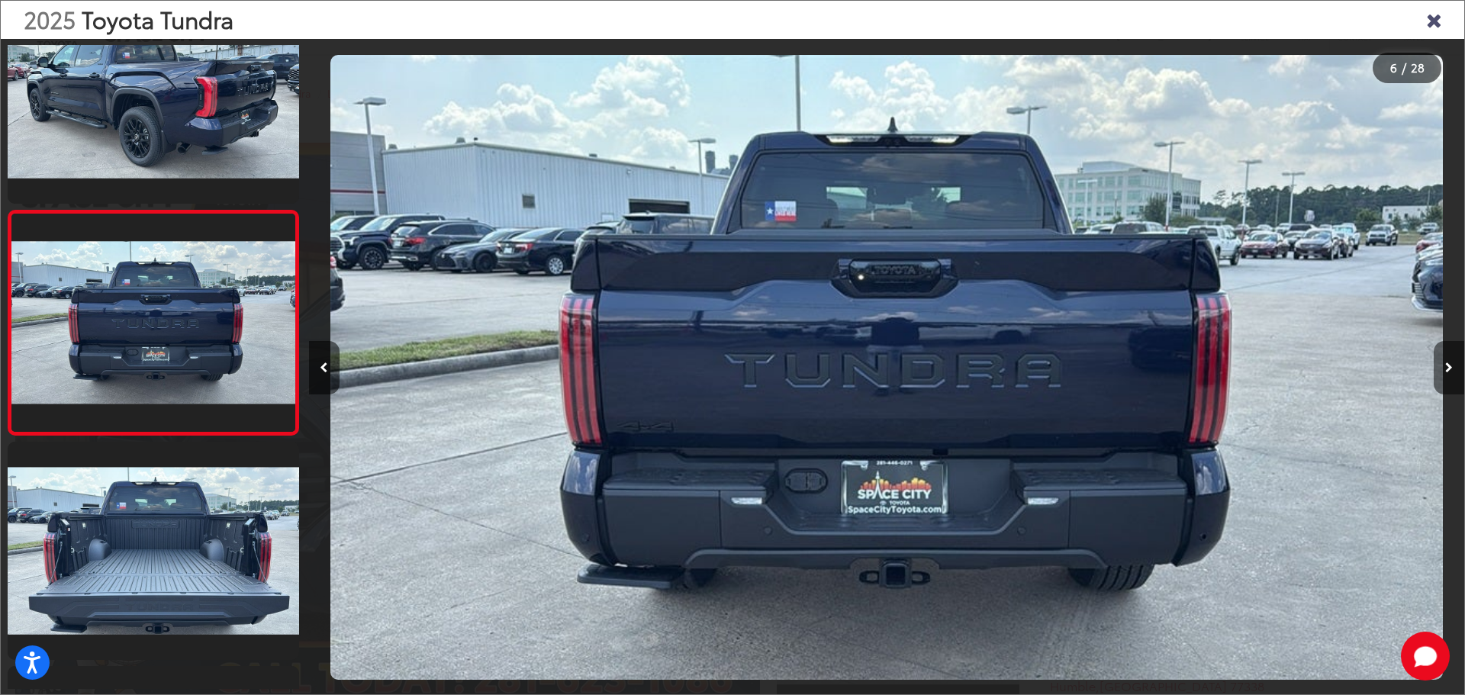
click at [1453, 358] on button "Next image" at bounding box center [1449, 367] width 31 height 53
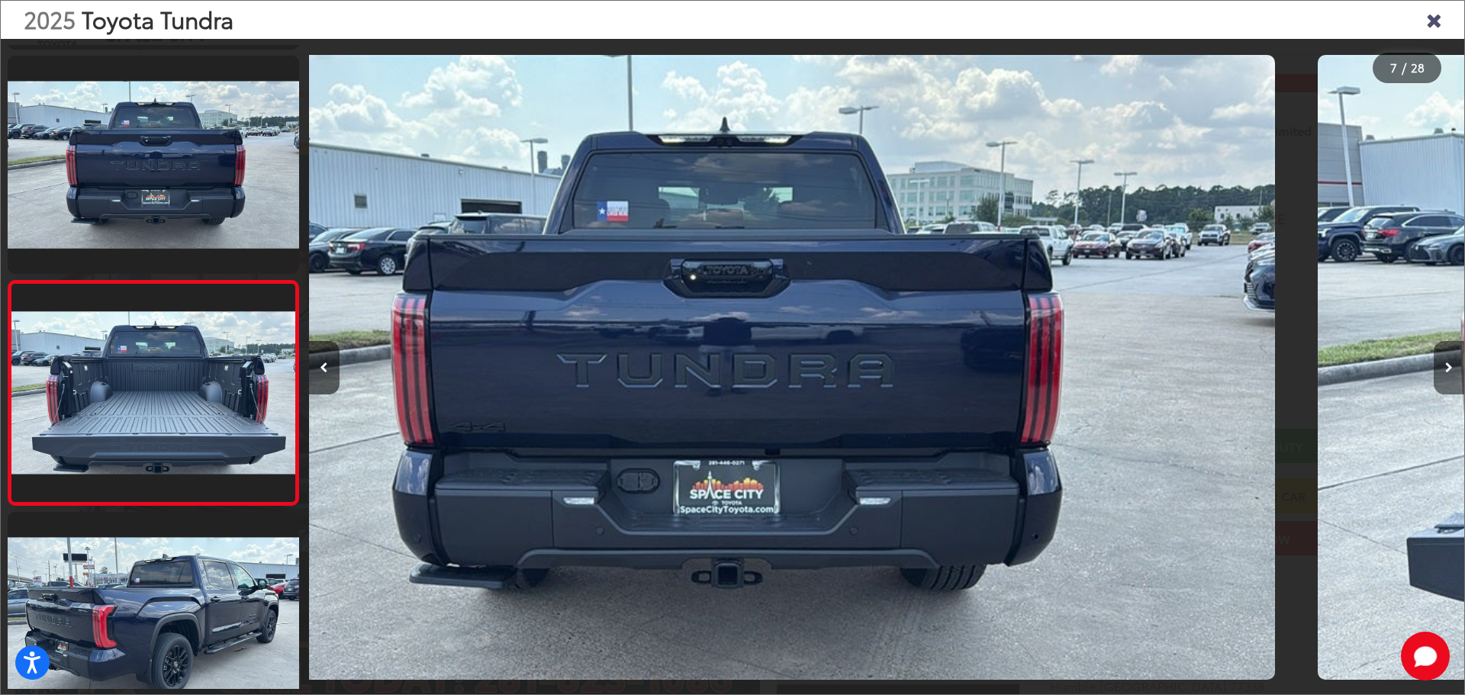
scroll to position [0, 0]
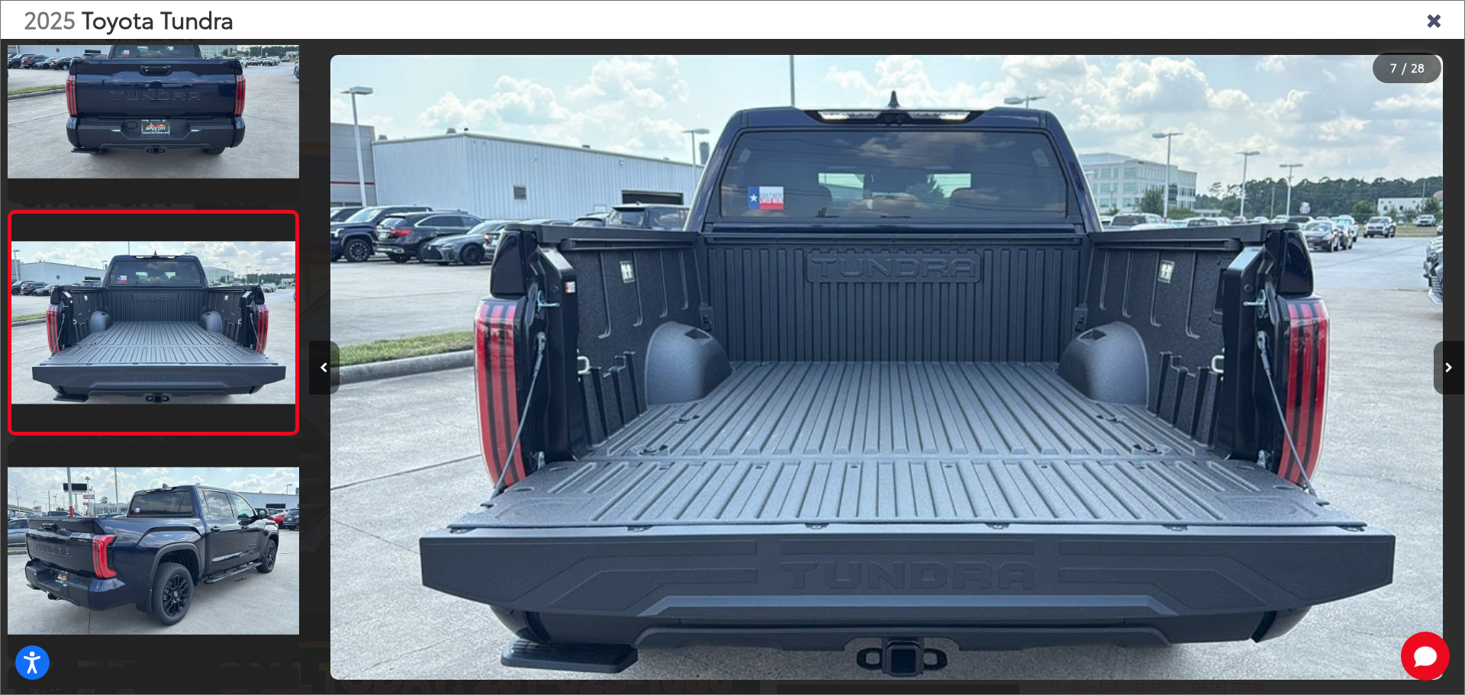
click at [323, 369] on icon "Previous image" at bounding box center [324, 367] width 8 height 11
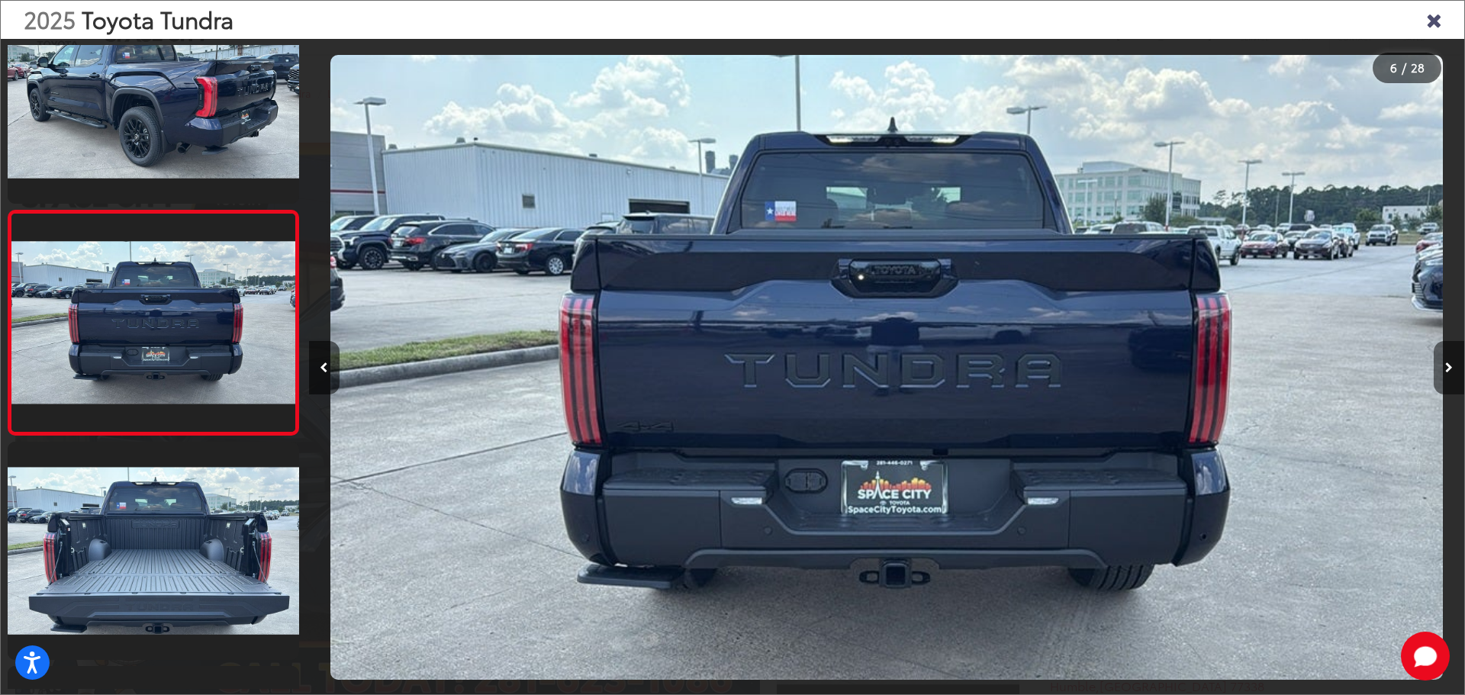
click at [1453, 365] on button "Next image" at bounding box center [1449, 367] width 31 height 53
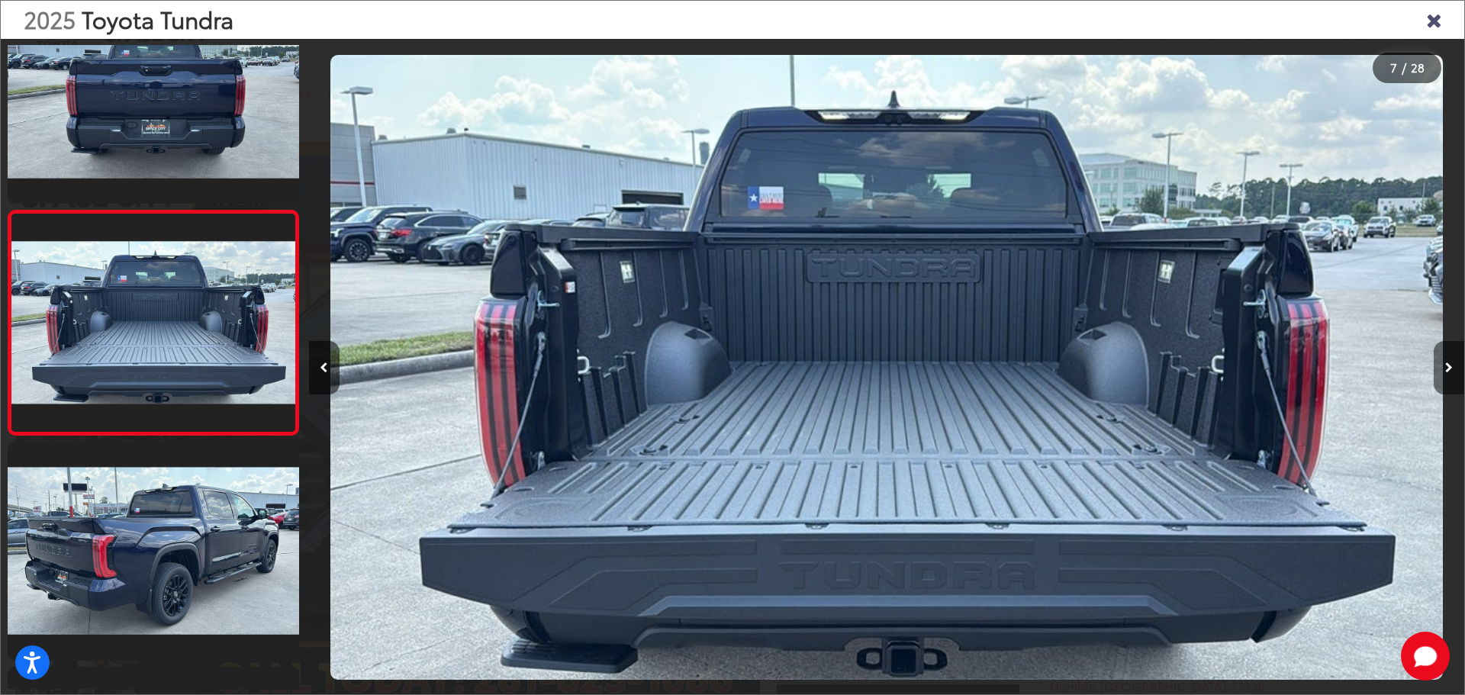
click at [1453, 365] on button "Next image" at bounding box center [1449, 367] width 31 height 53
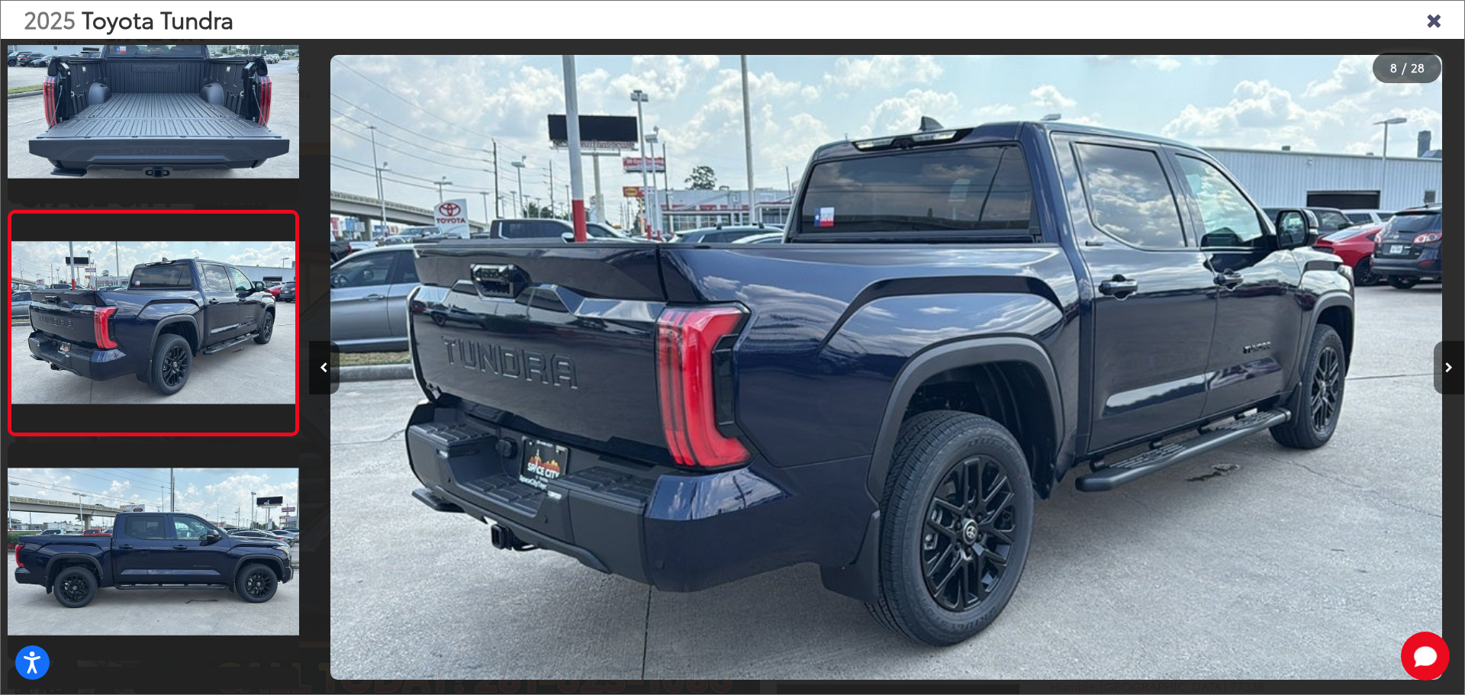
click at [1453, 365] on button "Next image" at bounding box center [1449, 367] width 31 height 53
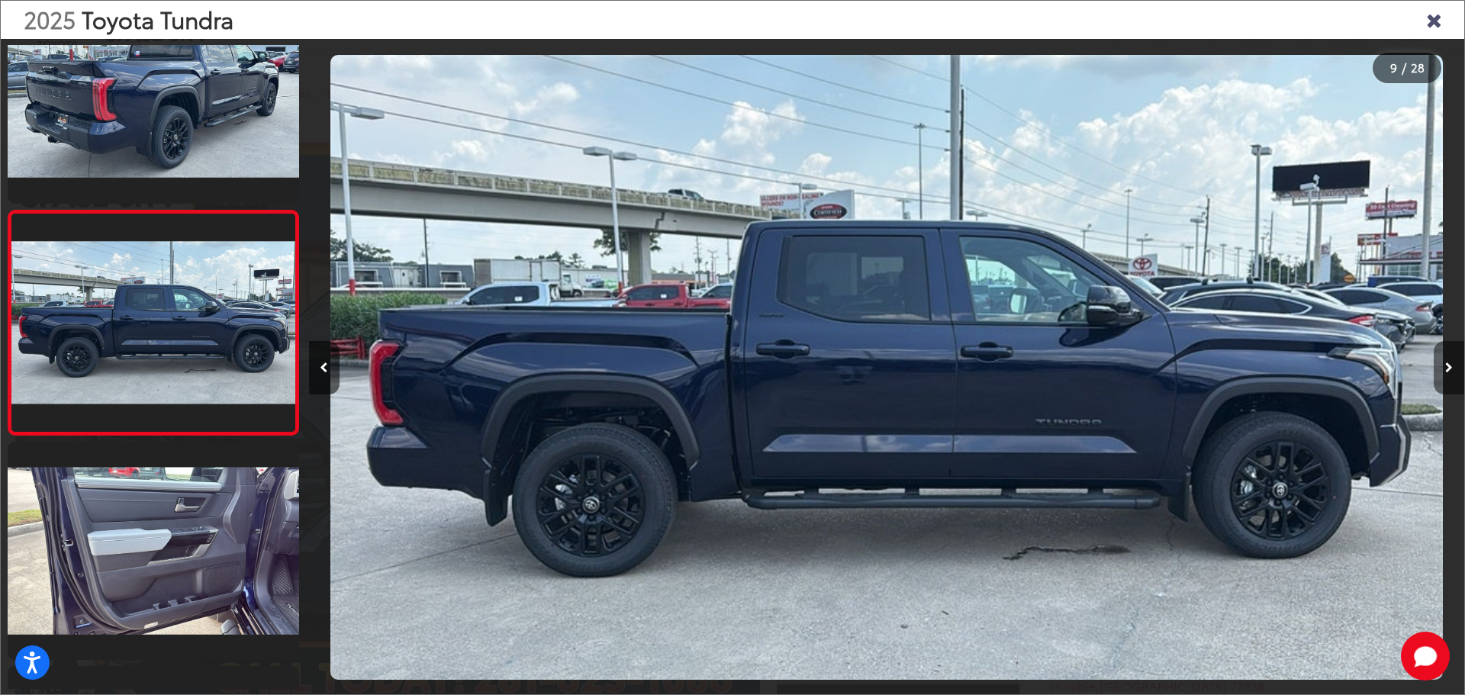
click at [1453, 365] on button "Next image" at bounding box center [1449, 367] width 31 height 53
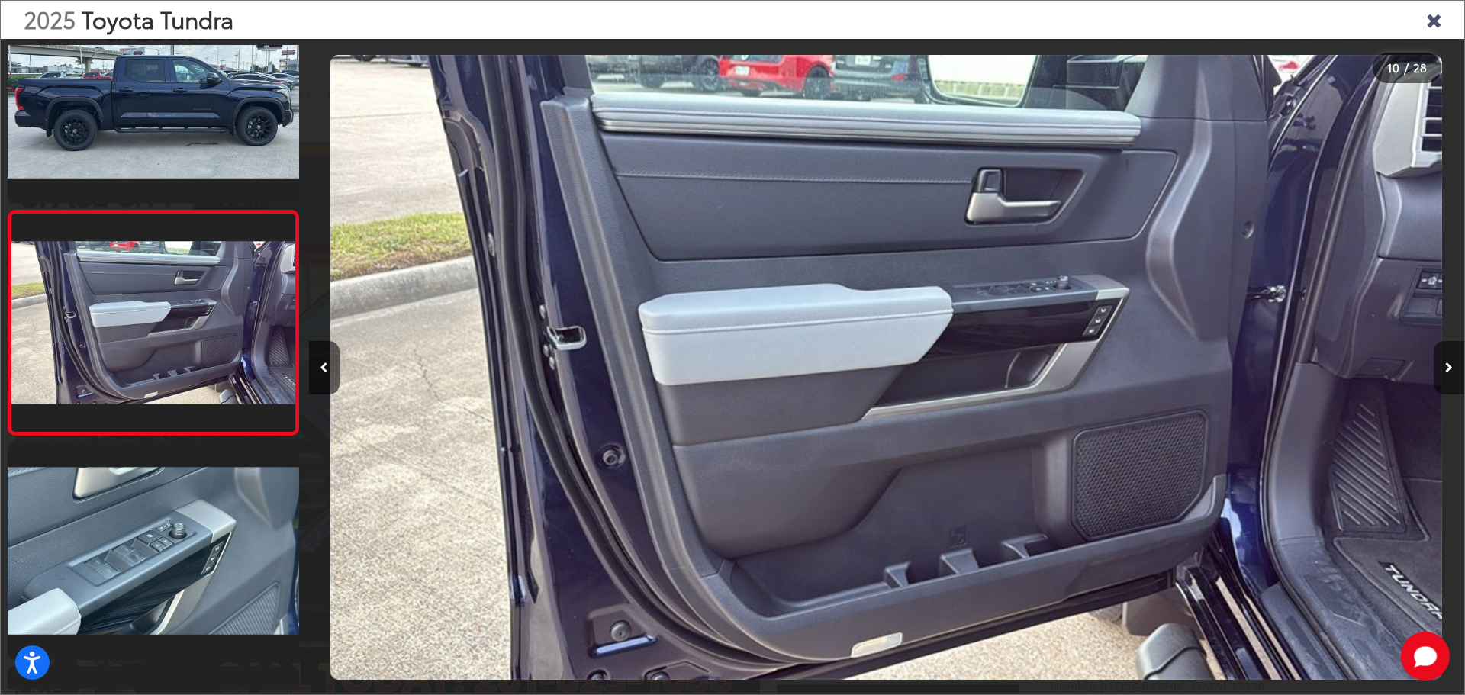
click at [1453, 365] on button "Next image" at bounding box center [1449, 367] width 31 height 53
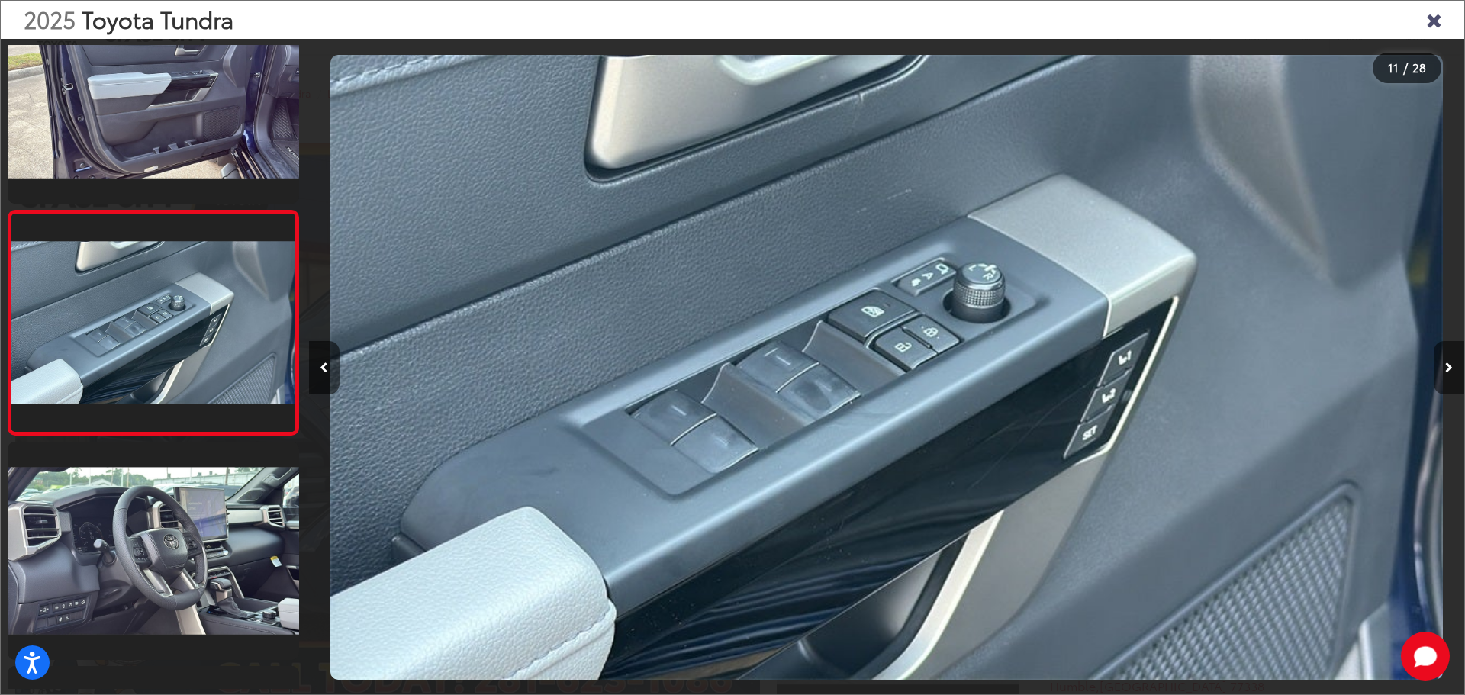
click at [1453, 365] on button "Next image" at bounding box center [1449, 367] width 31 height 53
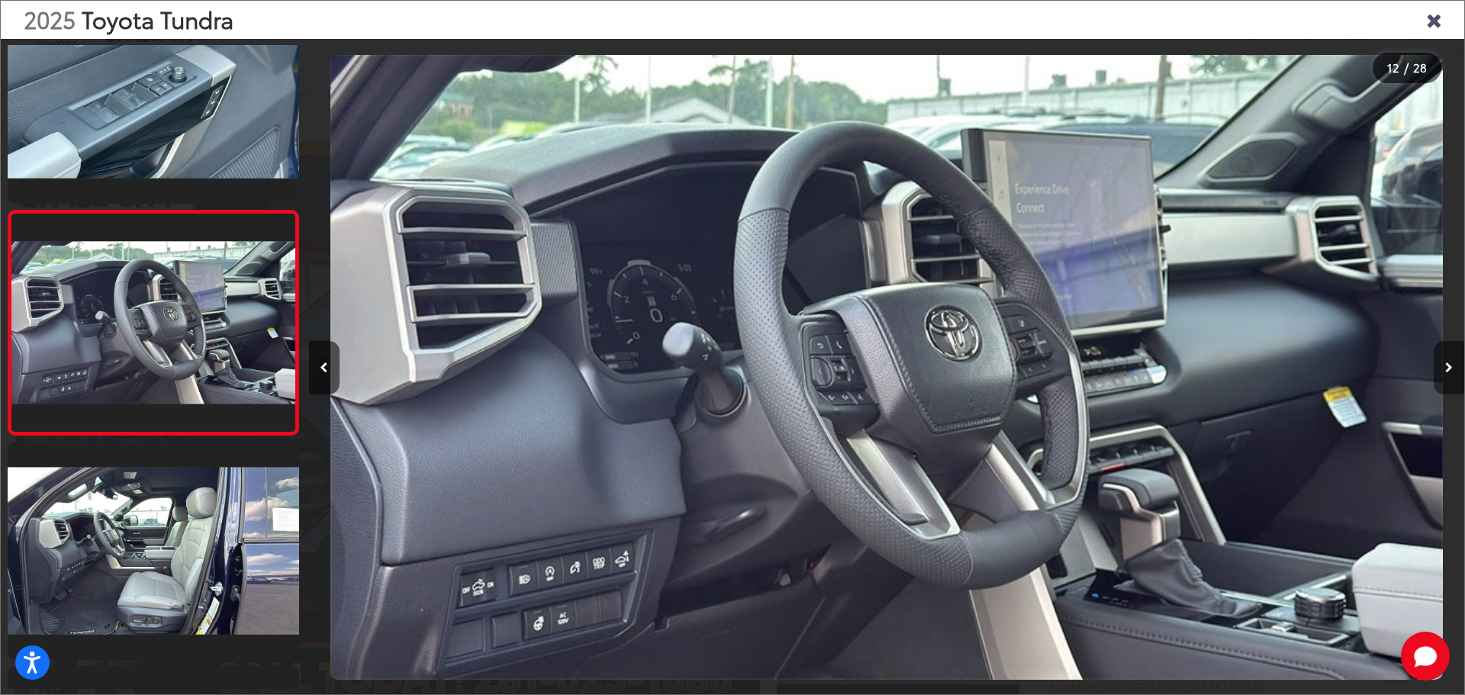
click at [1453, 365] on button "Next image" at bounding box center [1449, 367] width 31 height 53
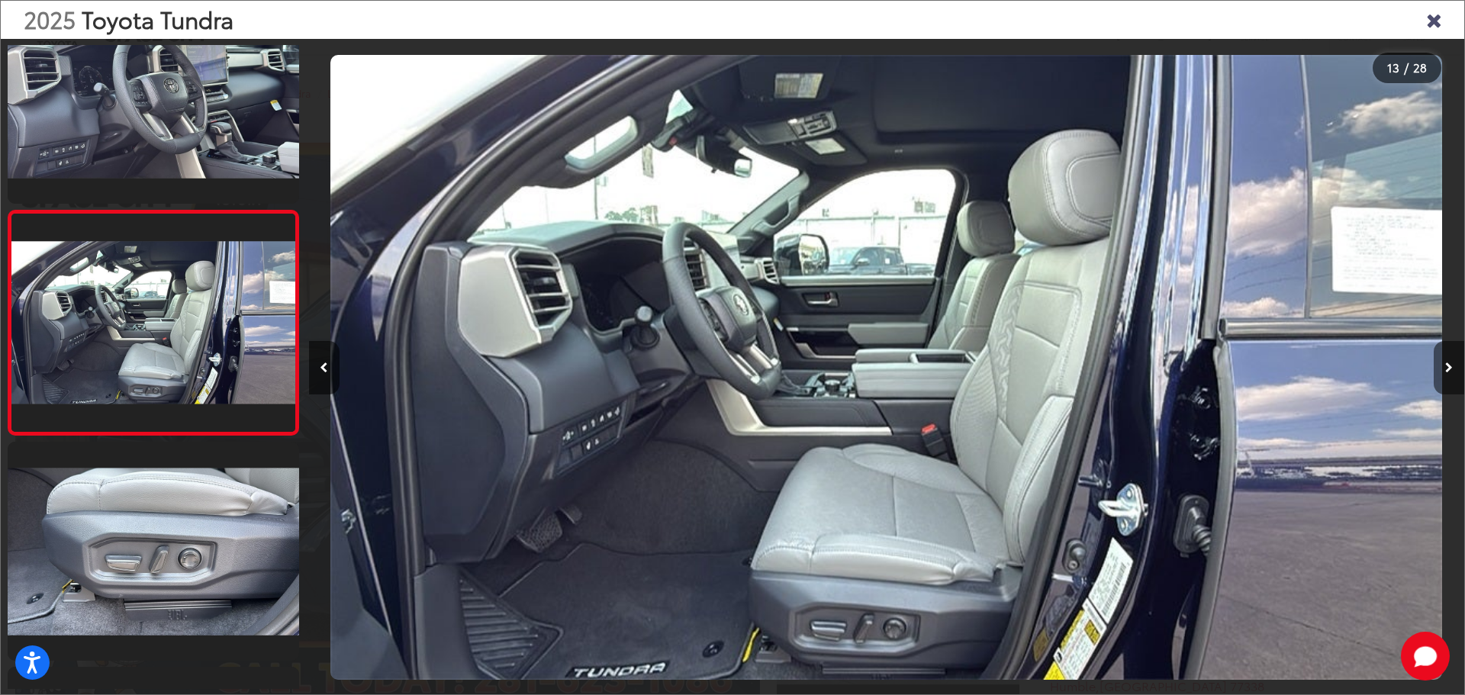
click at [1453, 364] on button "Next image" at bounding box center [1449, 367] width 31 height 53
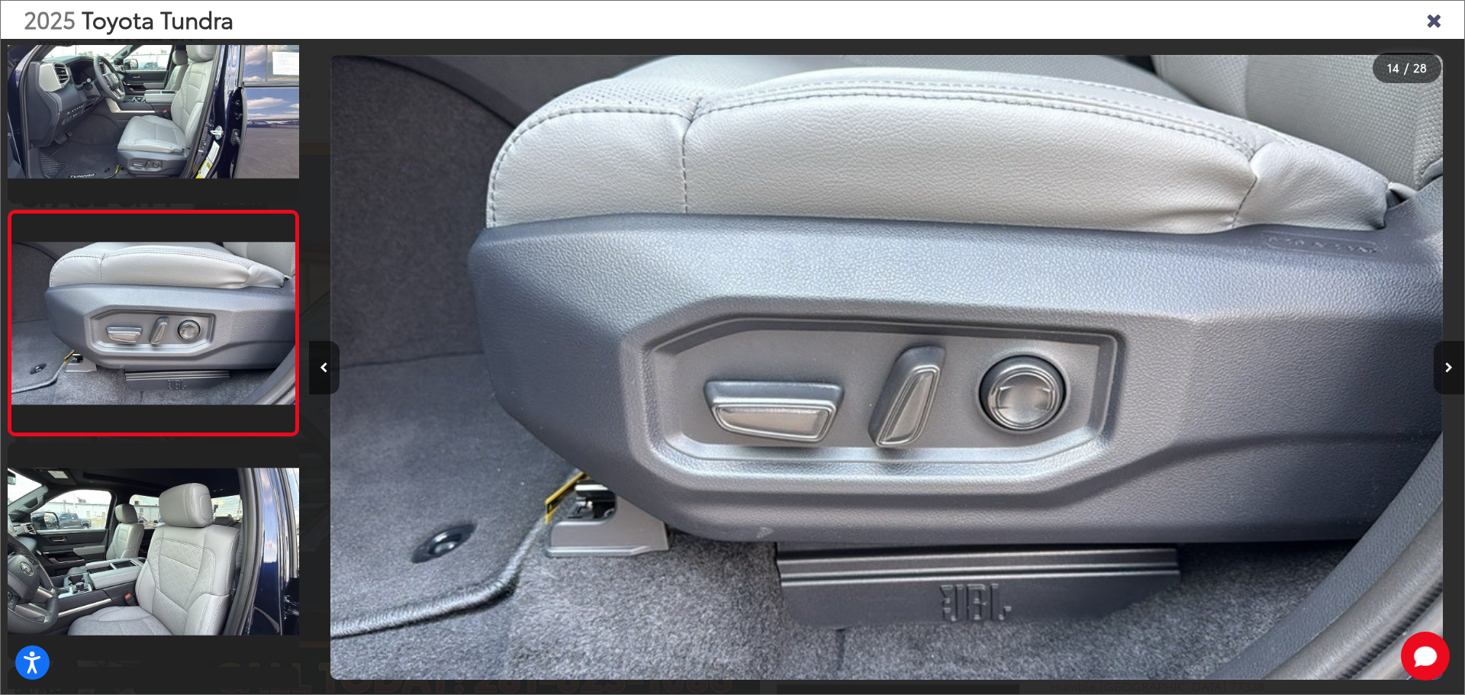
click at [1453, 363] on button "Next image" at bounding box center [1449, 367] width 31 height 53
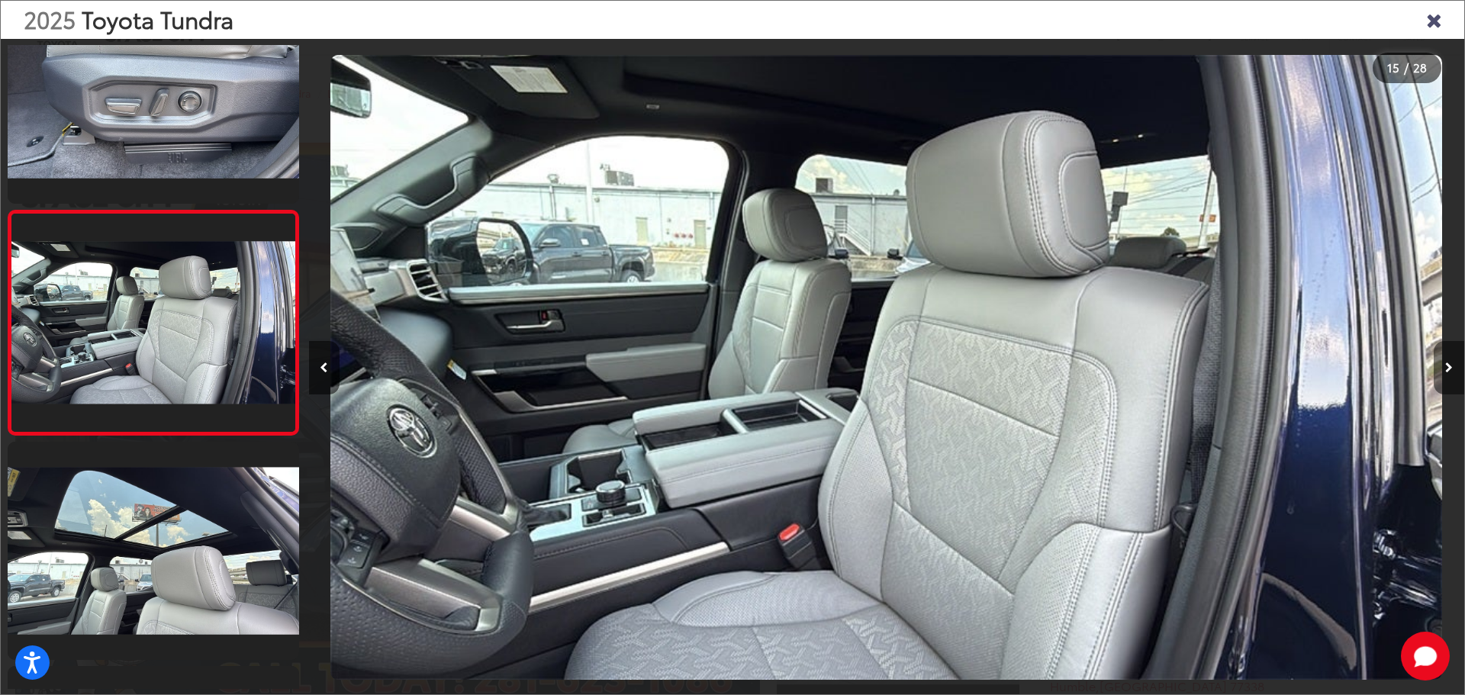
click at [1453, 365] on button "Next image" at bounding box center [1449, 367] width 31 height 53
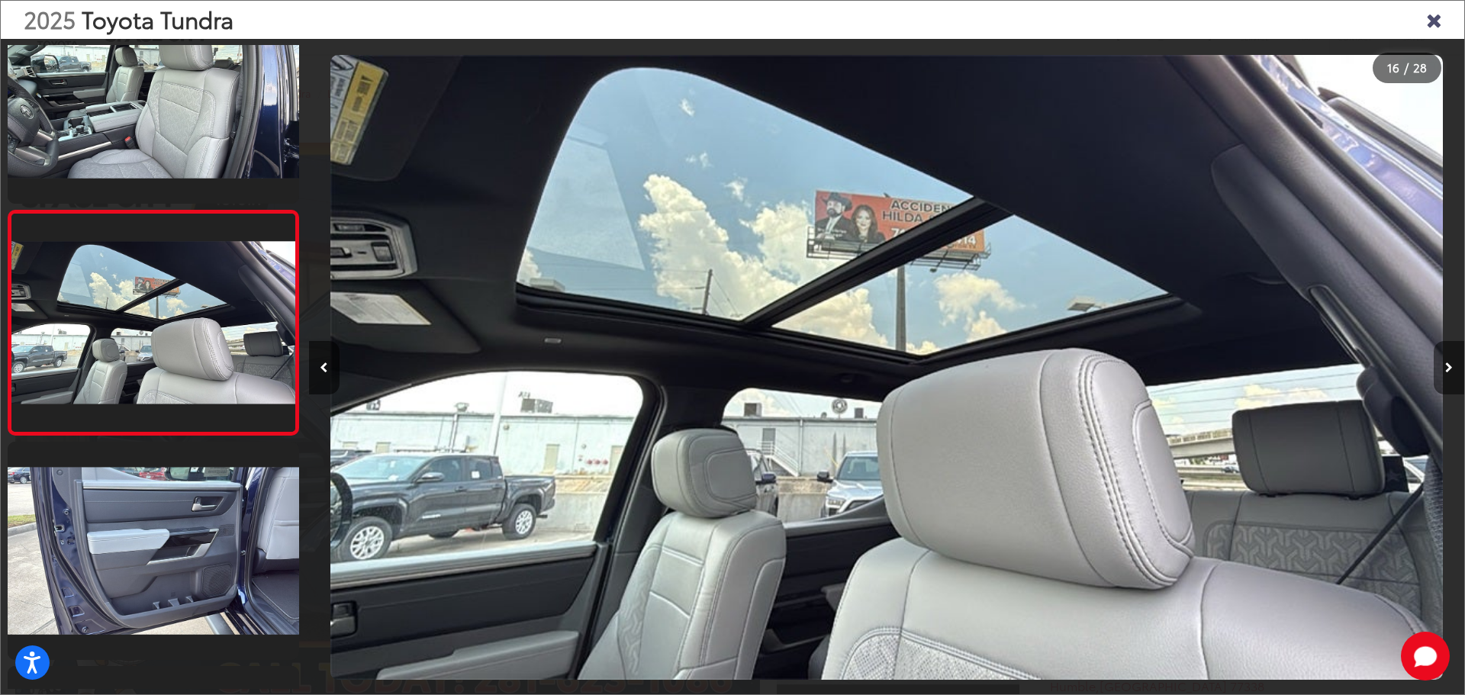
click at [1451, 369] on icon "Next image" at bounding box center [1449, 367] width 8 height 11
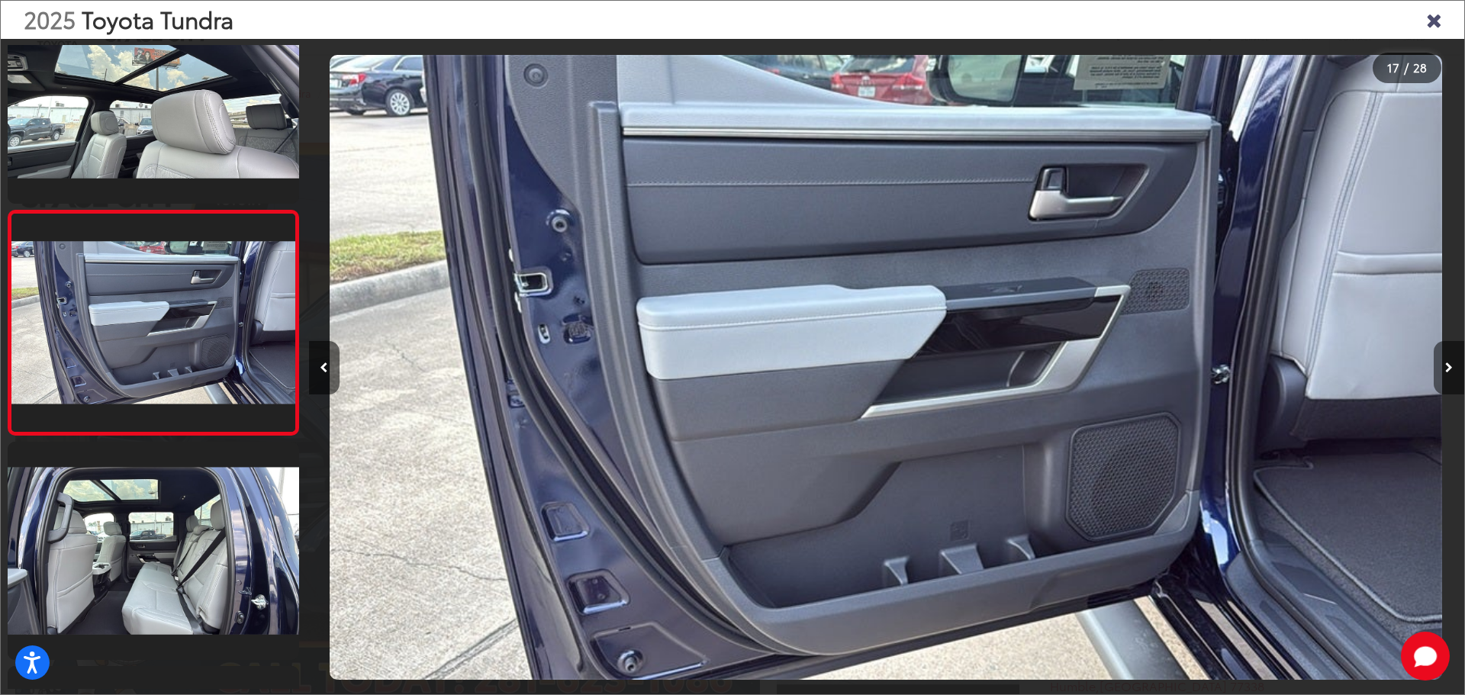
click at [1451, 369] on icon "Next image" at bounding box center [1449, 367] width 8 height 11
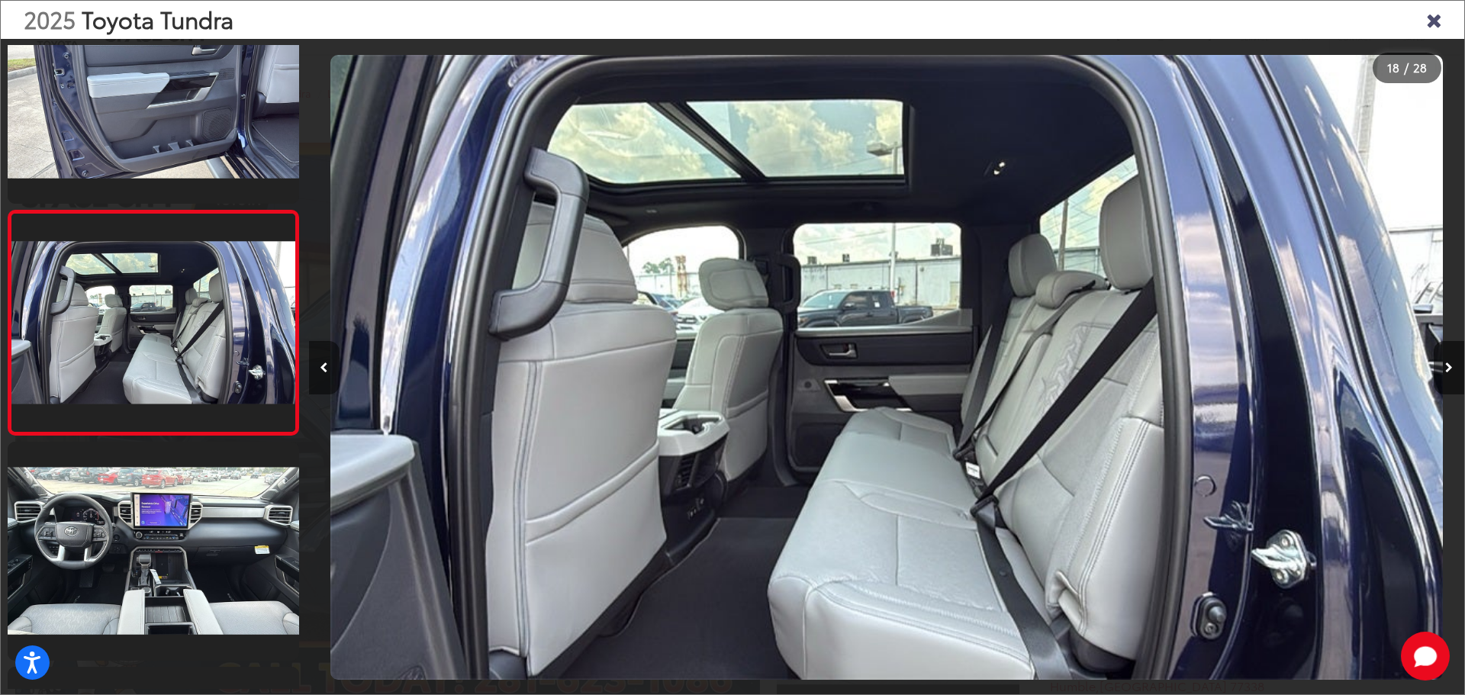
click at [316, 375] on button "Previous image" at bounding box center [324, 367] width 31 height 53
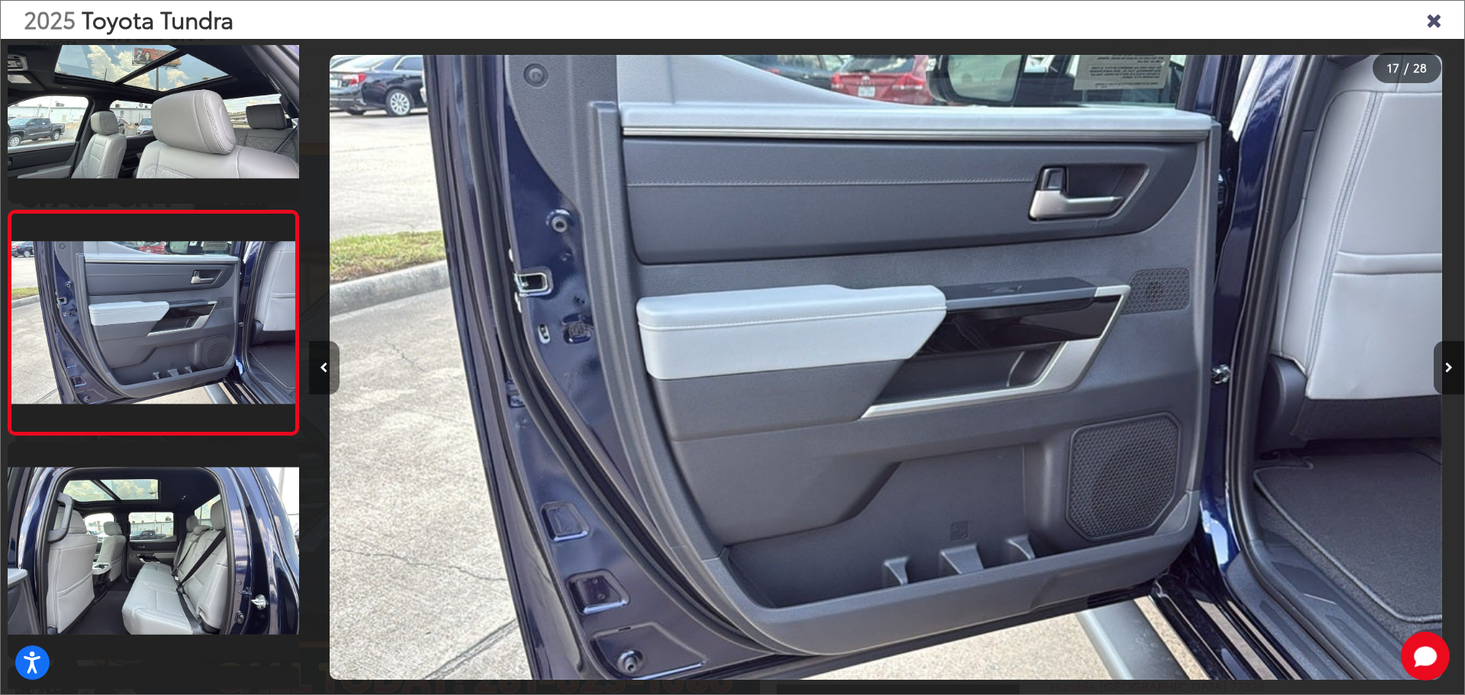
click at [318, 374] on button "Previous image" at bounding box center [324, 367] width 31 height 53
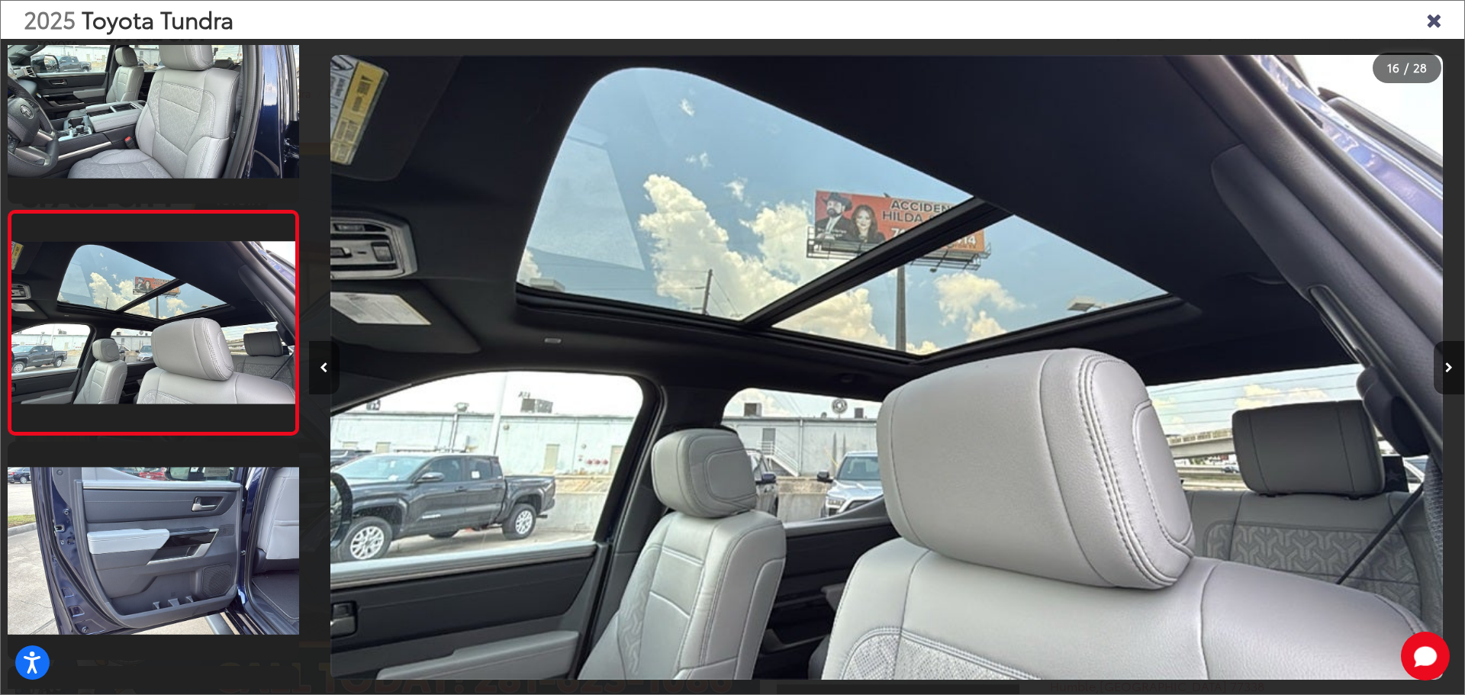
click at [318, 374] on button "Previous image" at bounding box center [324, 367] width 31 height 53
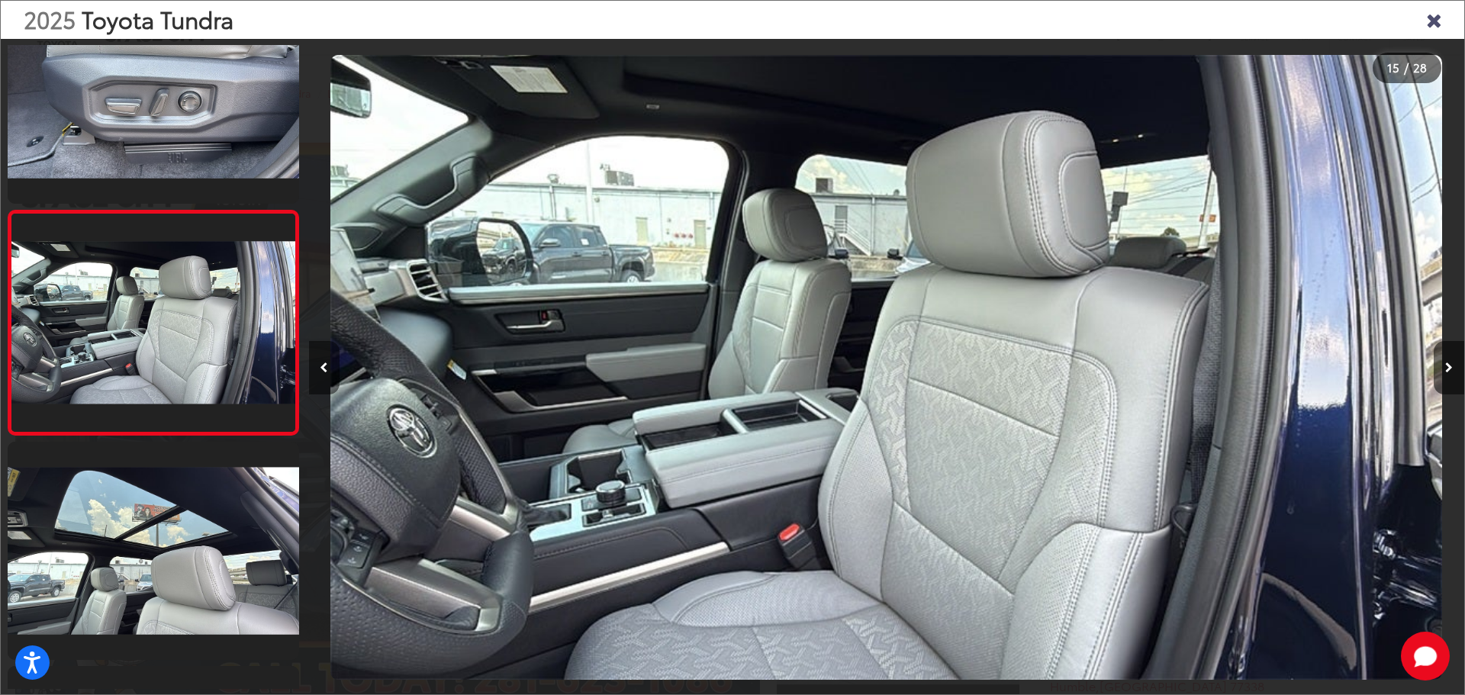
click at [318, 373] on button "Previous image" at bounding box center [324, 367] width 31 height 53
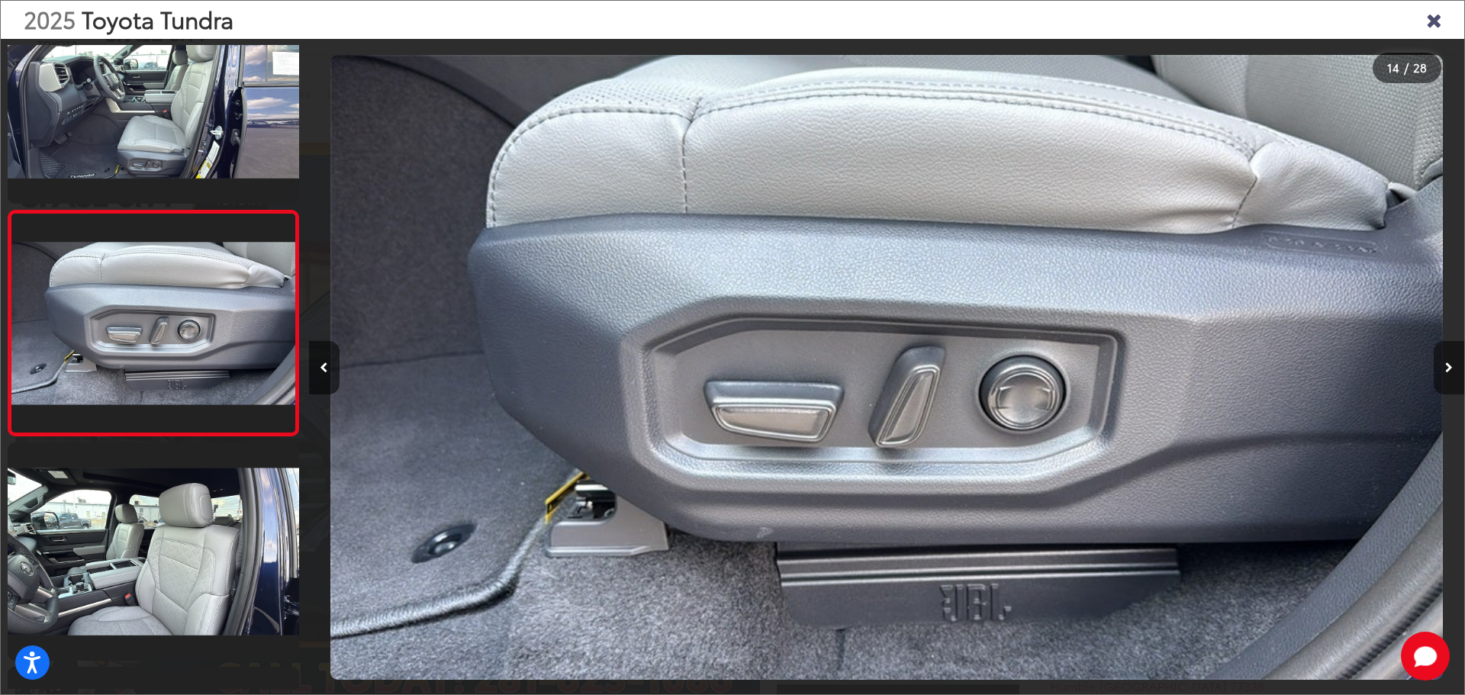
click at [1453, 374] on button "Next image" at bounding box center [1449, 367] width 31 height 53
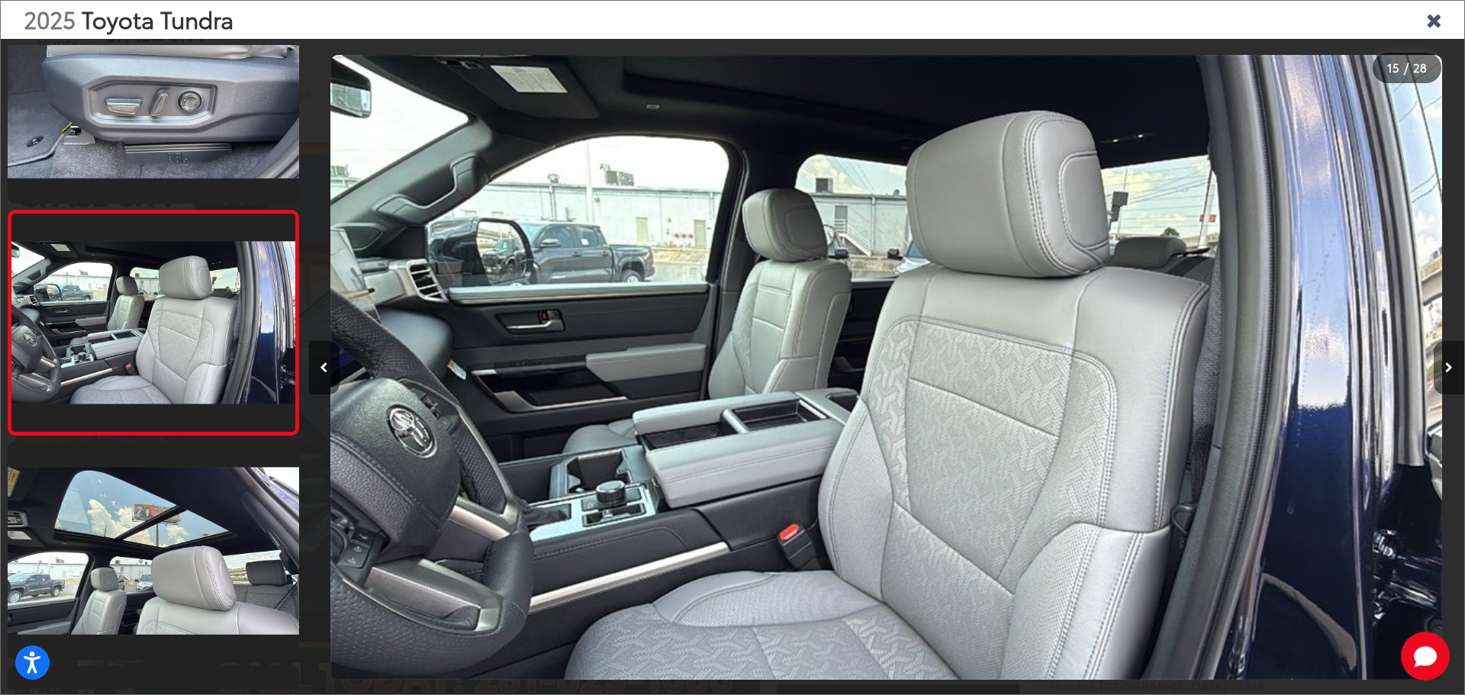
click at [1453, 374] on button "Next image" at bounding box center [1449, 367] width 31 height 53
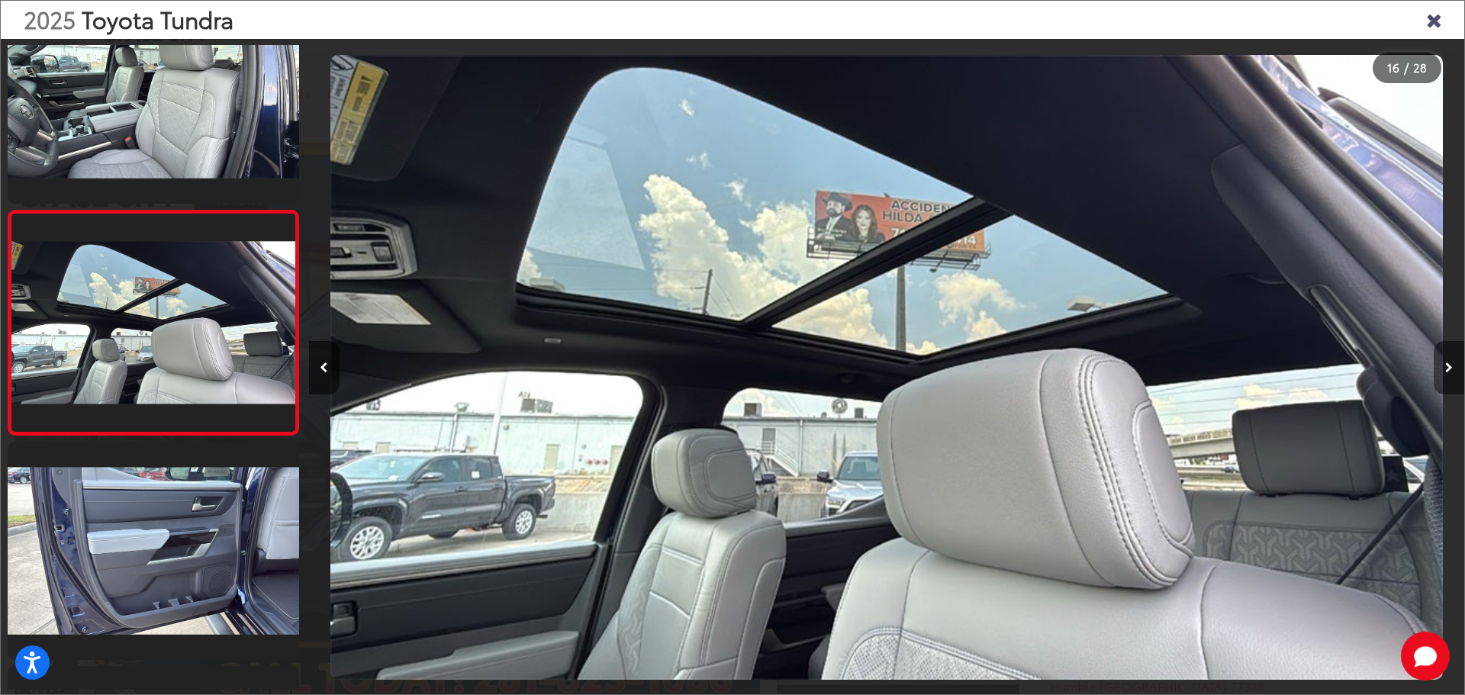
click at [1453, 374] on button "Next image" at bounding box center [1449, 367] width 31 height 53
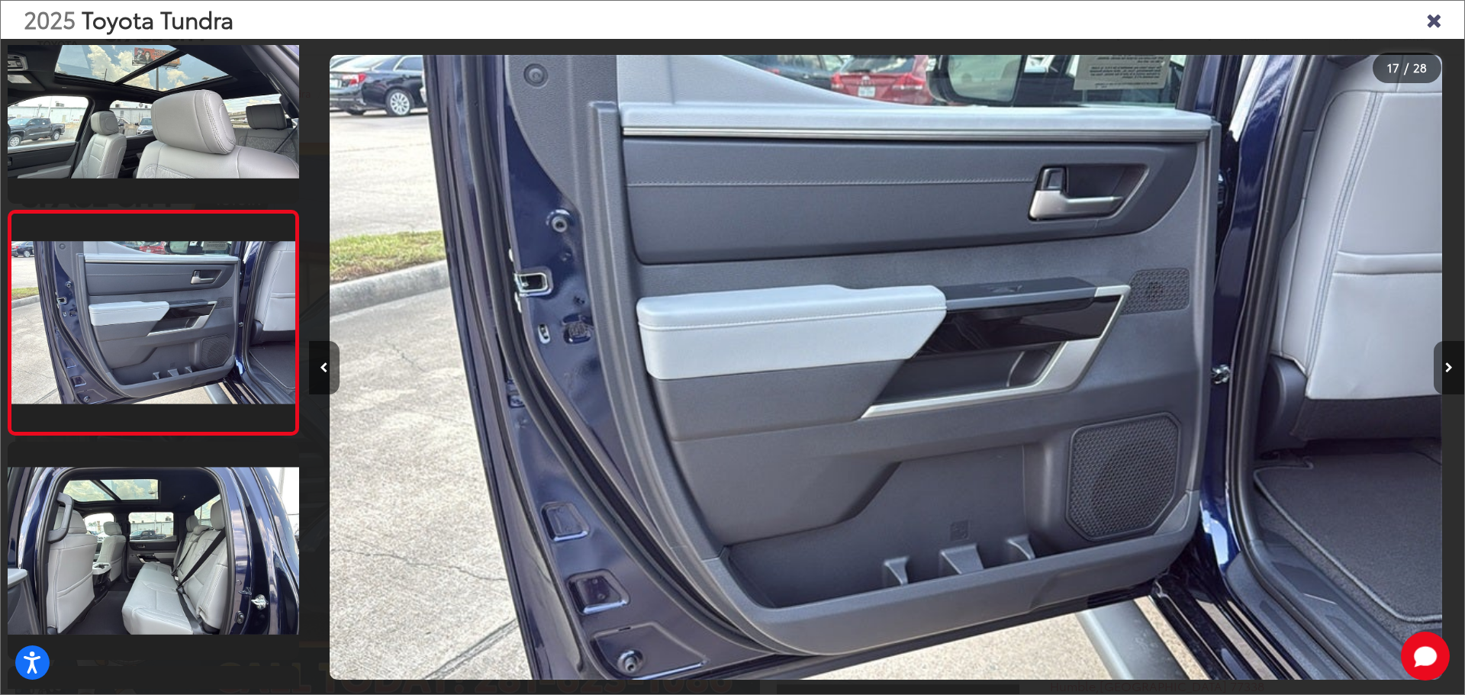
click at [1453, 374] on button "Next image" at bounding box center [1449, 367] width 31 height 53
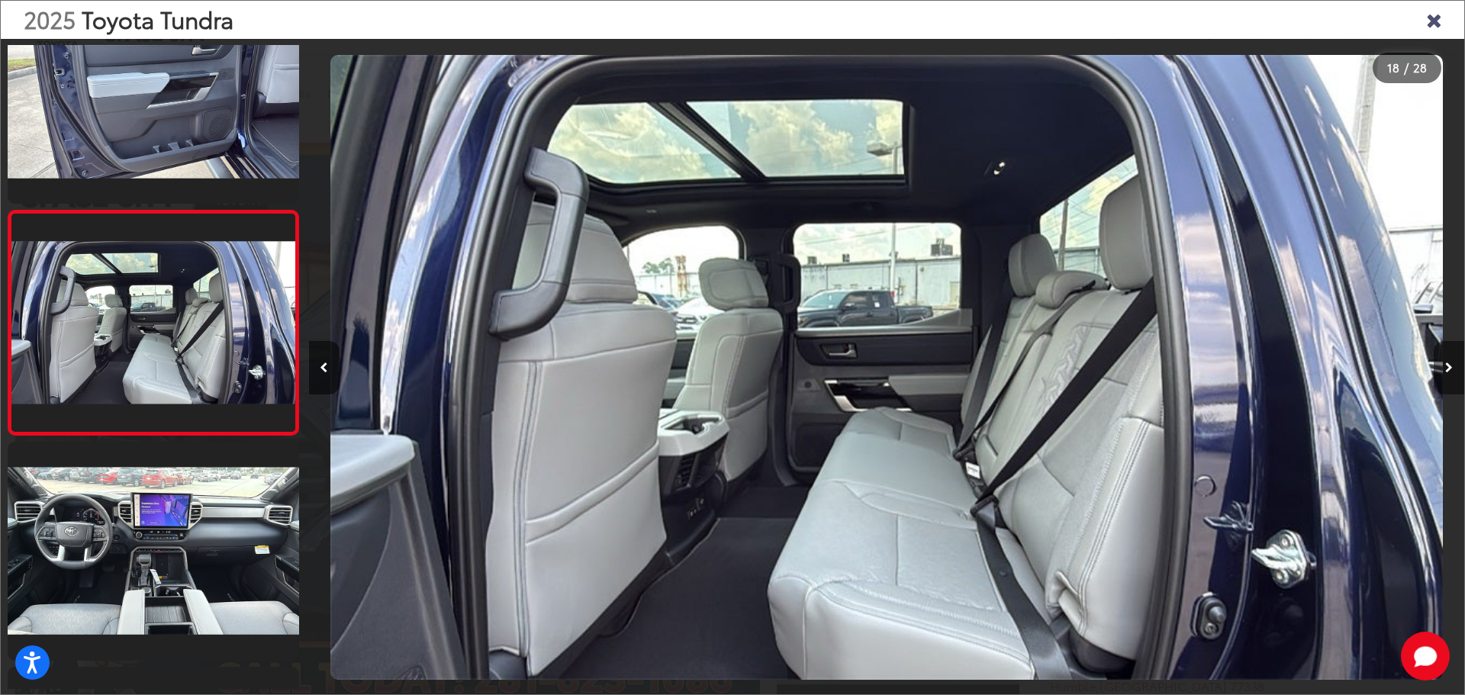
click at [1453, 374] on button "Next image" at bounding box center [1449, 367] width 31 height 53
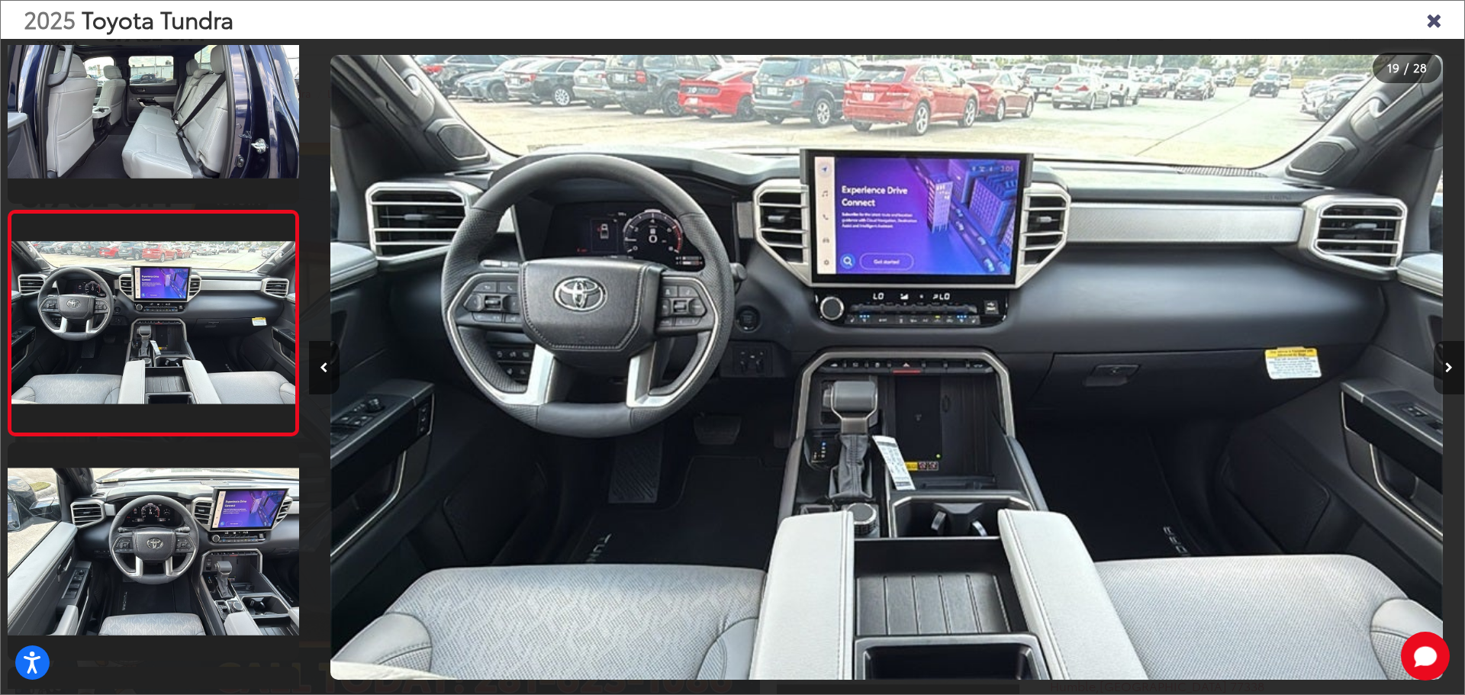
click at [1453, 375] on button "Next image" at bounding box center [1449, 367] width 31 height 53
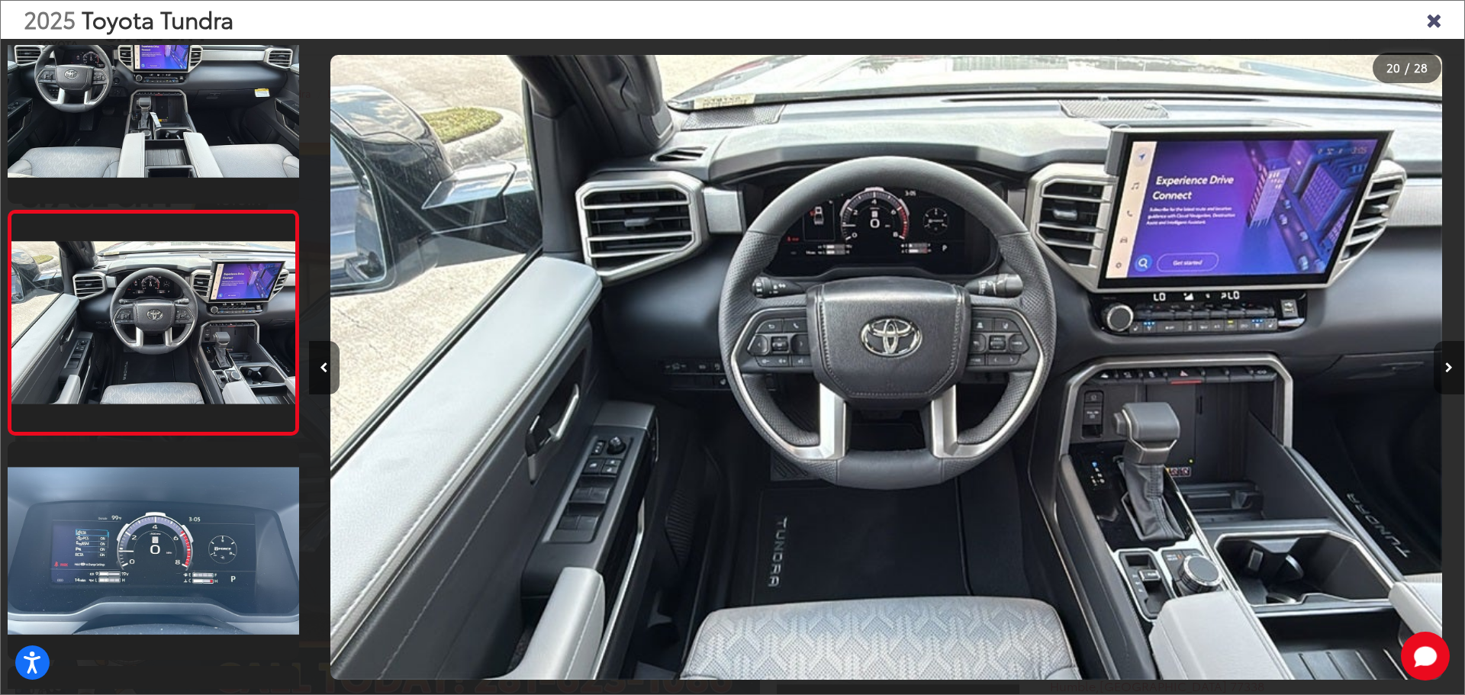
click at [1451, 366] on icon "Next image" at bounding box center [1449, 367] width 8 height 11
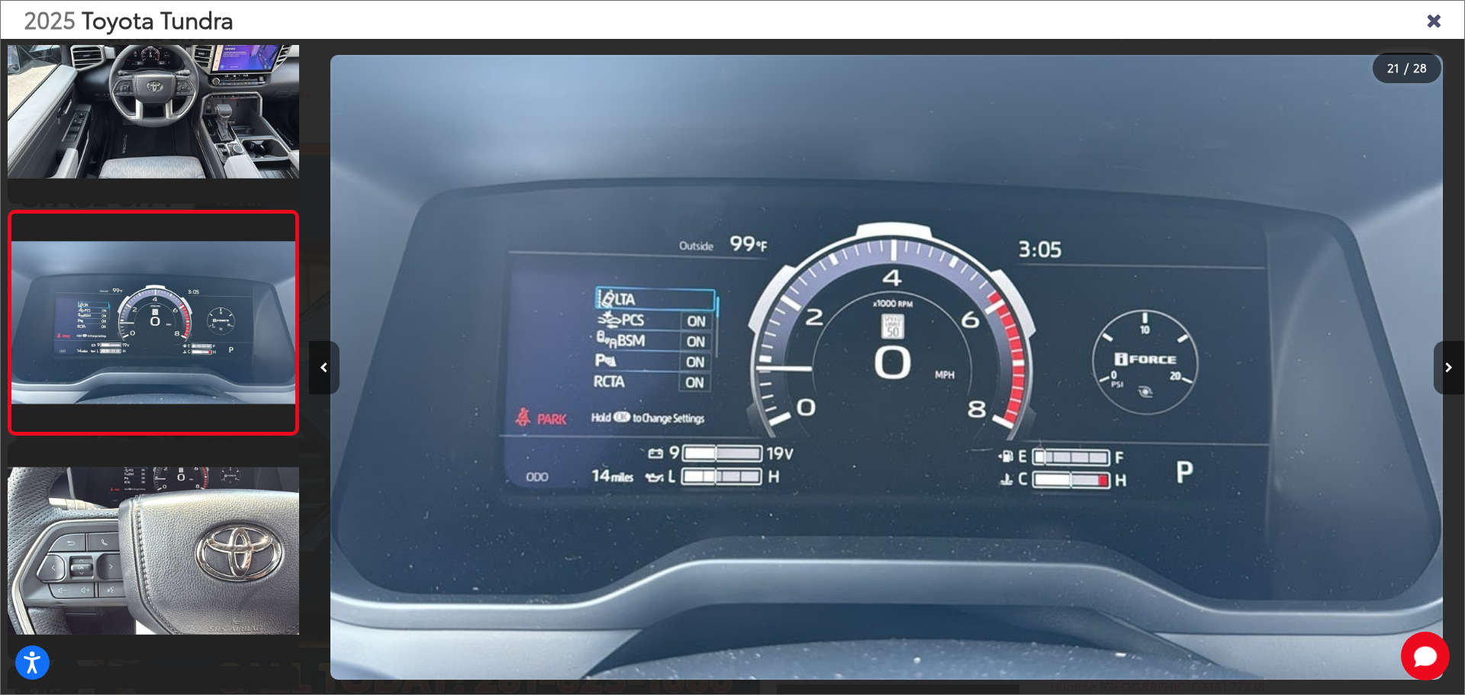
click at [326, 374] on button "Previous image" at bounding box center [324, 367] width 31 height 53
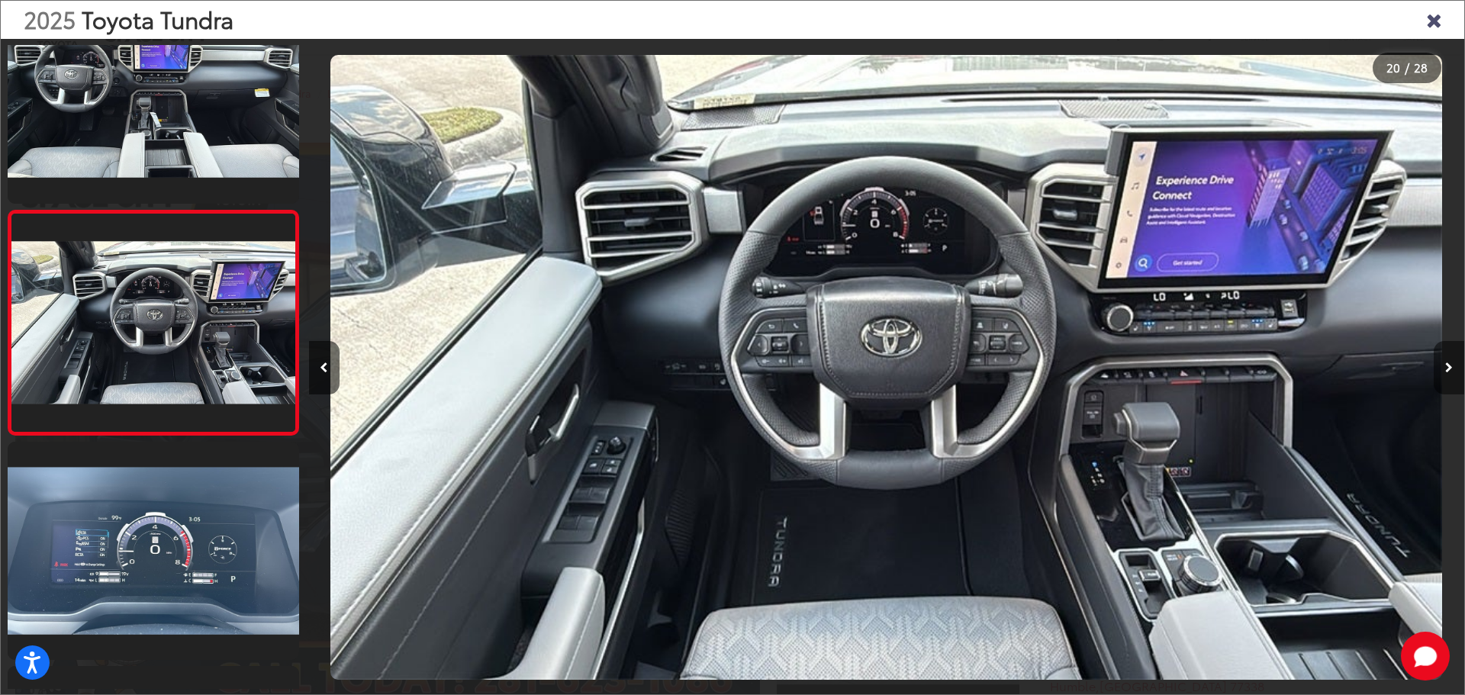
click at [1453, 372] on button "Next image" at bounding box center [1449, 367] width 31 height 53
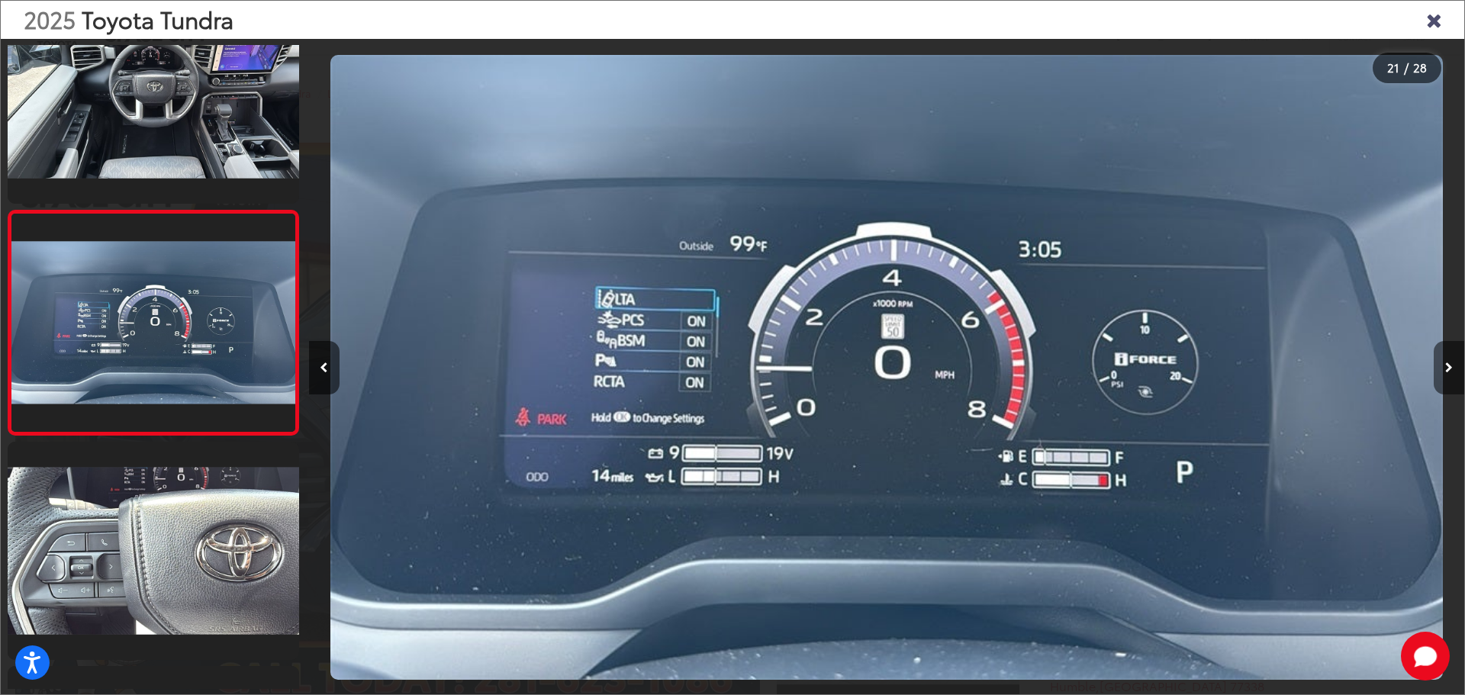
click at [1451, 361] on button "Next image" at bounding box center [1449, 367] width 31 height 53
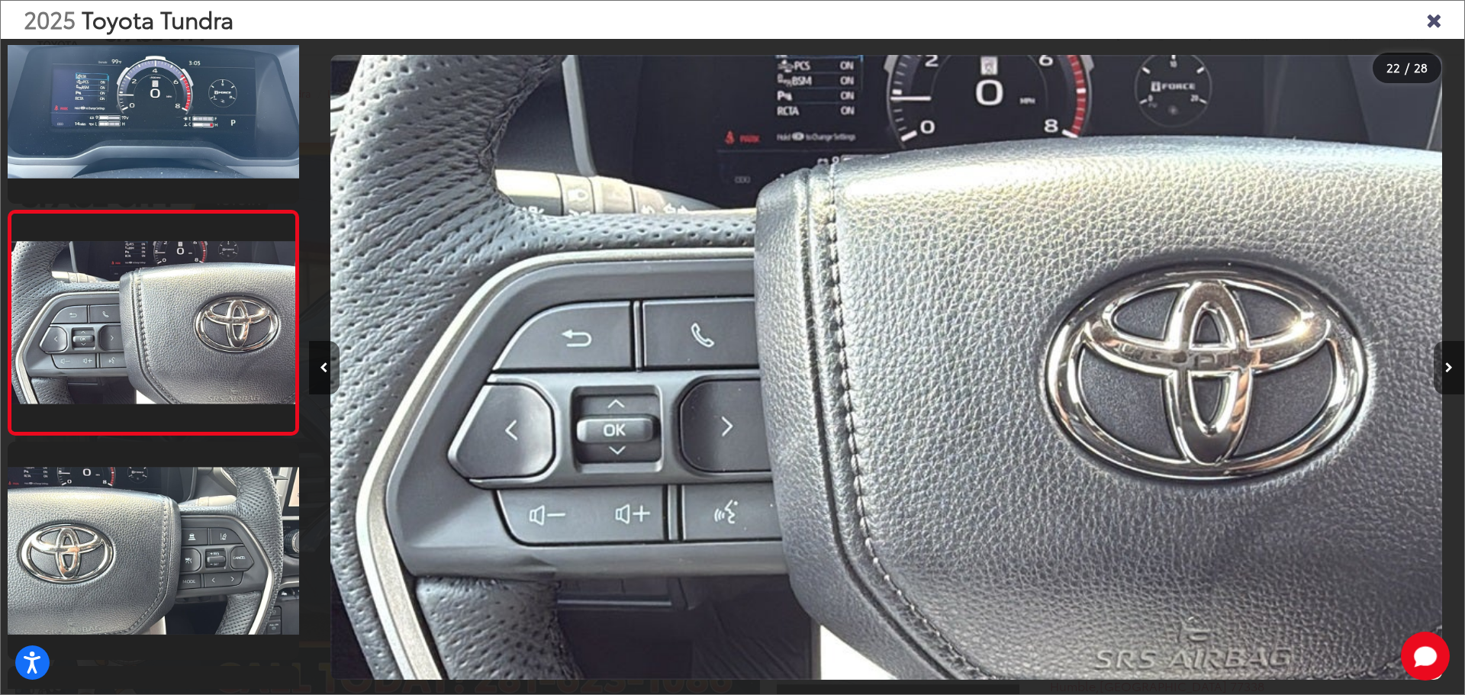
click at [1451, 361] on button "Next image" at bounding box center [1449, 367] width 31 height 53
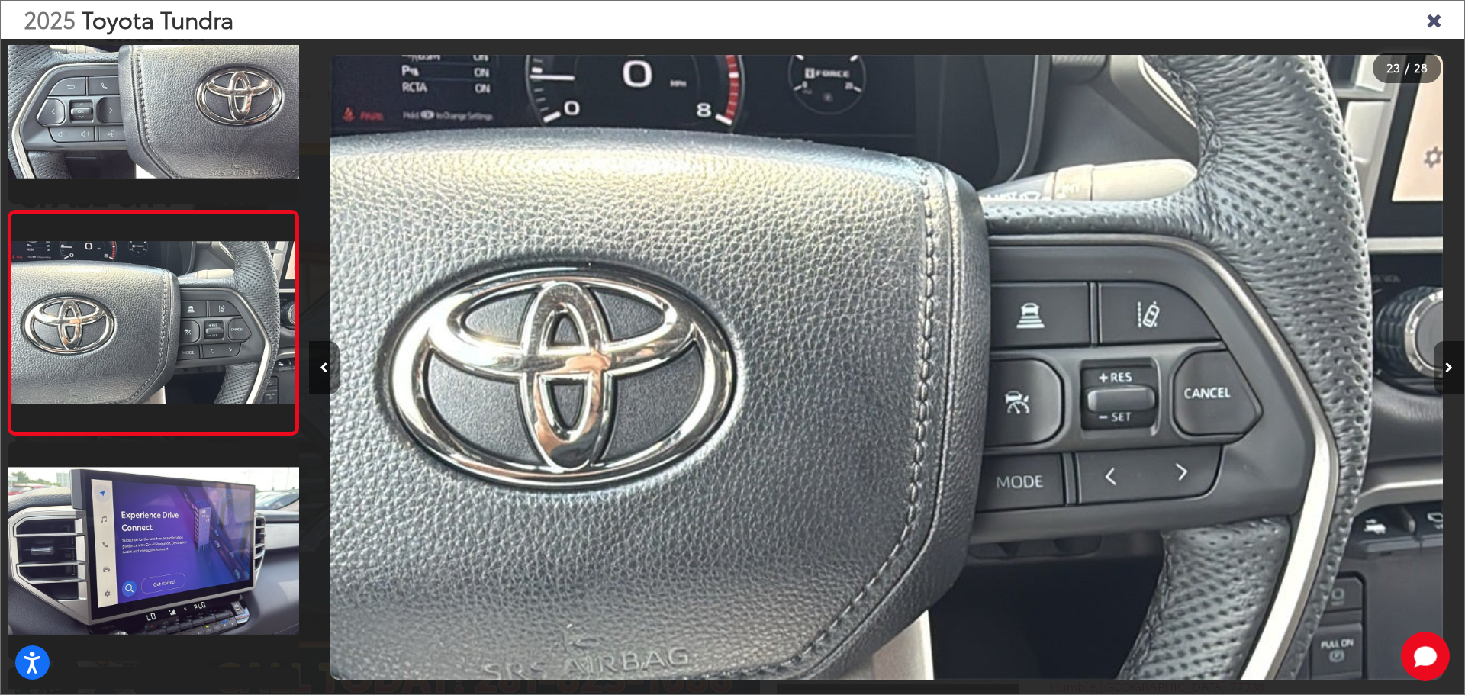
click at [1451, 361] on button "Next image" at bounding box center [1449, 367] width 31 height 53
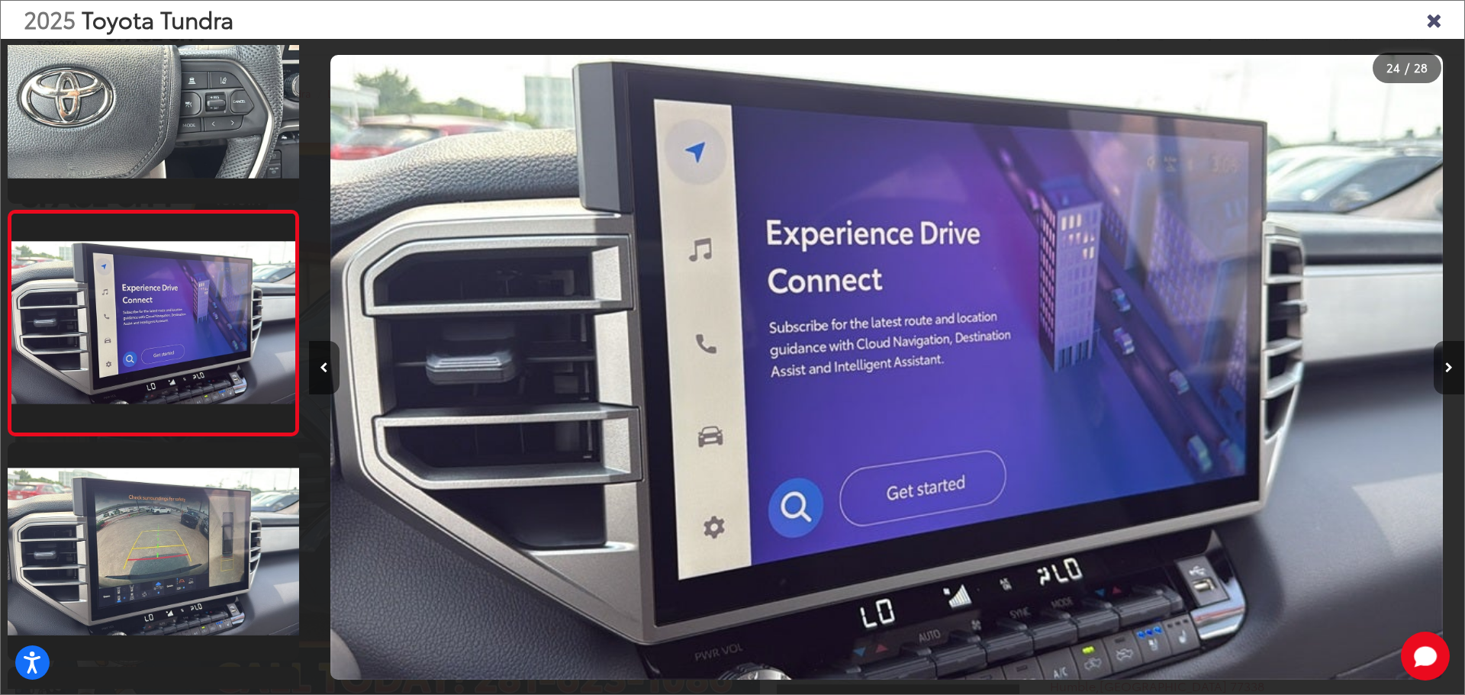
click at [1451, 361] on button "Next image" at bounding box center [1449, 367] width 31 height 53
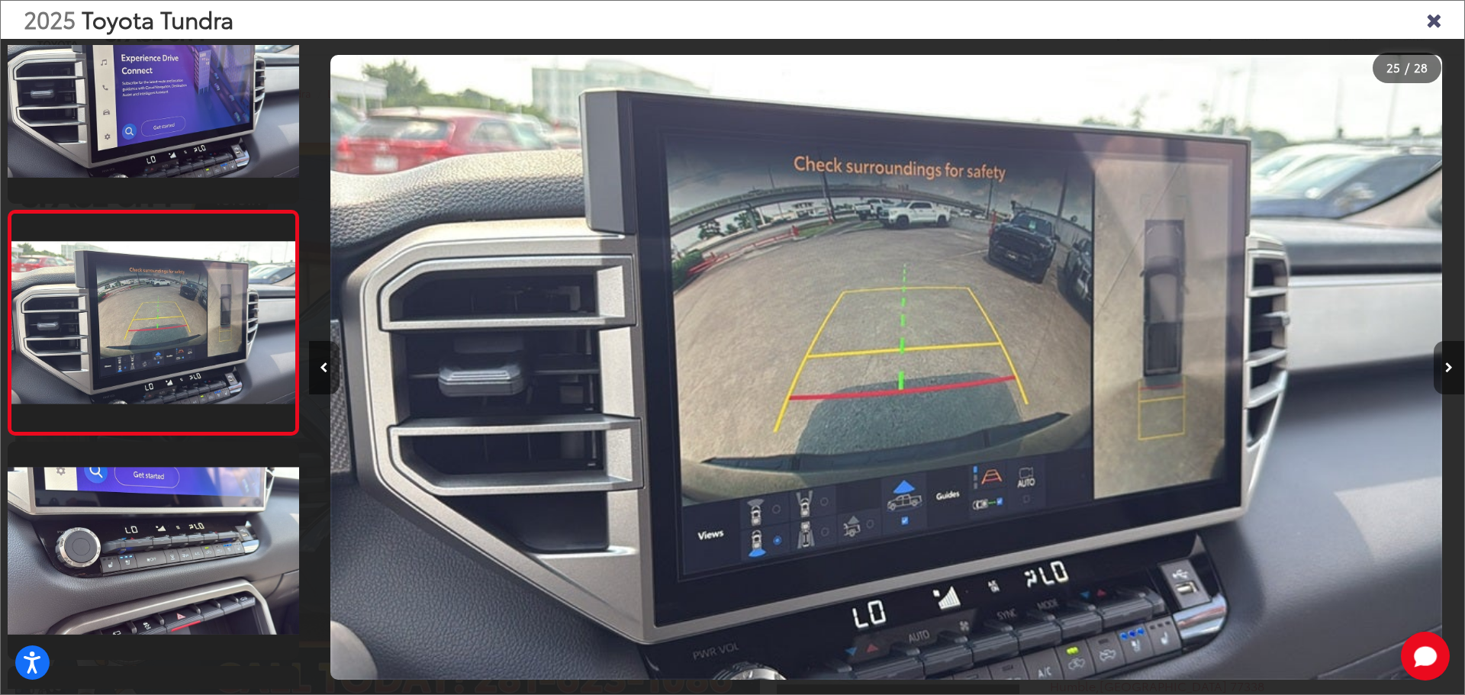
click at [1451, 361] on button "Next image" at bounding box center [1449, 367] width 31 height 53
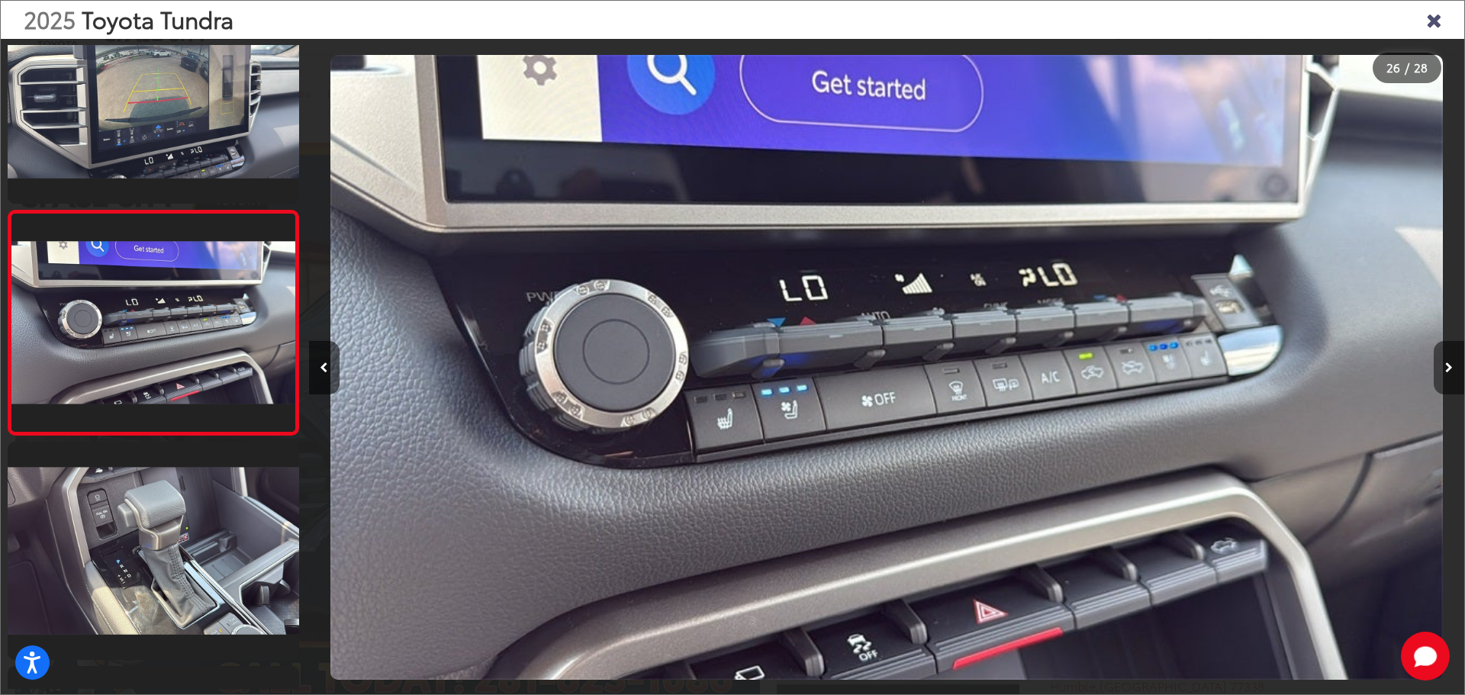
click at [1451, 361] on button "Next image" at bounding box center [1449, 367] width 31 height 53
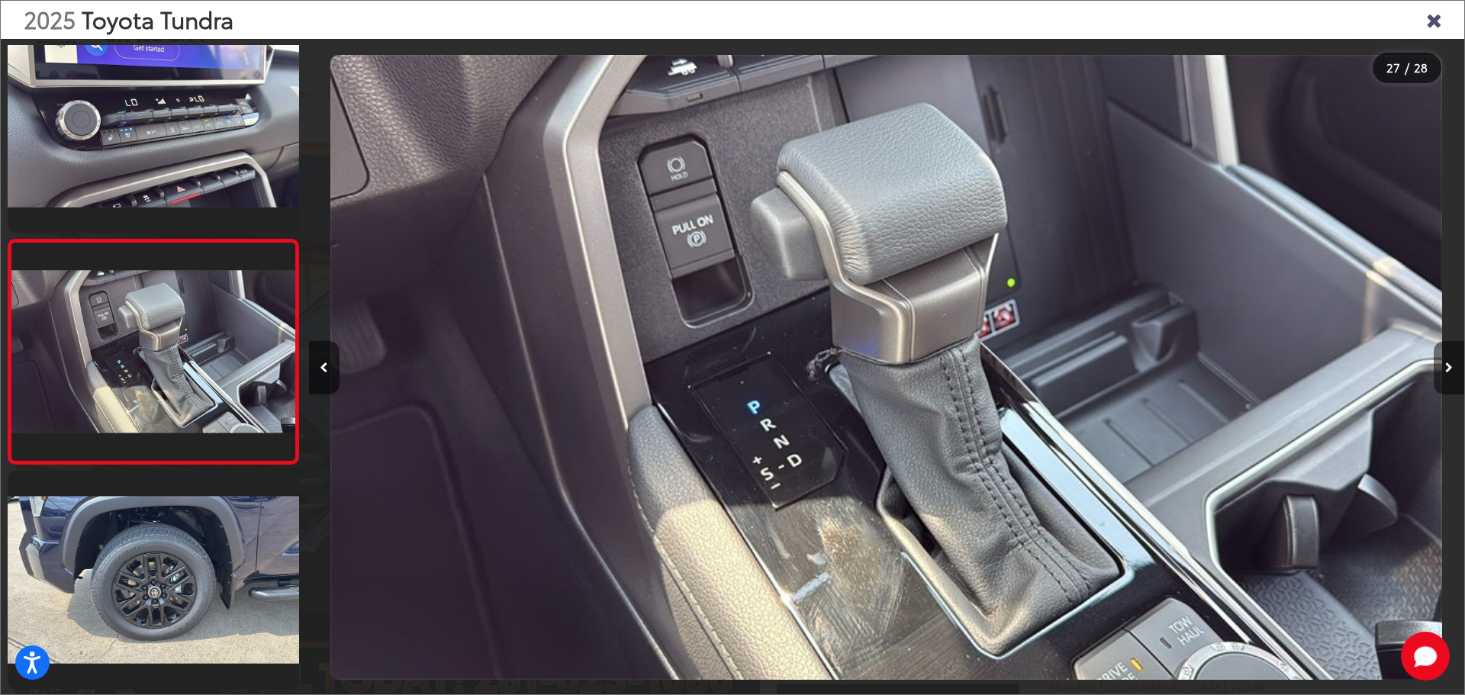
click at [1451, 361] on button "Next image" at bounding box center [1449, 367] width 31 height 53
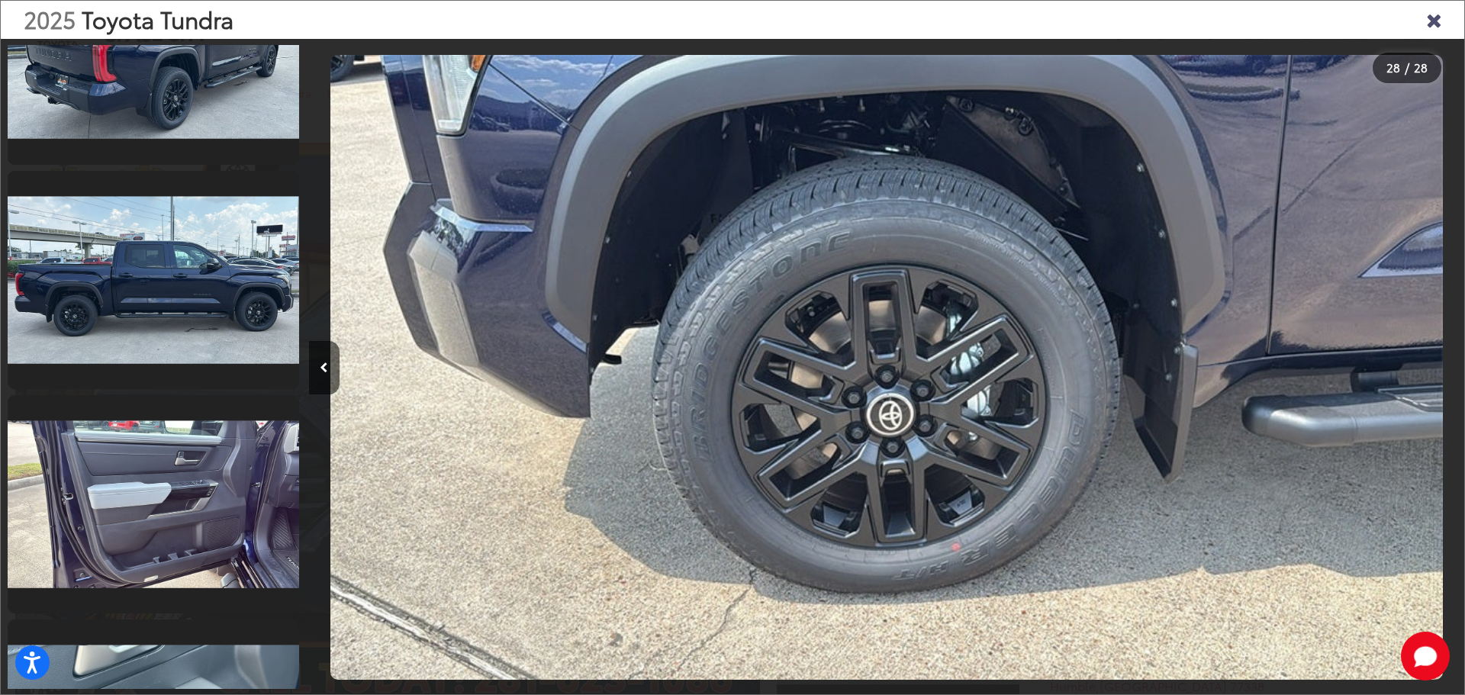
scroll to position [1599, 0]
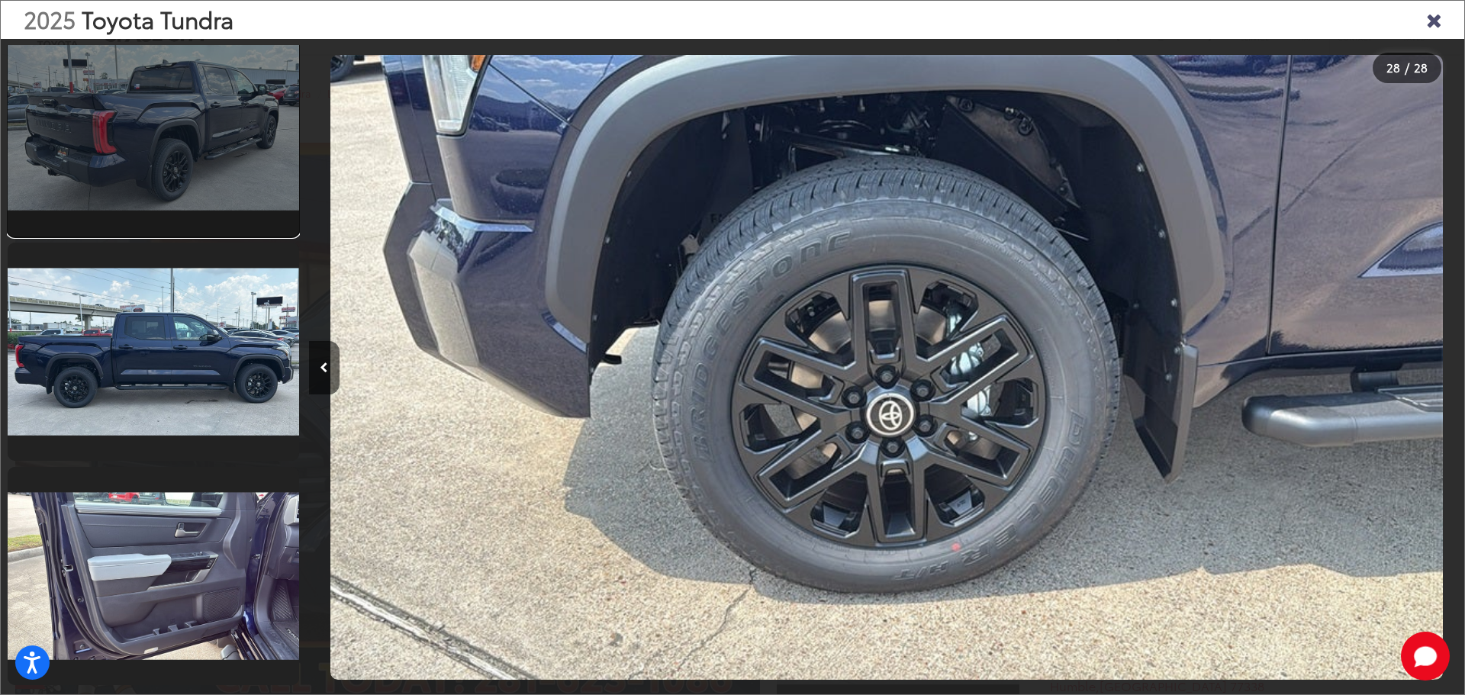
click at [201, 139] on link at bounding box center [153, 127] width 291 height 218
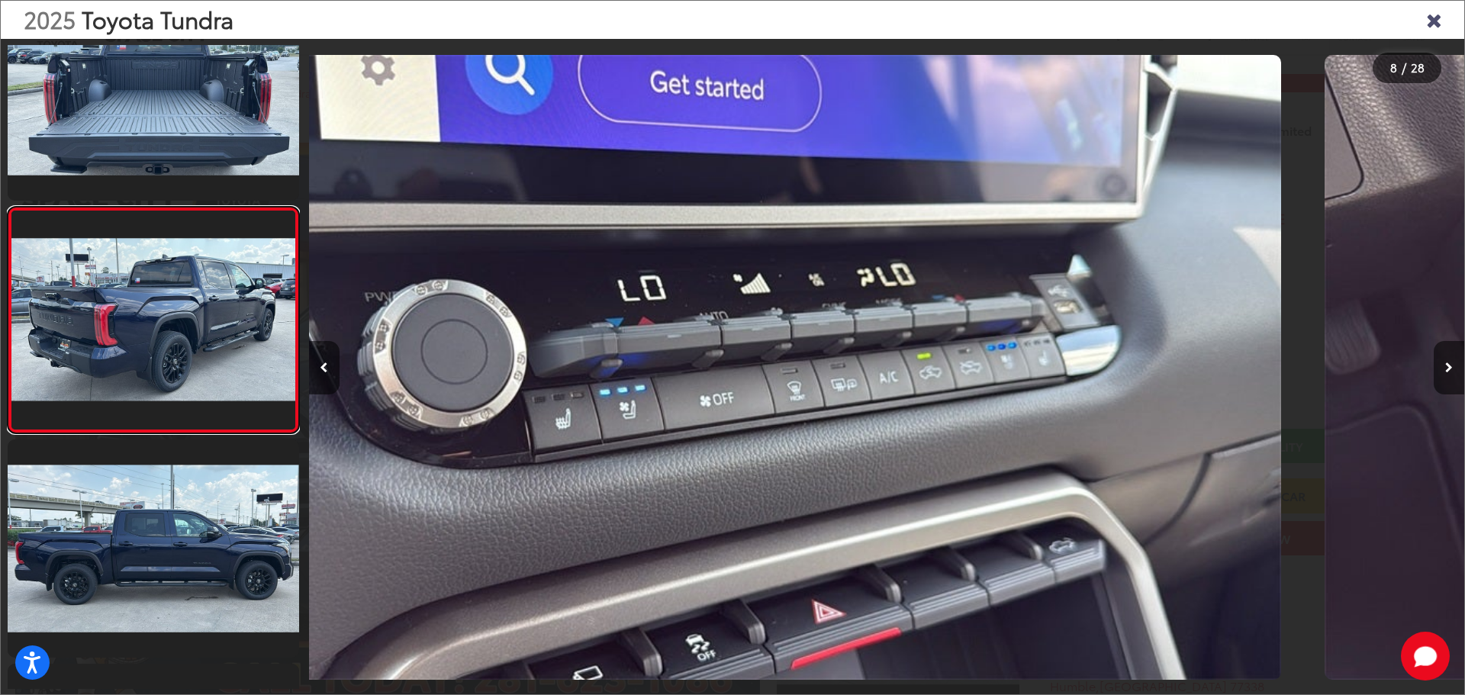
scroll to position [1407, 0]
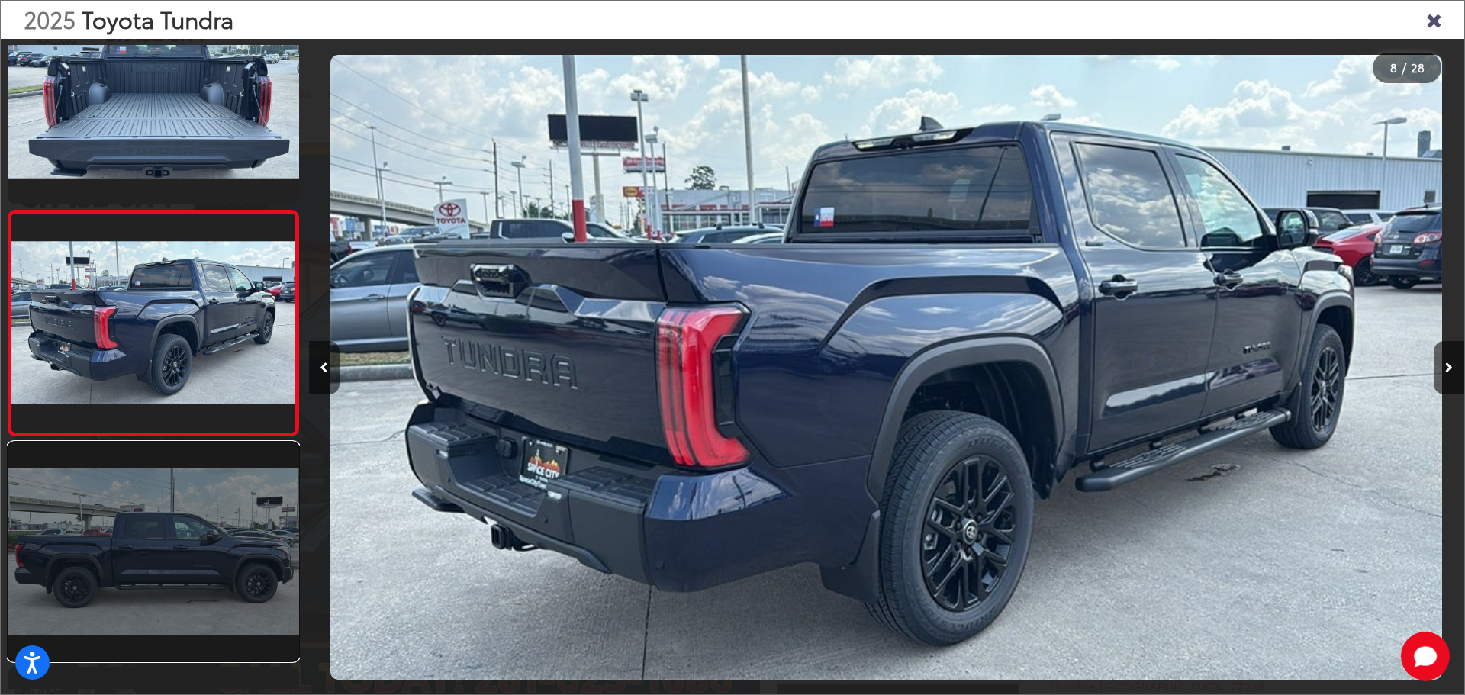
click at [133, 568] on link at bounding box center [153, 552] width 291 height 218
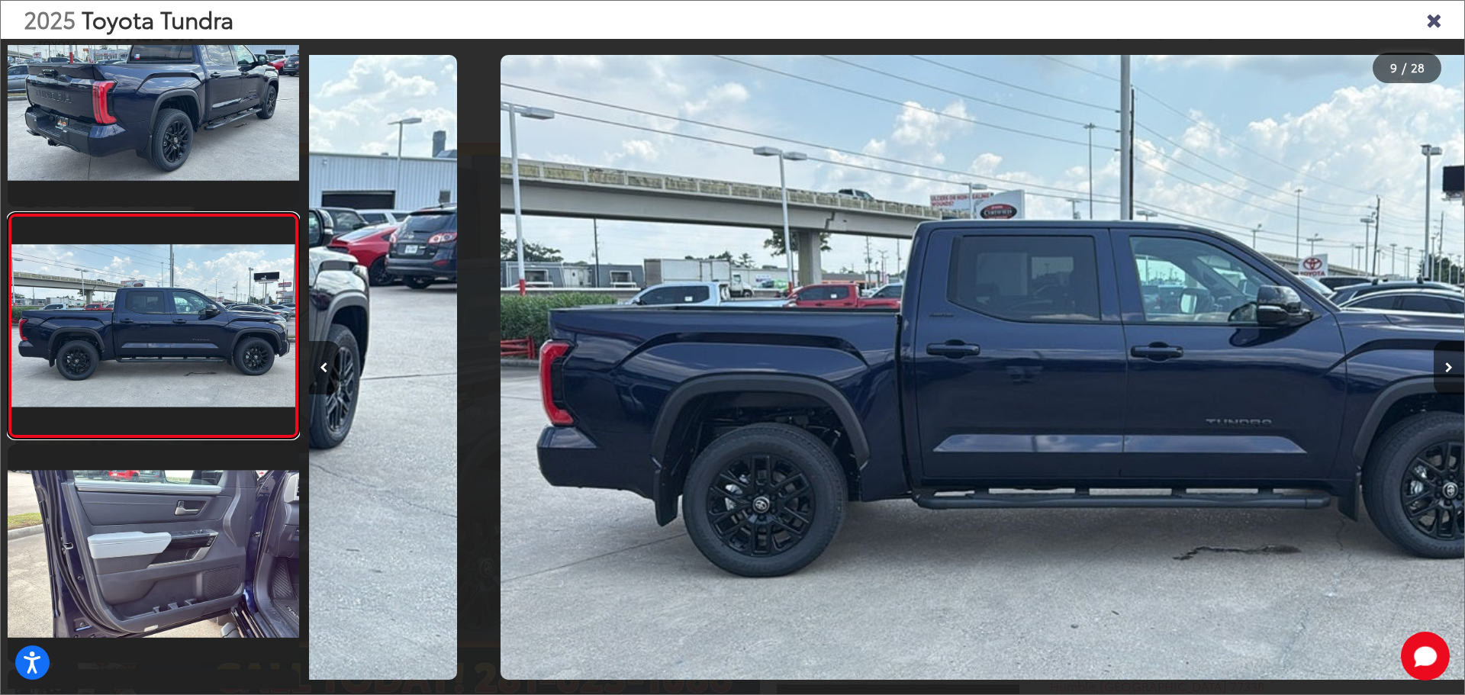
scroll to position [1632, 0]
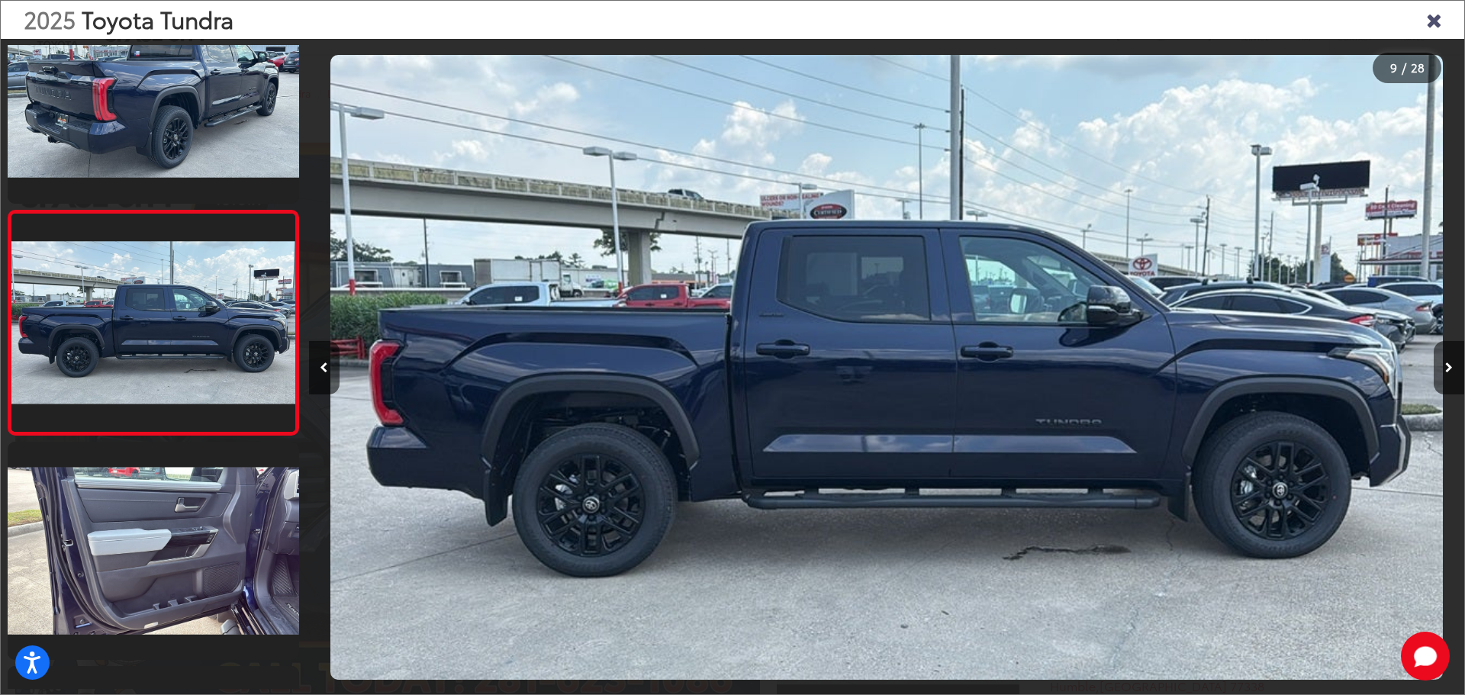
click at [1438, 21] on icon "Close gallery" at bounding box center [1433, 19] width 15 height 20
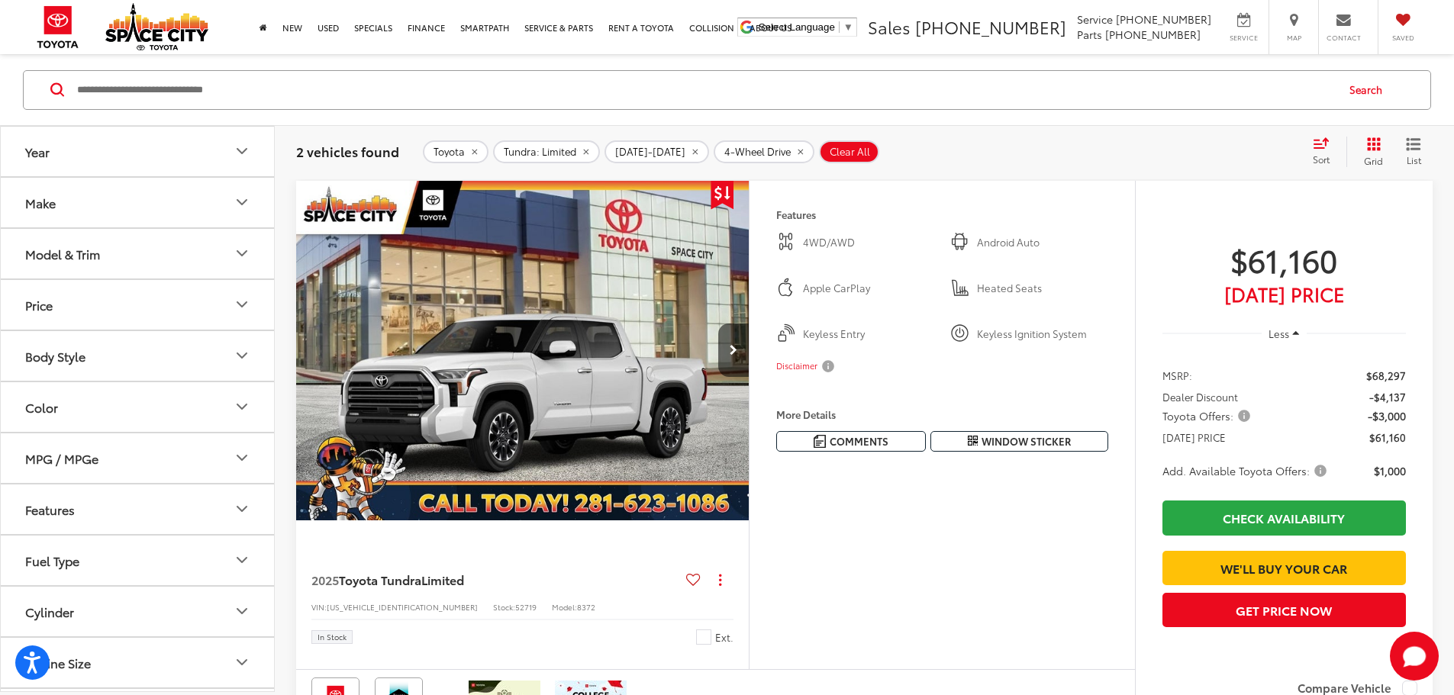
click at [750, 442] on img "2025 Toyota Tundra Limited 0" at bounding box center [522, 351] width 455 height 341
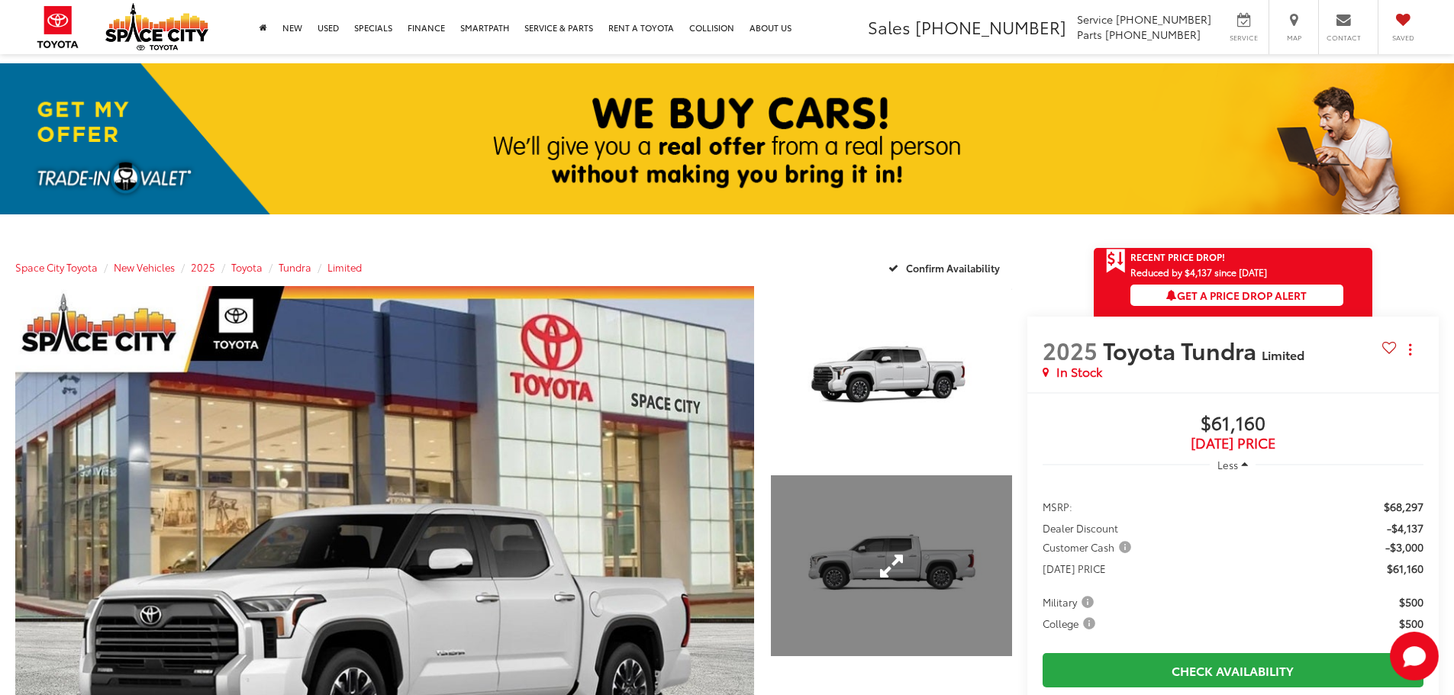
scroll to position [98, 0]
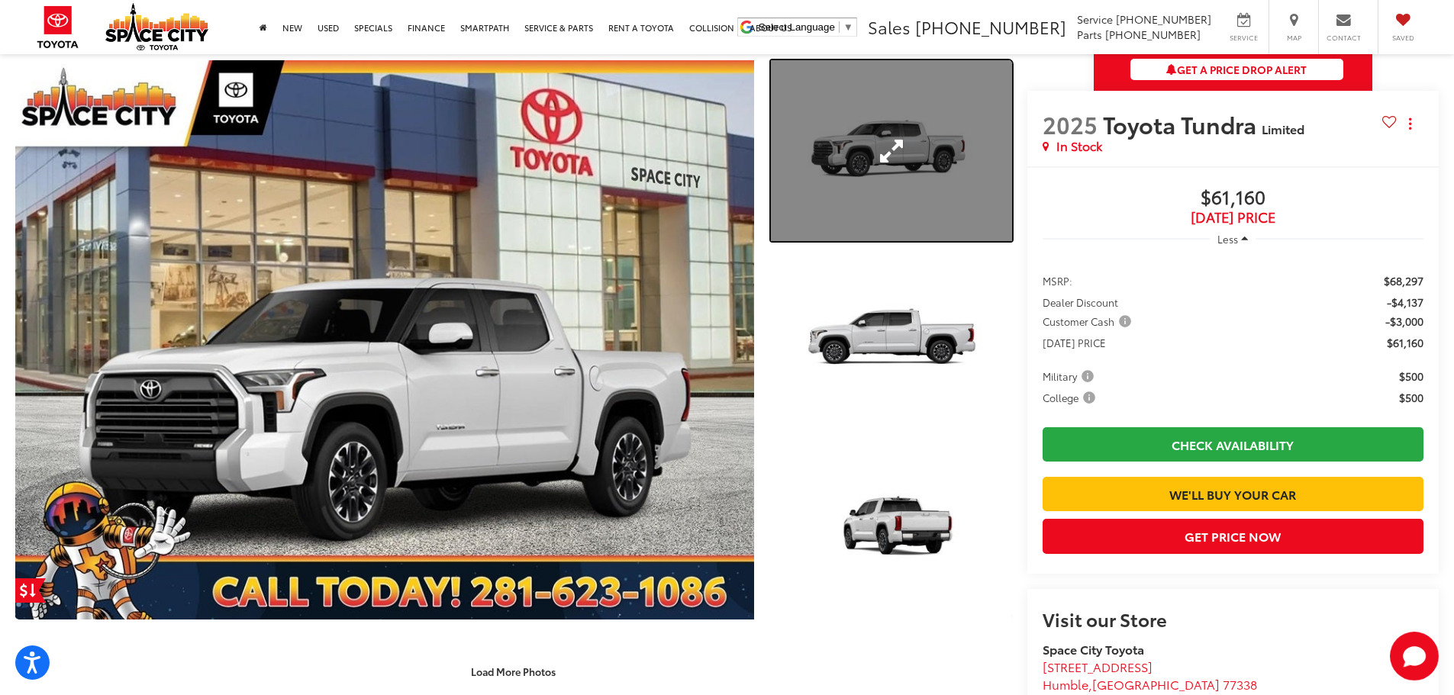
click at [915, 205] on link "Expand Photo 1" at bounding box center [891, 150] width 241 height 181
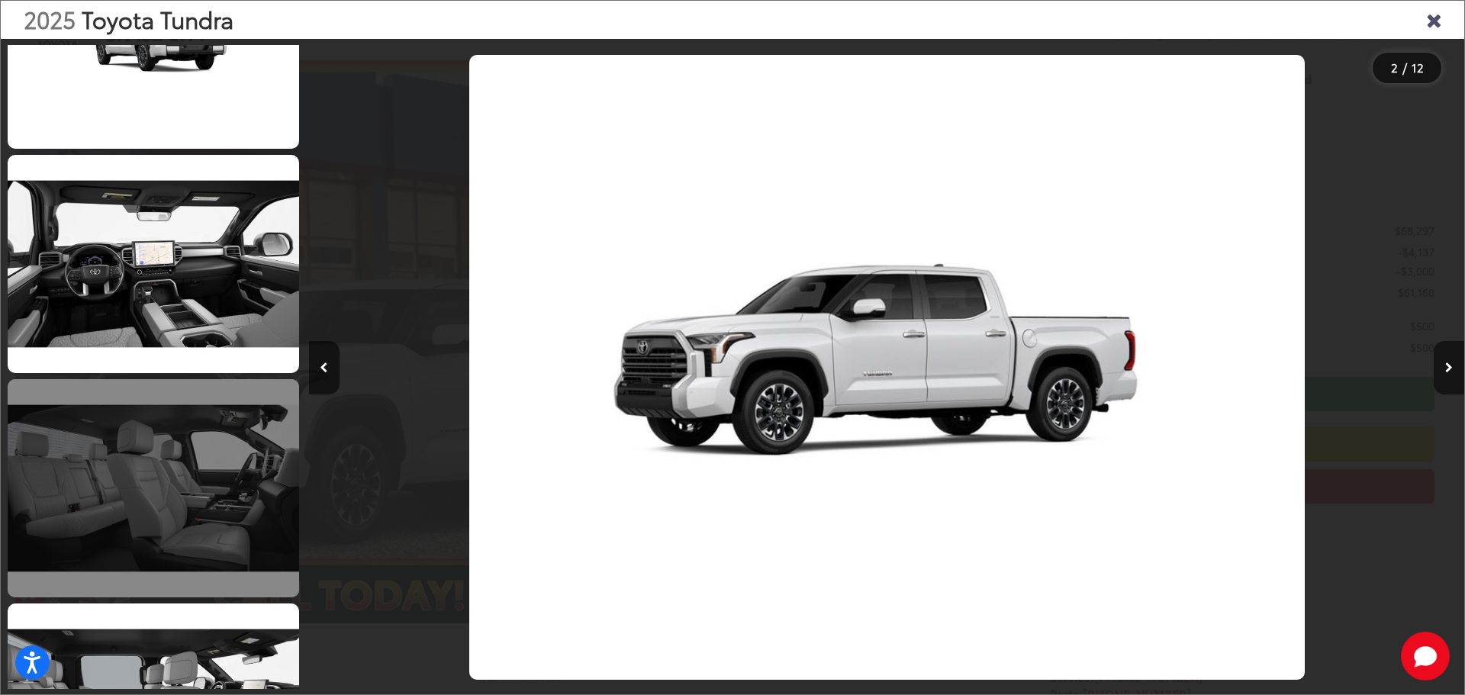
scroll to position [823, 0]
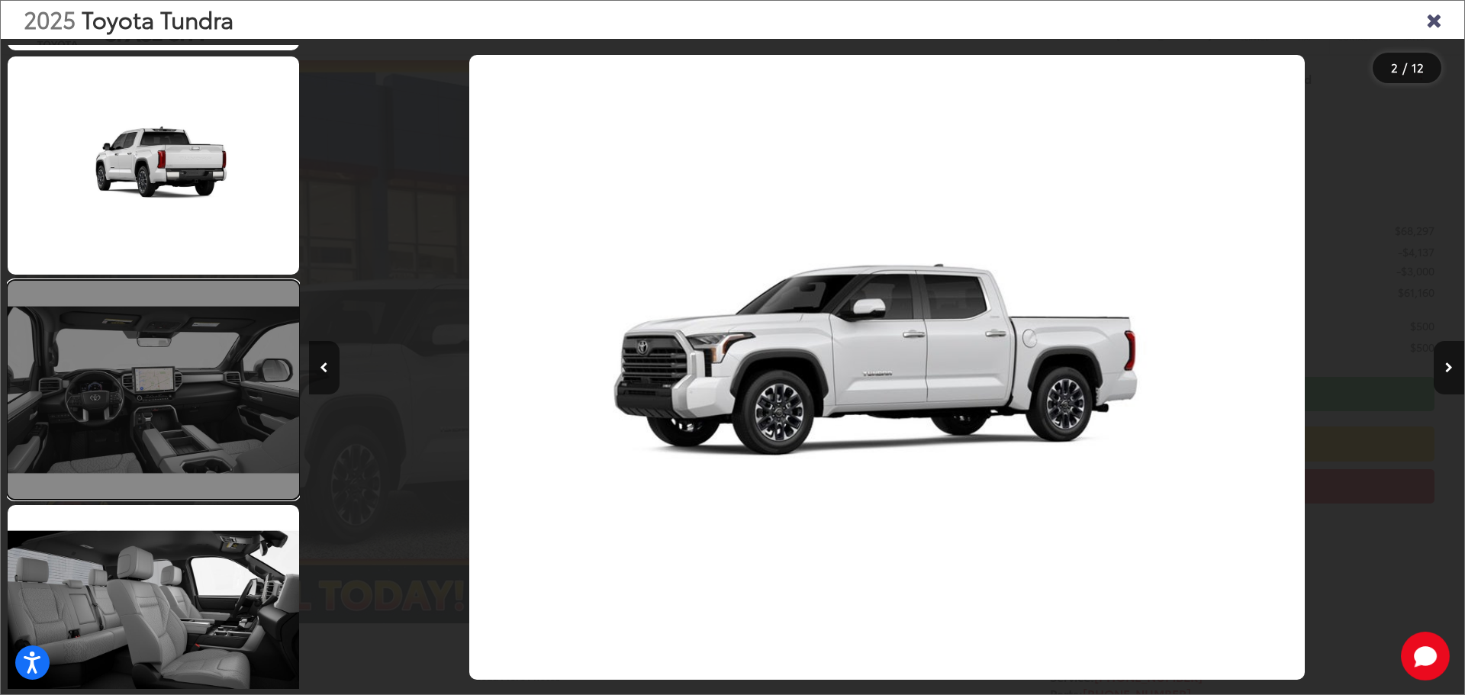
click at [189, 438] on link at bounding box center [153, 390] width 291 height 218
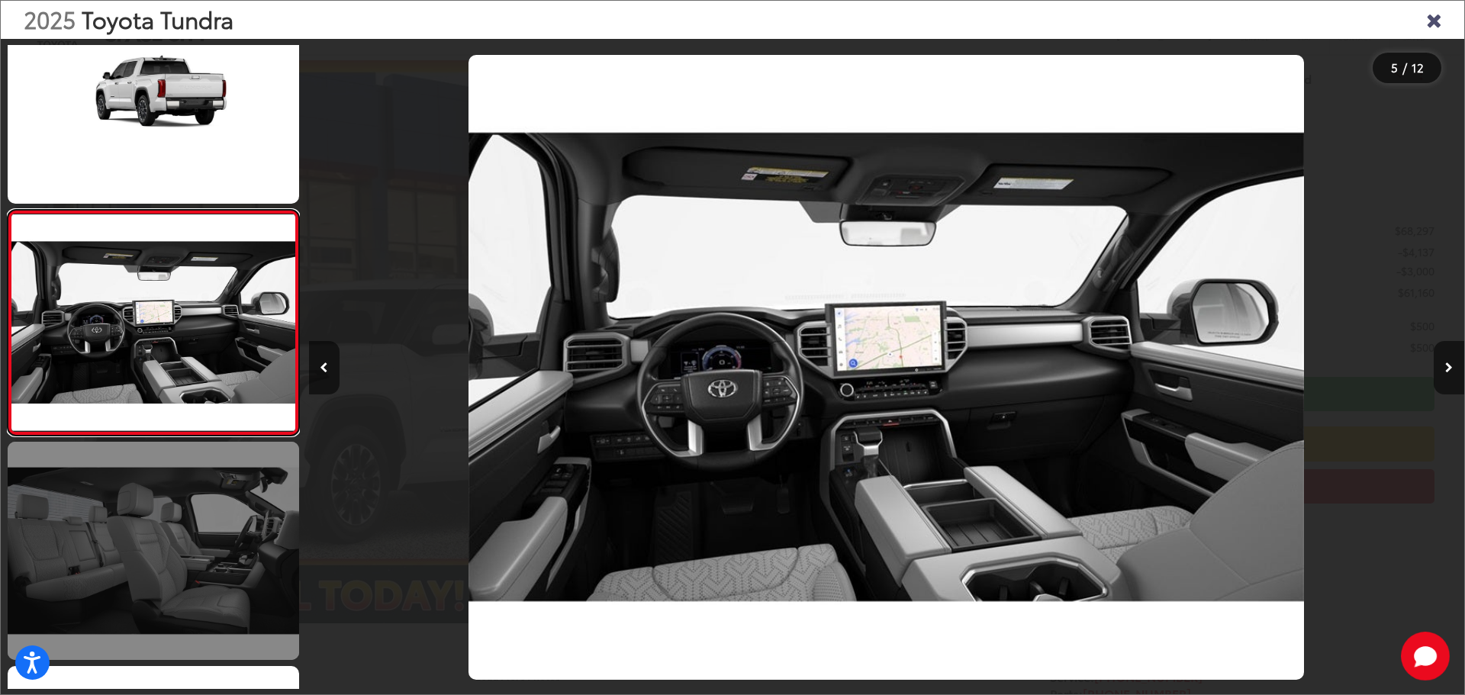
scroll to position [1039, 0]
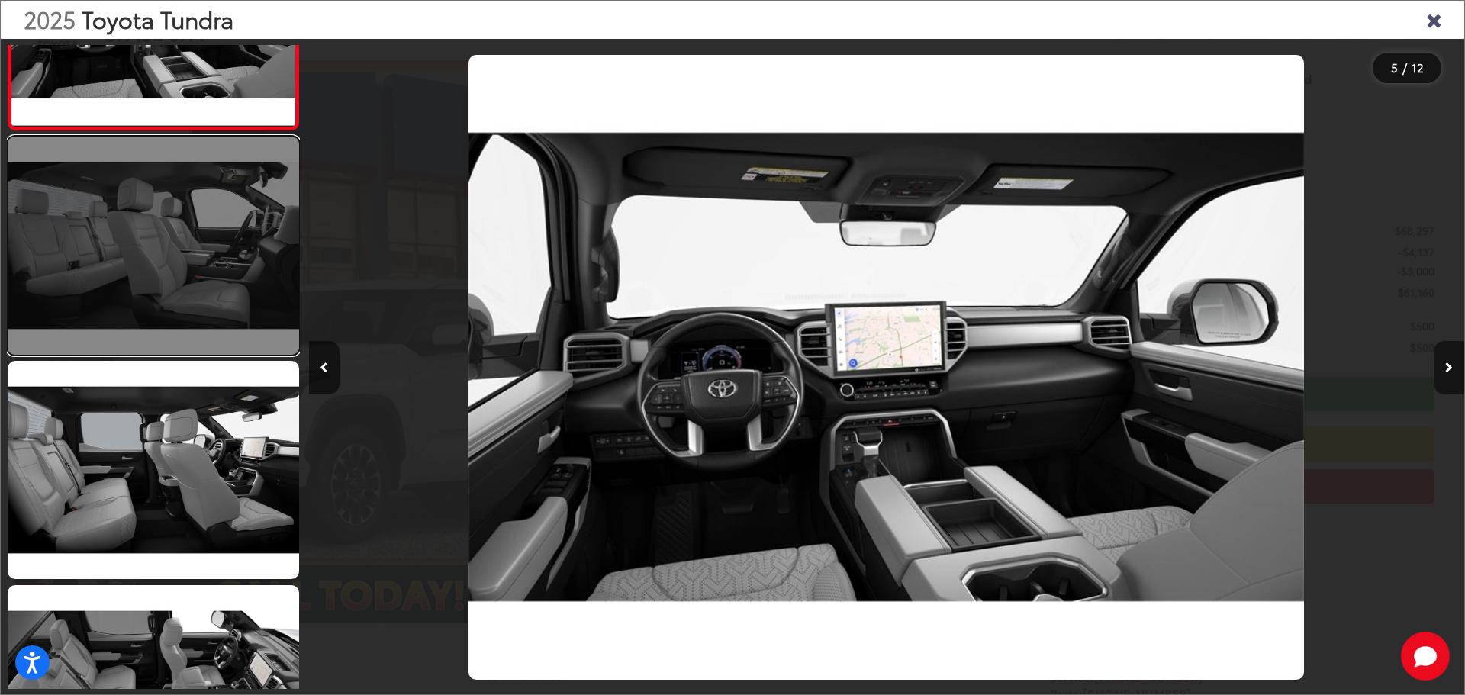
click at [166, 261] on link at bounding box center [153, 246] width 291 height 218
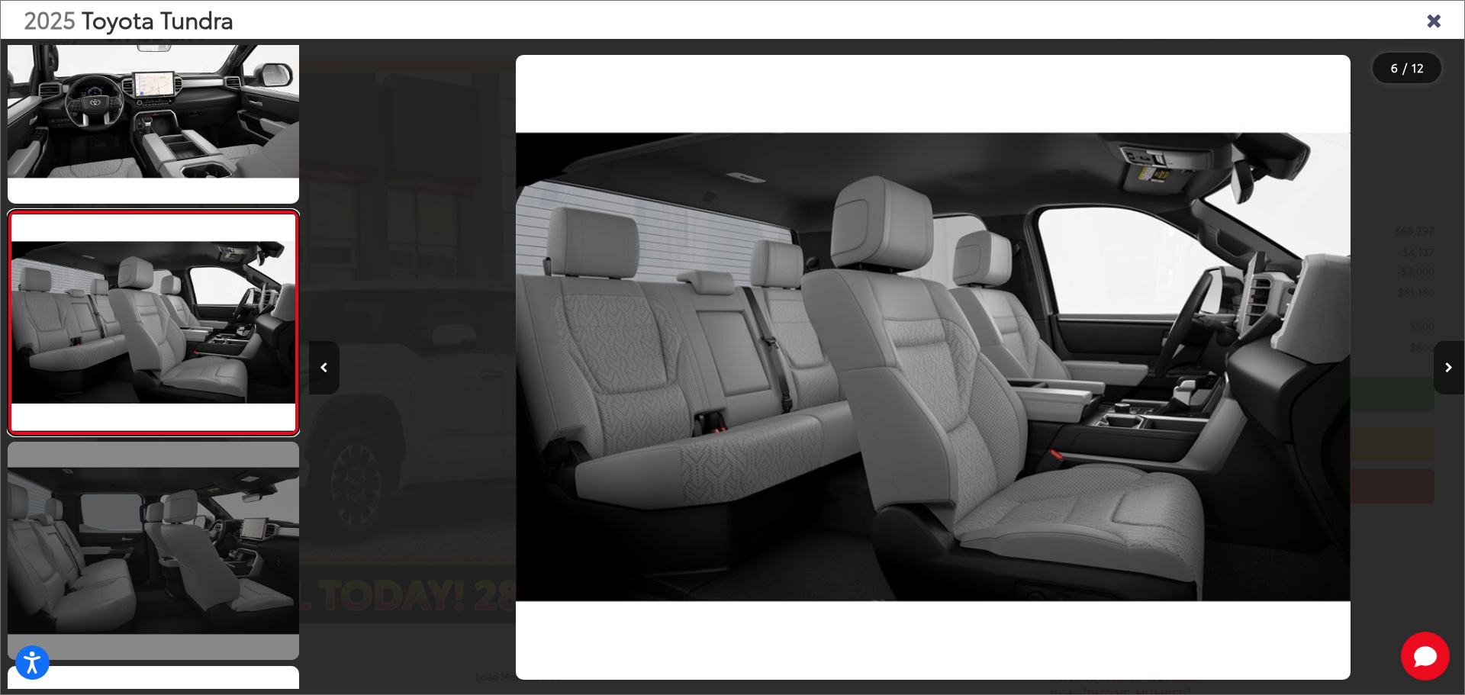
scroll to position [0, 5778]
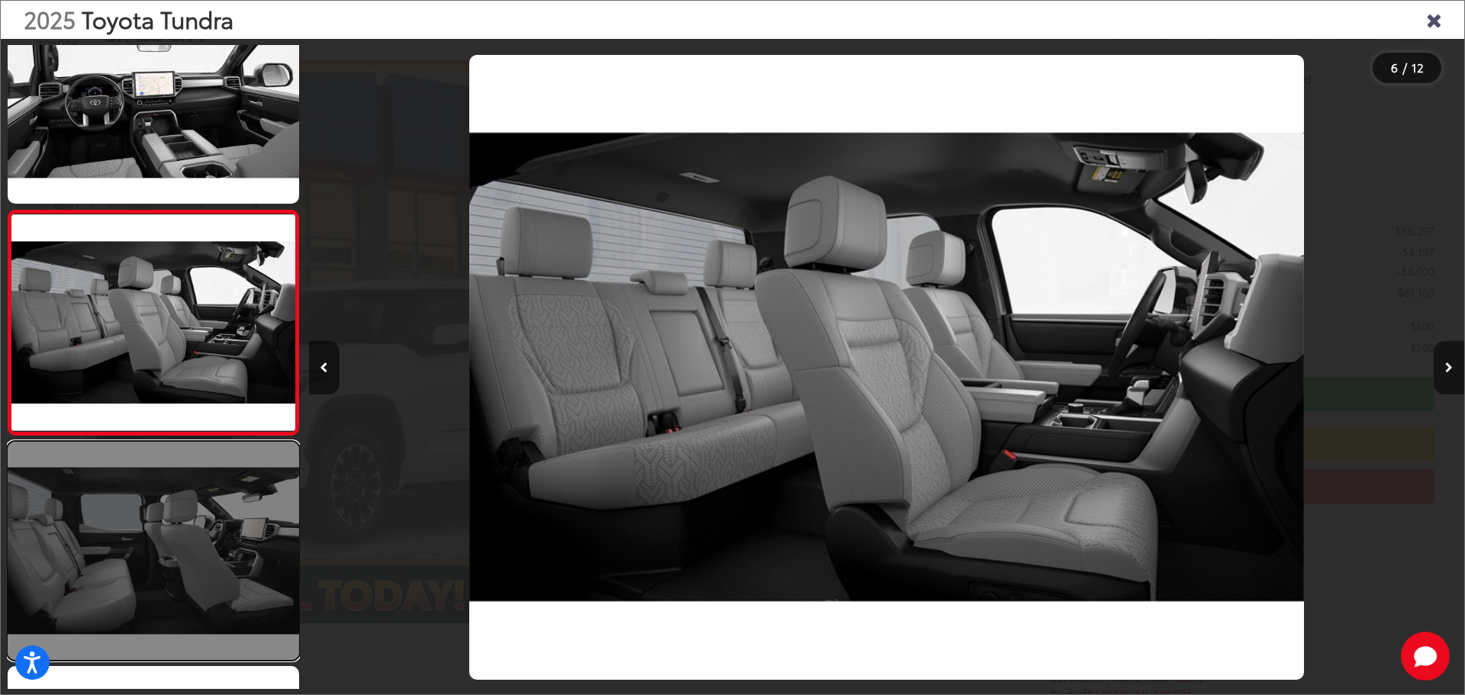
click at [234, 551] on link at bounding box center [153, 551] width 291 height 218
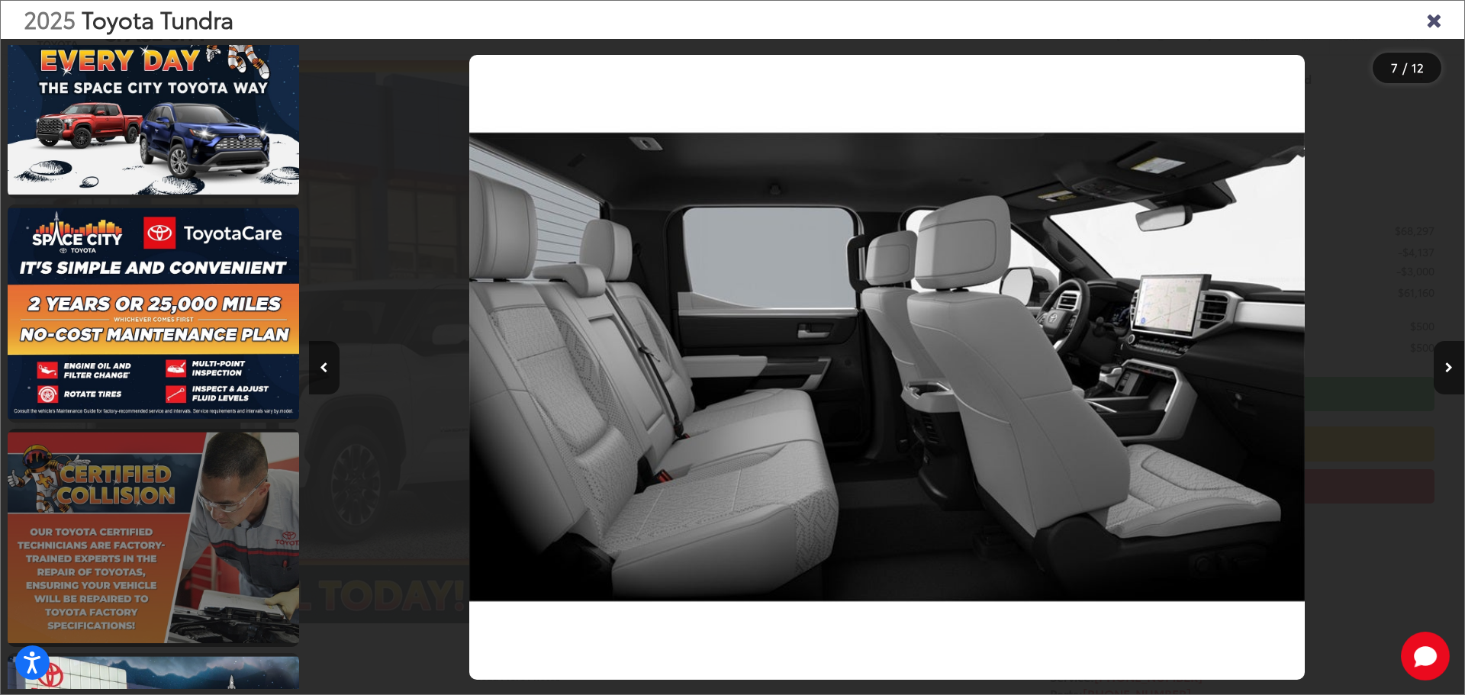
scroll to position [2052, 0]
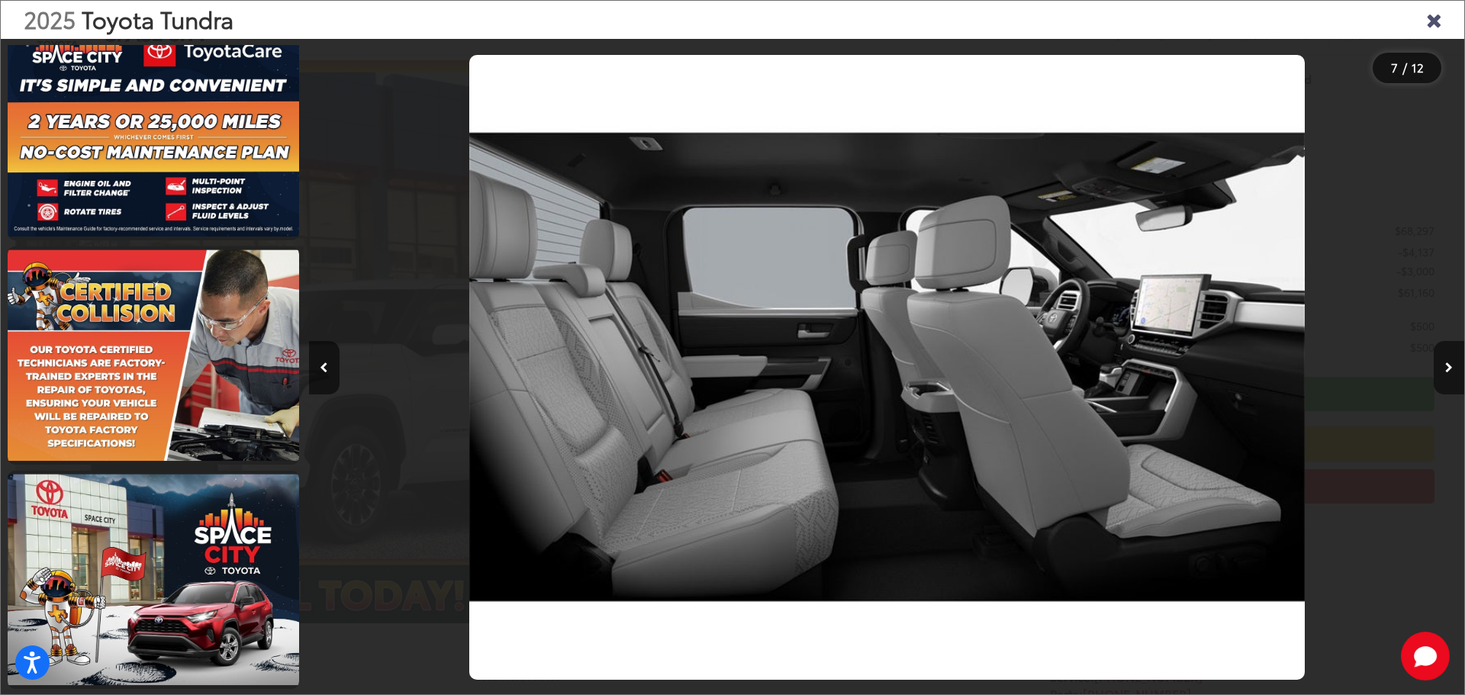
click at [1432, 21] on icon "Close gallery" at bounding box center [1433, 19] width 15 height 20
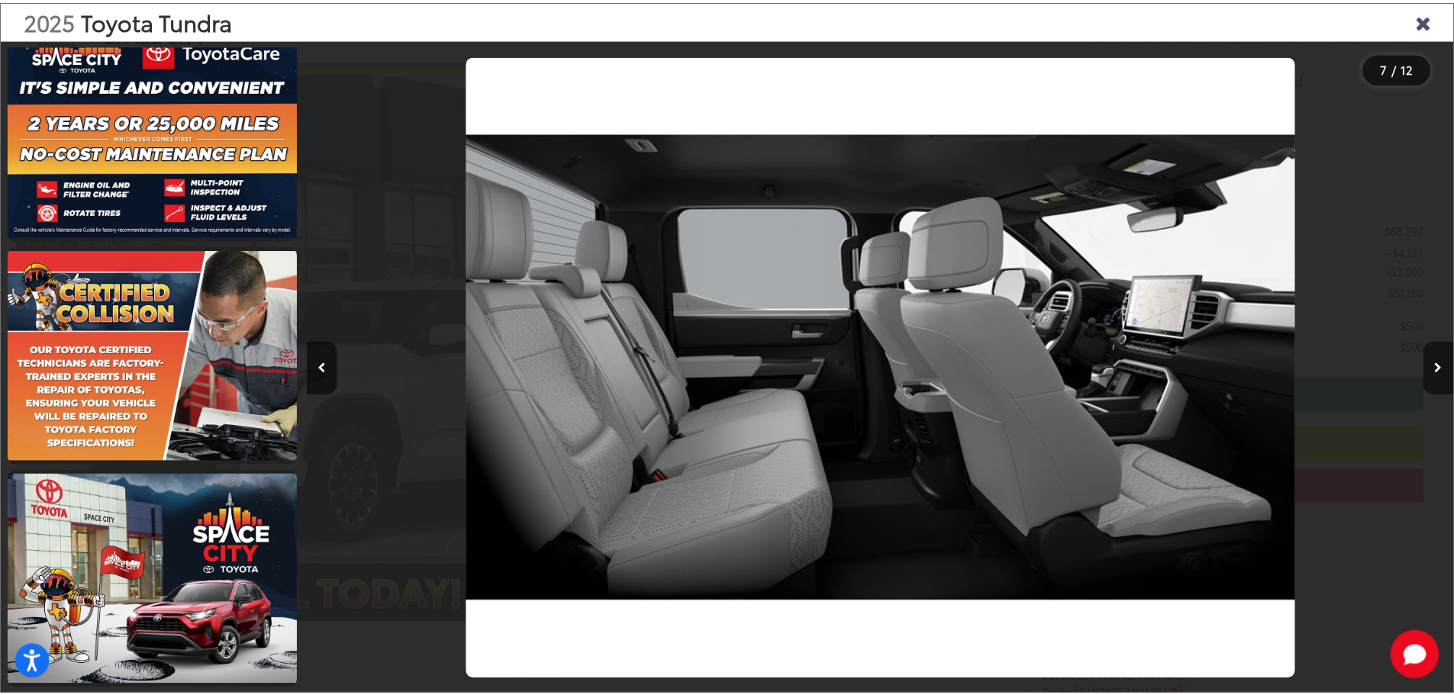
scroll to position [227, 0]
